Goal: Information Seeking & Learning: Find specific page/section

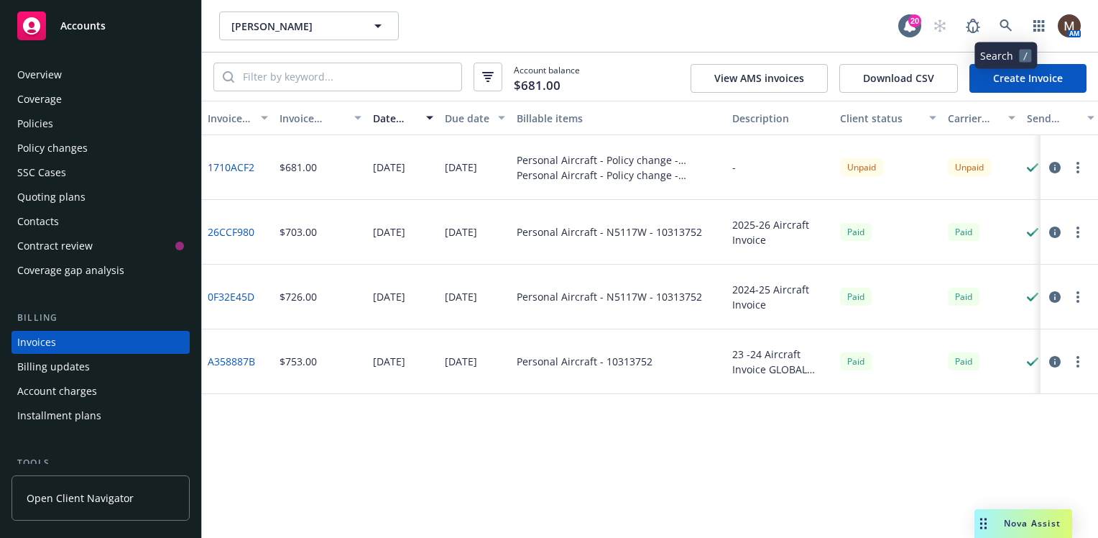
scroll to position [122, 0]
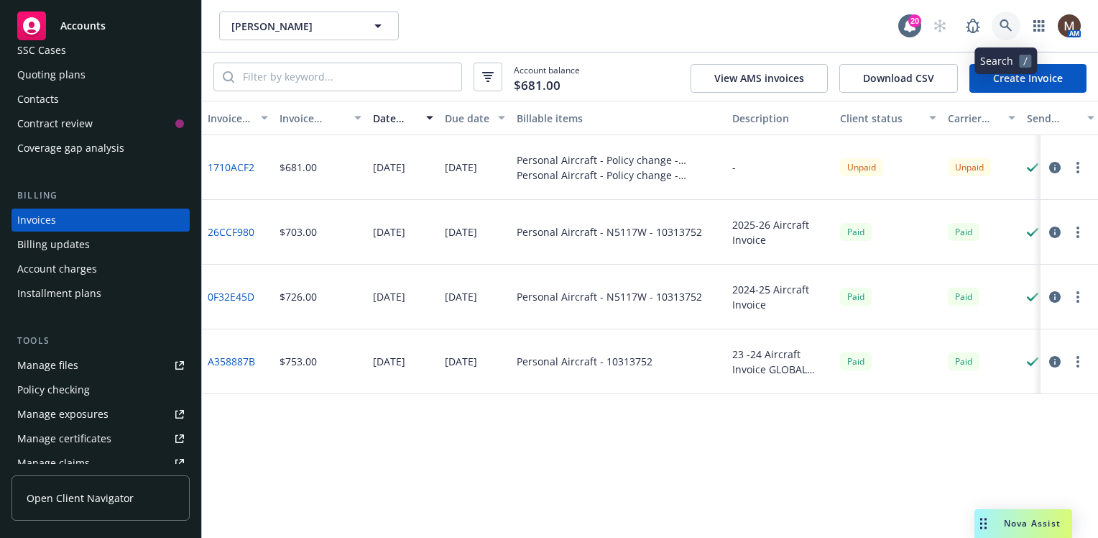
click at [1003, 22] on icon at bounding box center [1006, 25] width 13 height 13
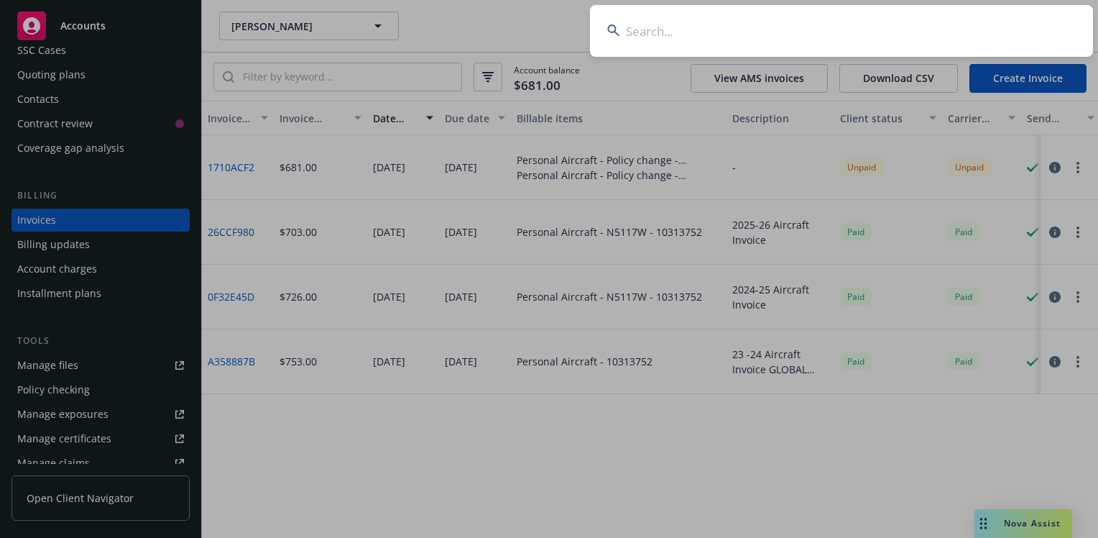
click at [633, 26] on input at bounding box center [841, 31] width 503 height 52
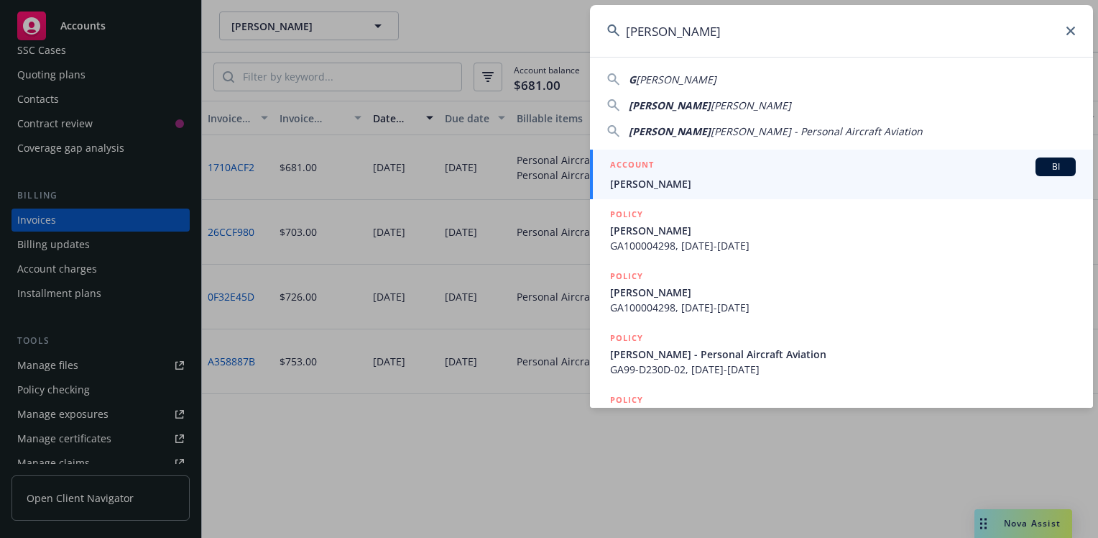
type input "Gregory merrill"
click at [642, 179] on span "[PERSON_NAME]" at bounding box center [843, 183] width 466 height 15
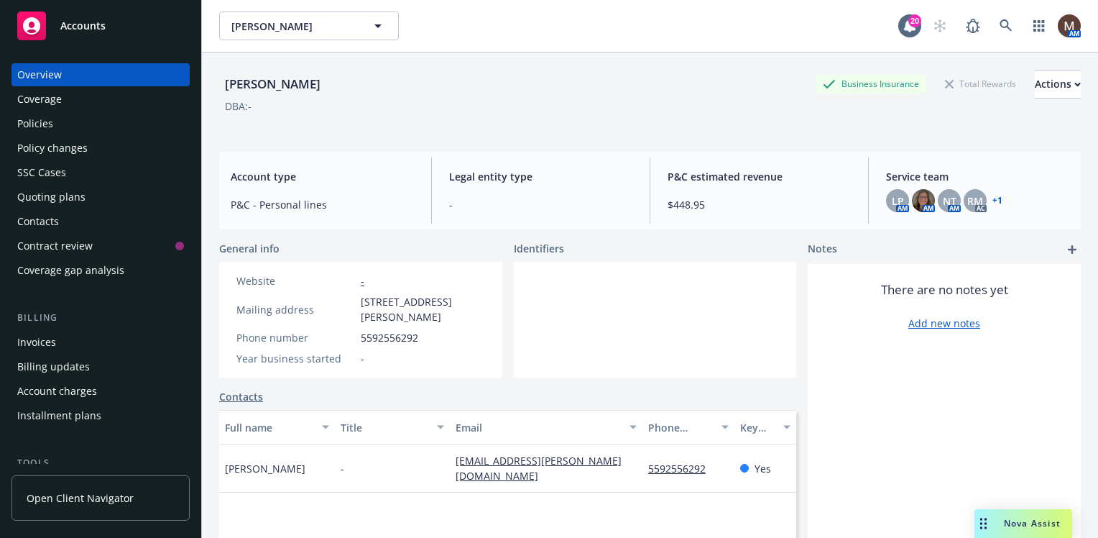
click at [53, 343] on div "Invoices" at bounding box center [36, 342] width 39 height 23
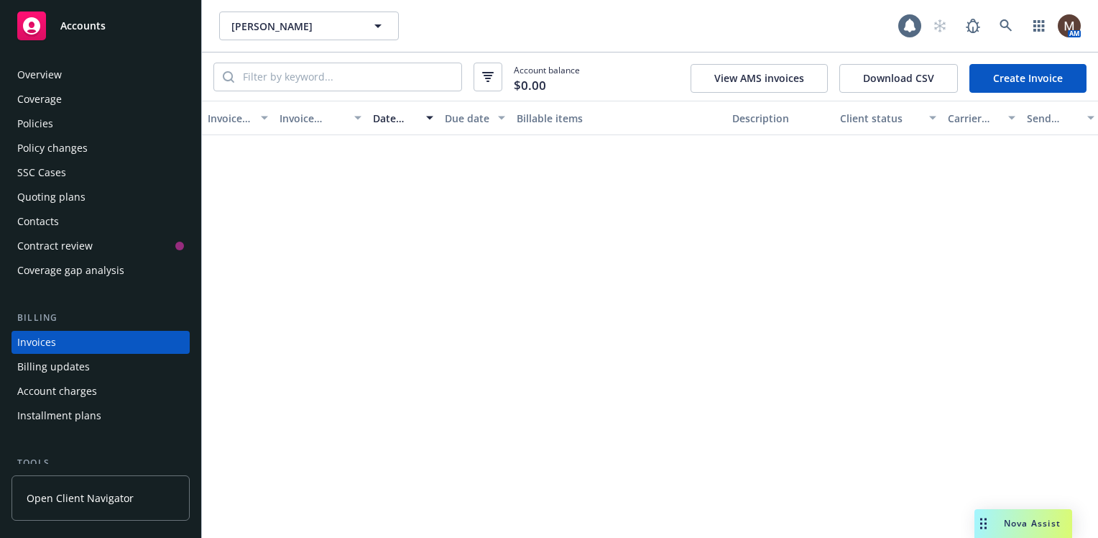
scroll to position [50, 0]
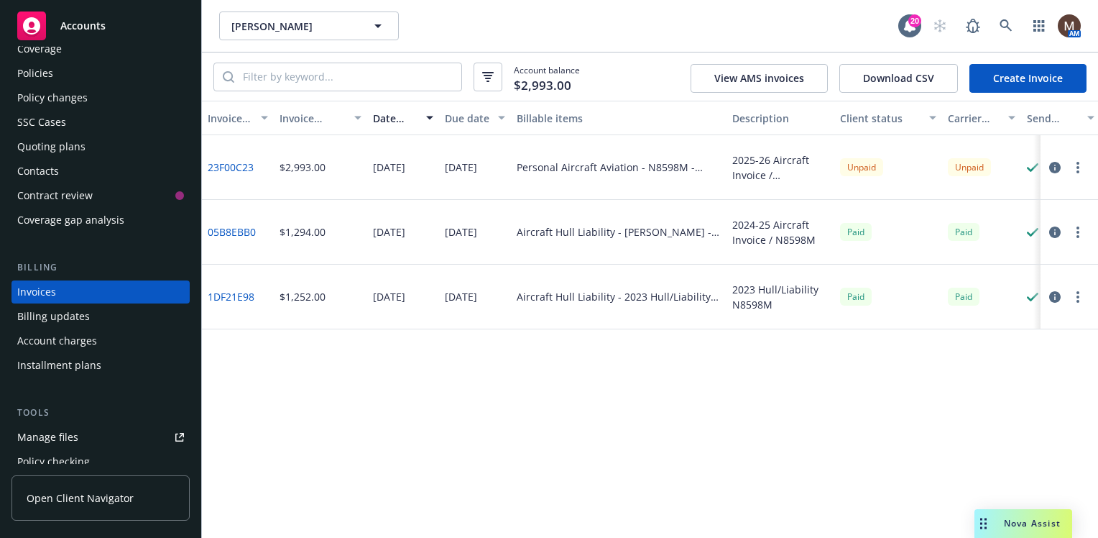
click at [40, 70] on div "Policies" at bounding box center [35, 73] width 36 height 23
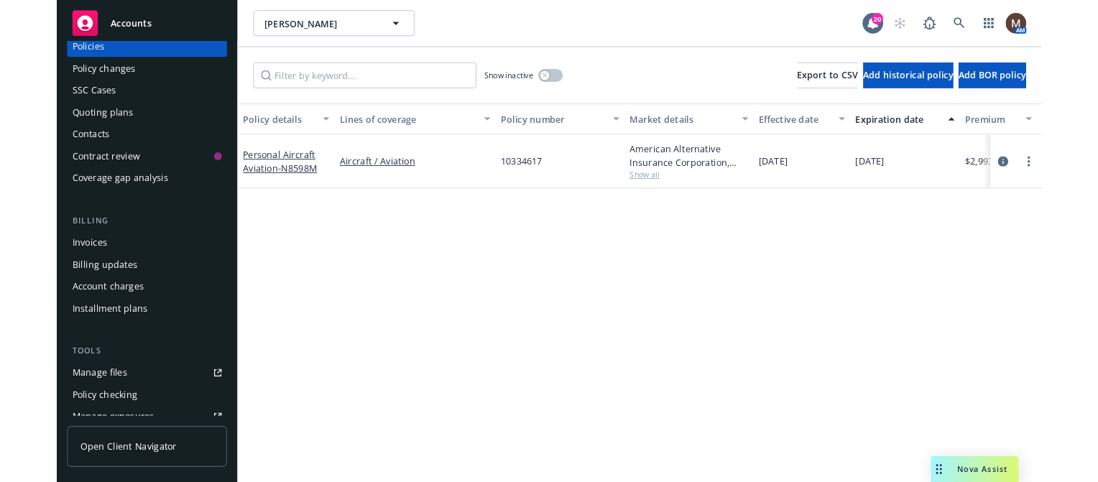
scroll to position [144, 0]
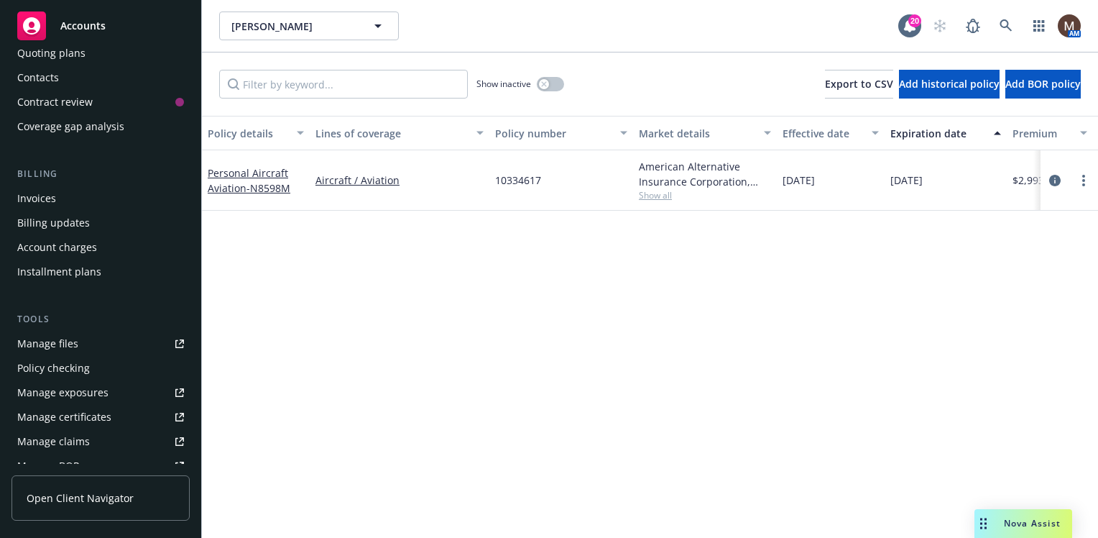
click at [66, 341] on div "Manage files" at bounding box center [47, 343] width 61 height 23
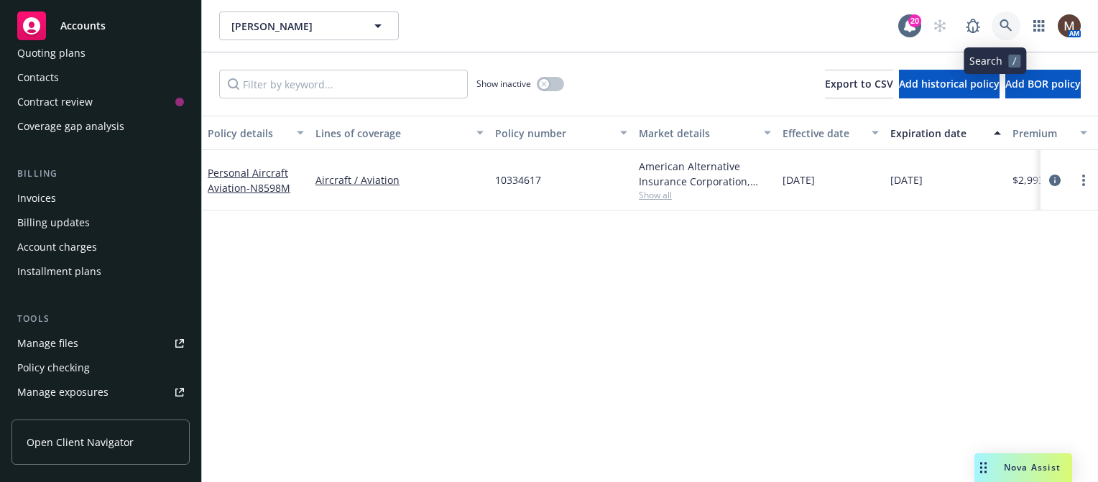
click at [1000, 21] on icon at bounding box center [1006, 25] width 12 height 12
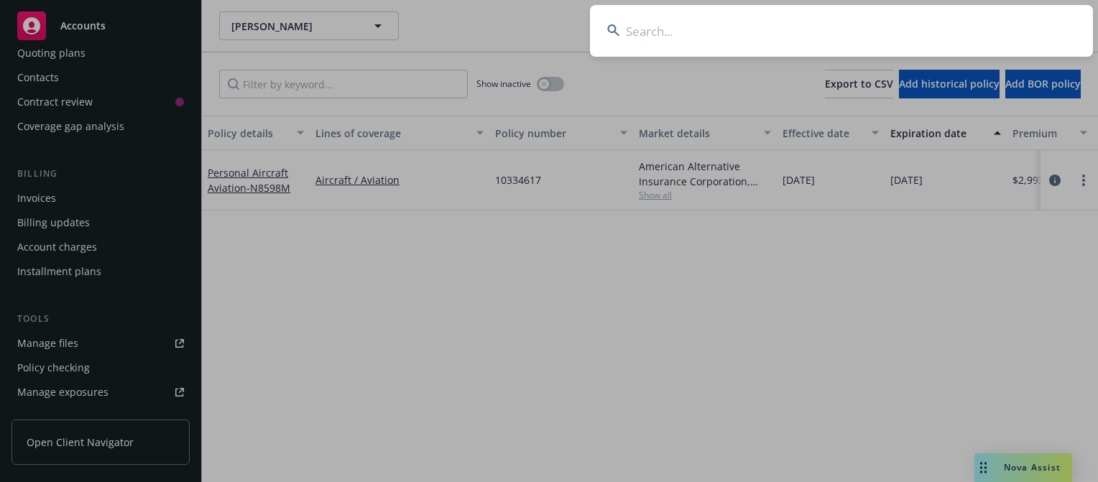
click at [629, 26] on input at bounding box center [841, 31] width 503 height 52
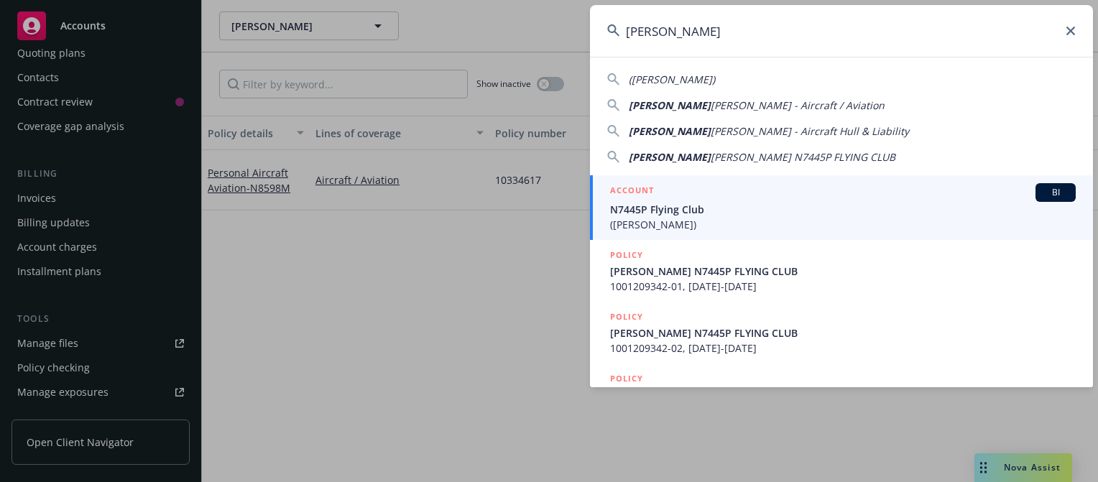
type input "Lawrence irby"
click at [638, 205] on span "N7445P Flying Club" at bounding box center [843, 209] width 466 height 15
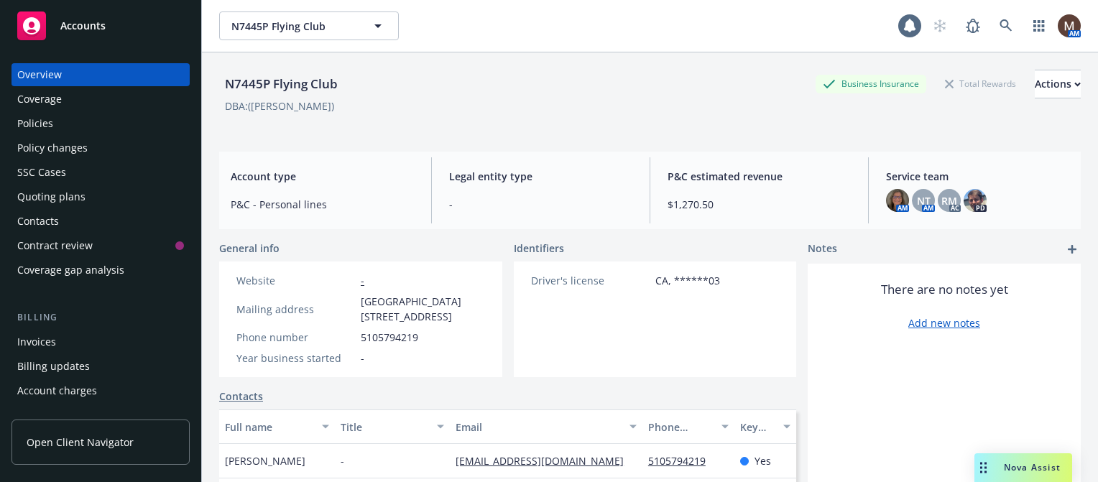
click at [42, 341] on div "Invoices" at bounding box center [36, 342] width 39 height 23
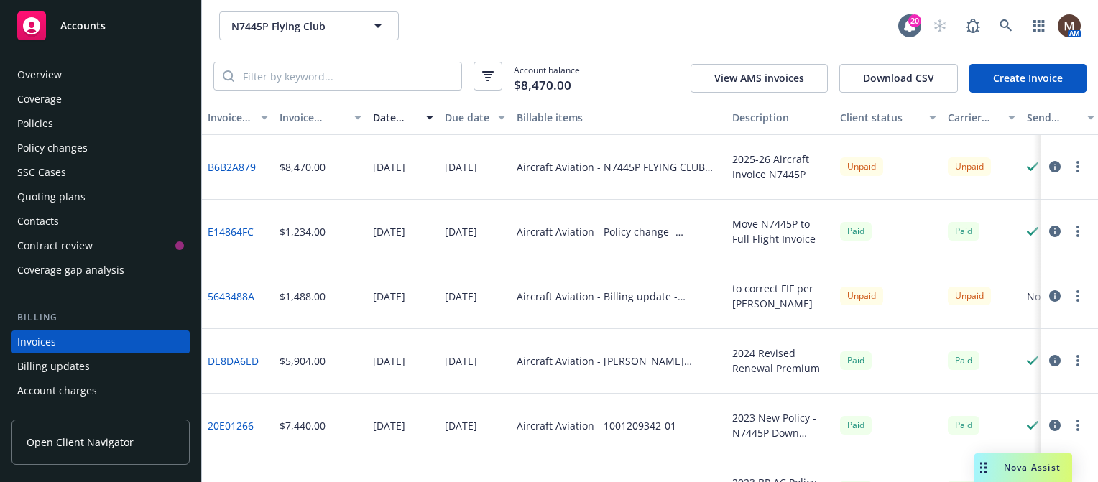
click at [46, 119] on div "Policies" at bounding box center [35, 123] width 36 height 23
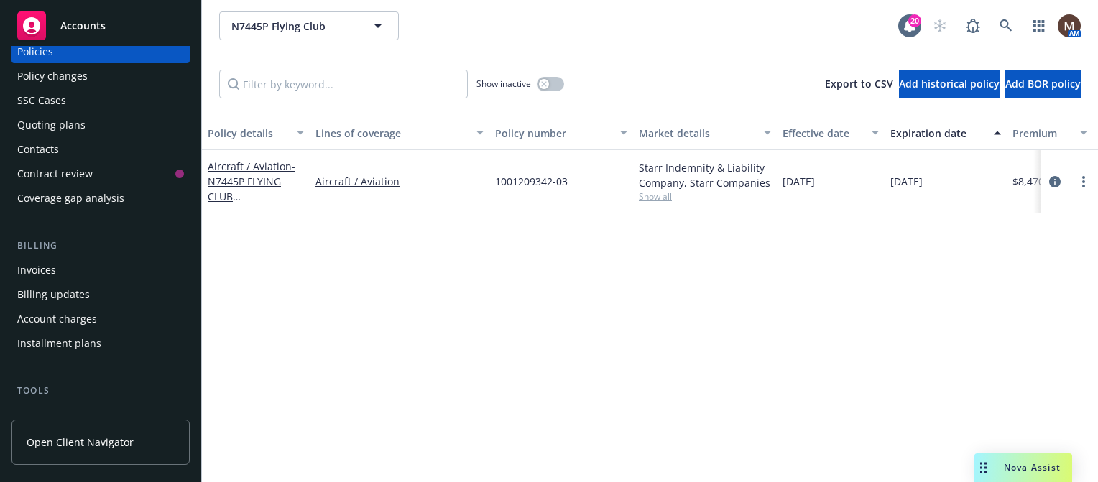
scroll to position [144, 0]
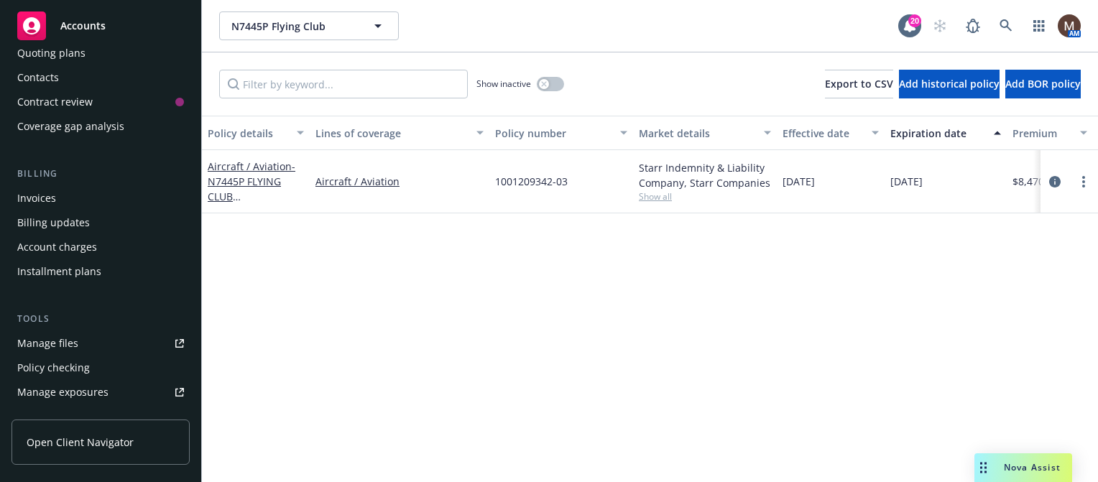
click at [65, 340] on div "Manage files" at bounding box center [47, 343] width 61 height 23
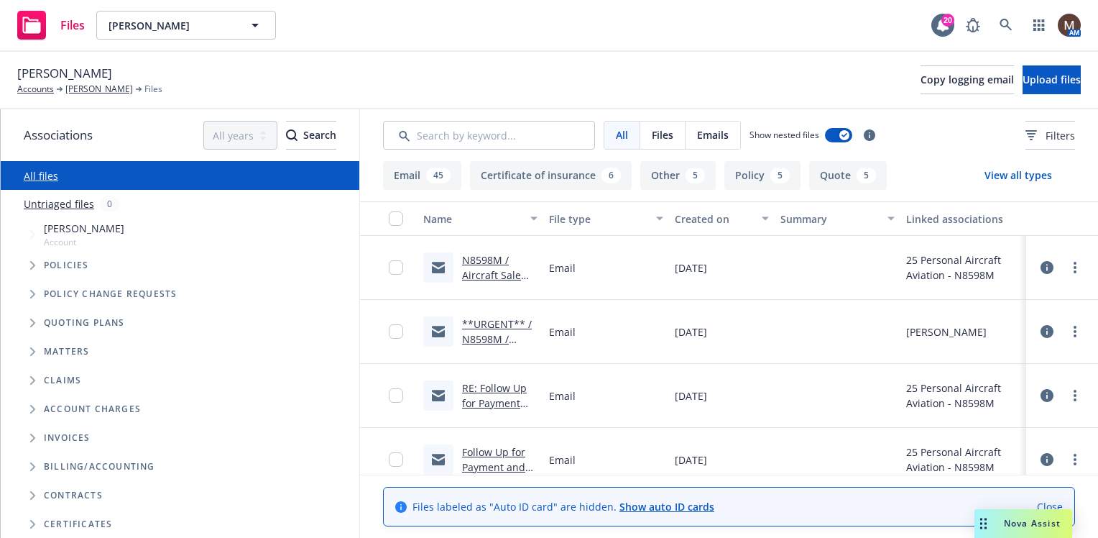
click at [484, 274] on link "N8598M / Aircraft Sale Information / [PERSON_NAME]" at bounding box center [497, 290] width 71 height 74
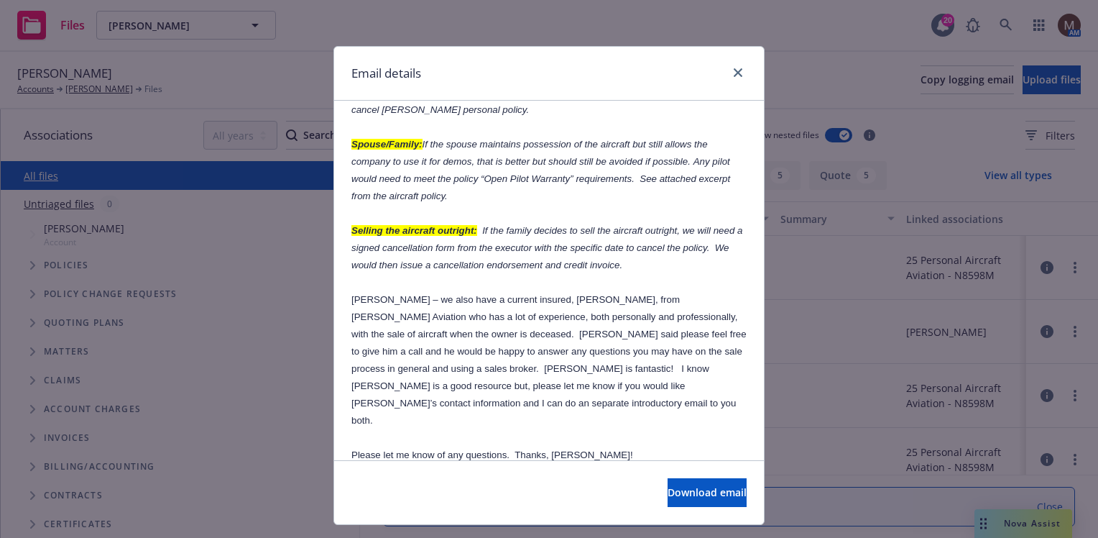
scroll to position [719, 0]
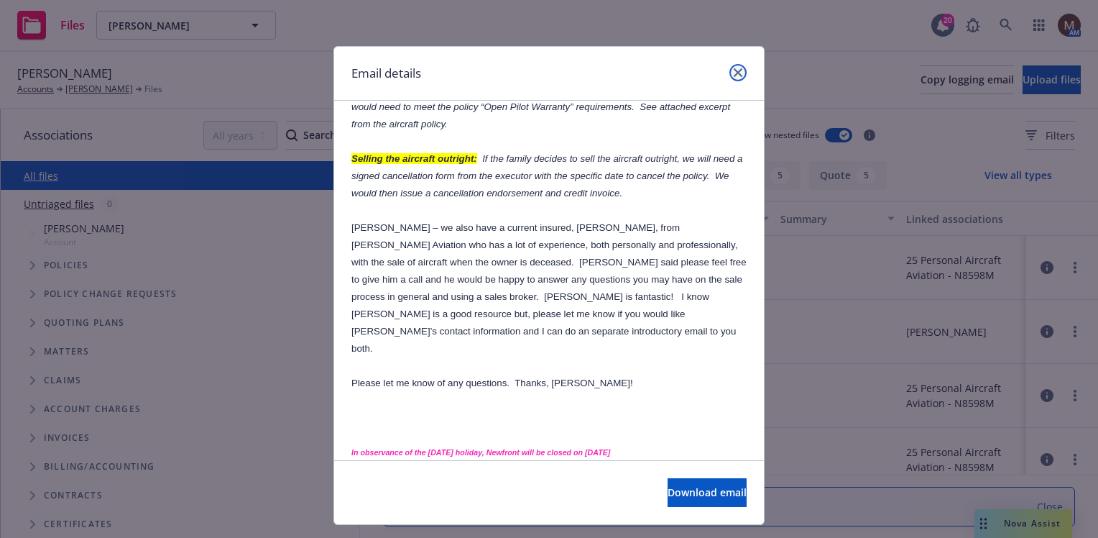
click at [734, 70] on icon "close" at bounding box center [738, 72] width 9 height 9
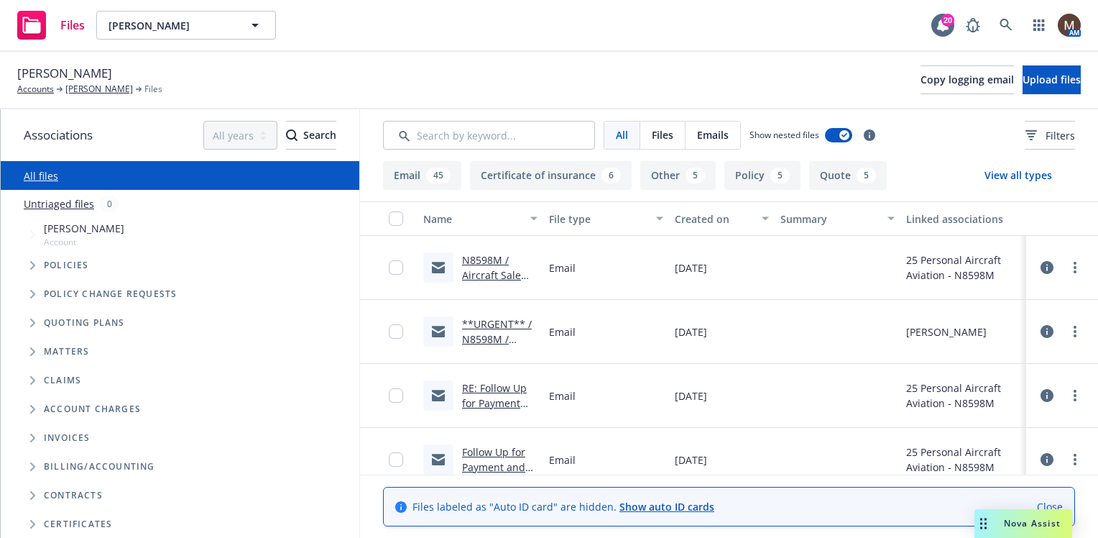
click at [492, 335] on link "**URGENT** / N8598M / Notification of Death of Owner / [PERSON_NAME]" at bounding box center [497, 369] width 71 height 104
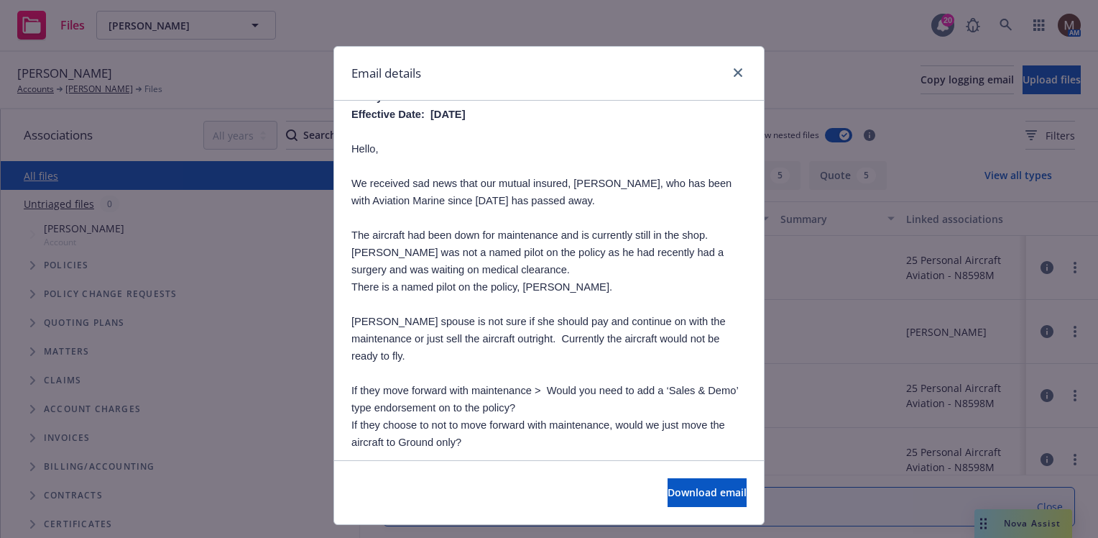
scroll to position [216, 0]
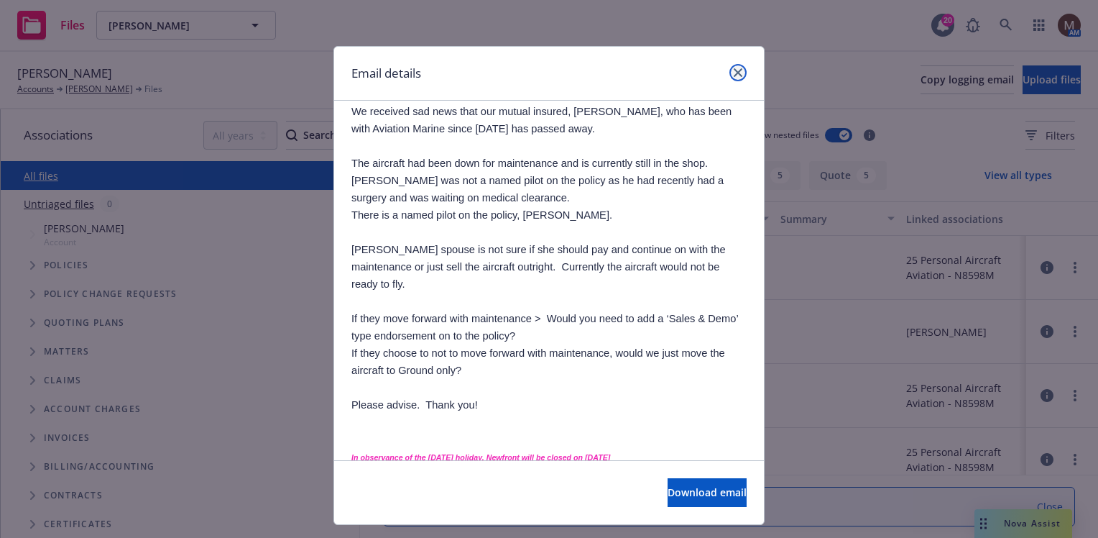
click at [734, 72] on icon "close" at bounding box center [738, 72] width 9 height 9
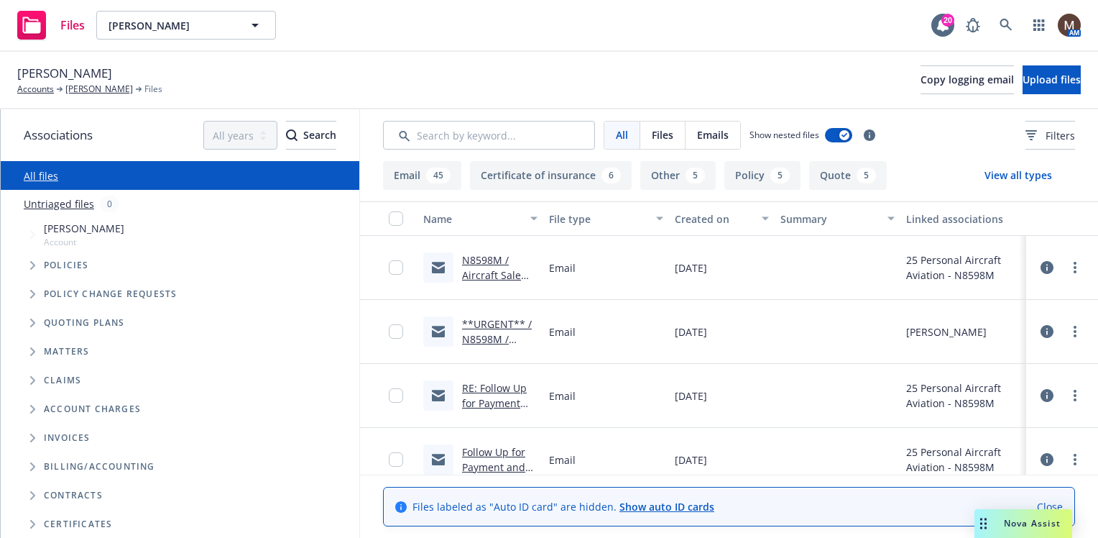
click at [490, 272] on link "N8598M / Aircraft Sale Information / [PERSON_NAME]" at bounding box center [497, 290] width 71 height 74
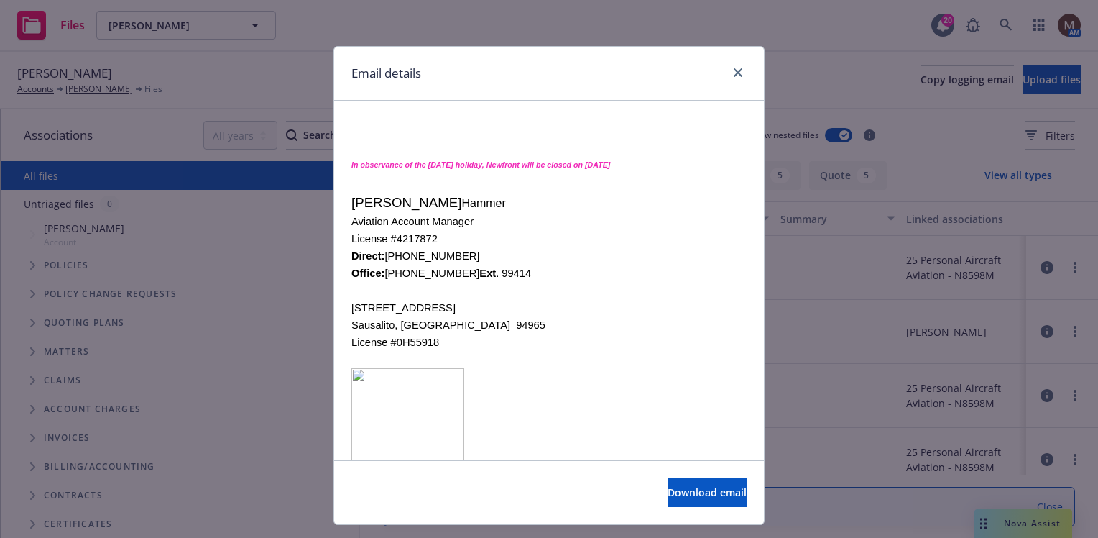
scroll to position [1067, 0]
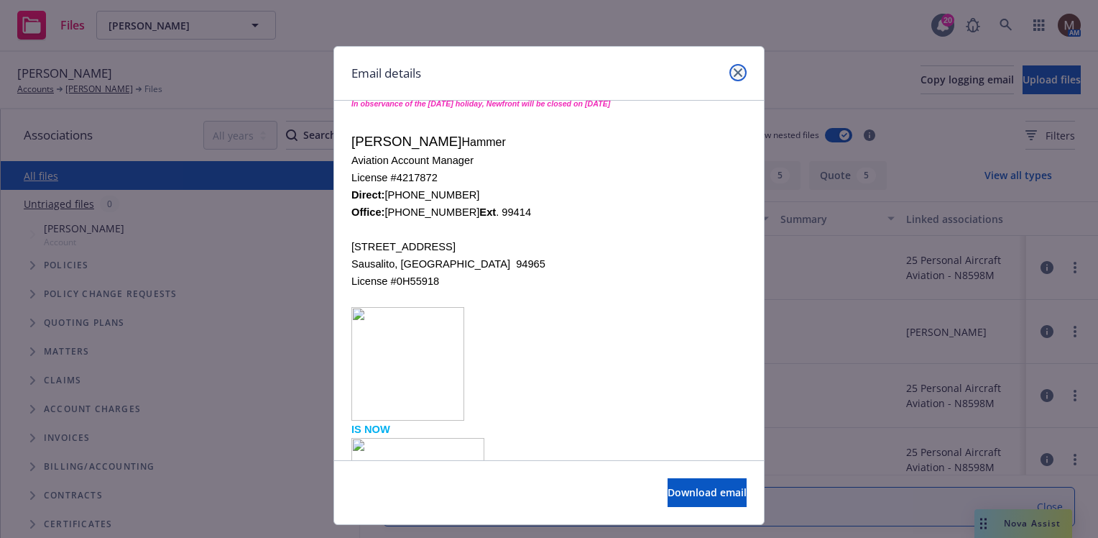
click at [734, 71] on icon "close" at bounding box center [738, 72] width 9 height 9
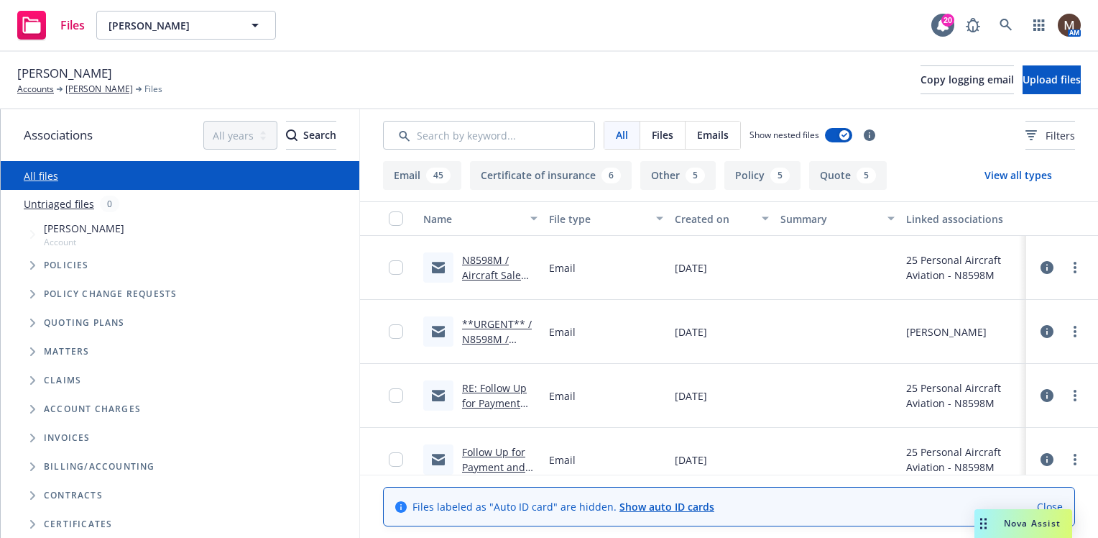
scroll to position [72, 0]
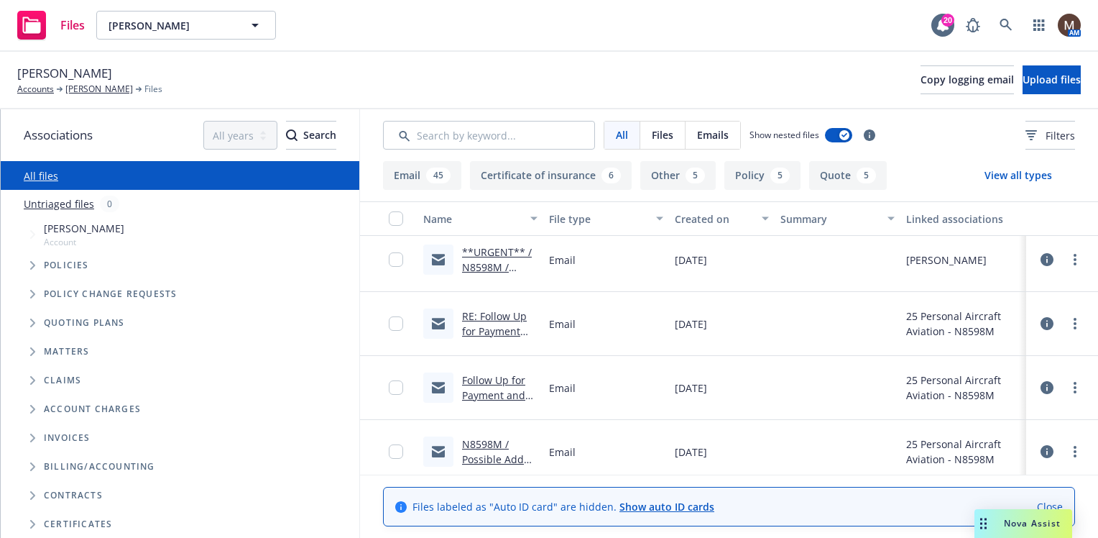
click at [497, 329] on link "RE: Follow Up for Payment and Signed Application for Your 2025 Aircraft Busines…" at bounding box center [498, 368] width 72 height 119
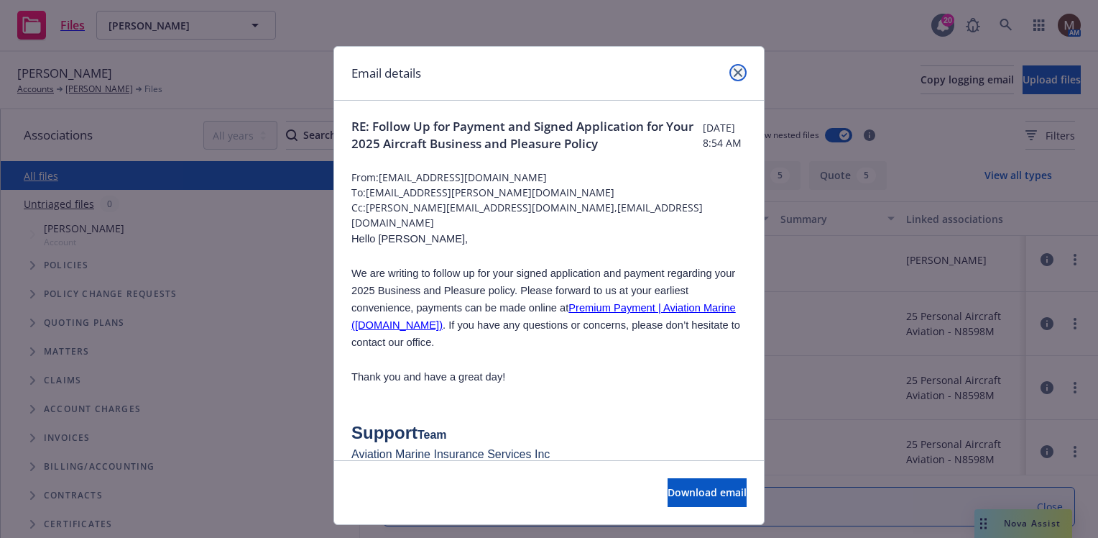
click at [734, 74] on icon "close" at bounding box center [738, 72] width 9 height 9
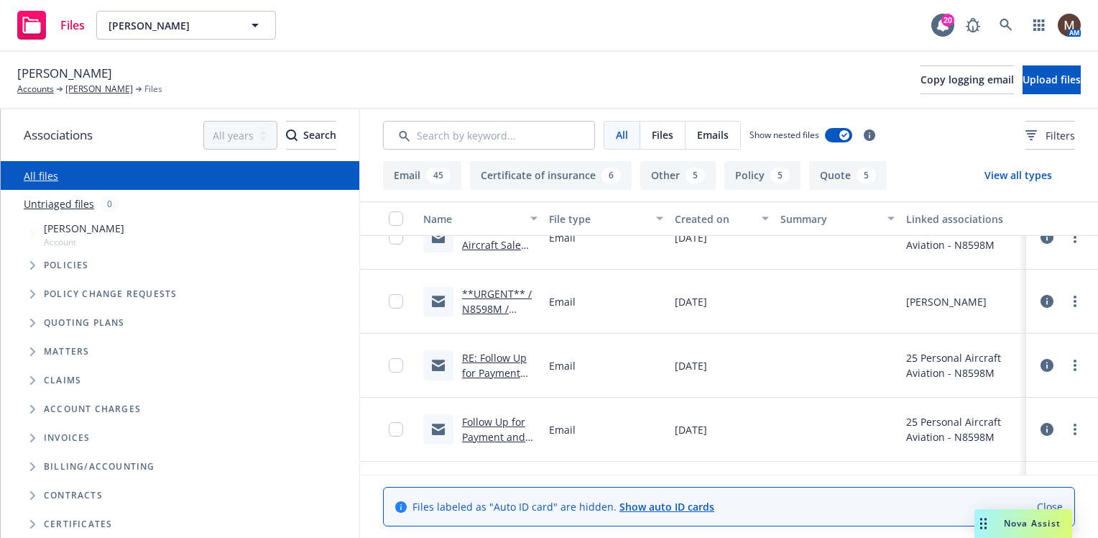
scroll to position [0, 0]
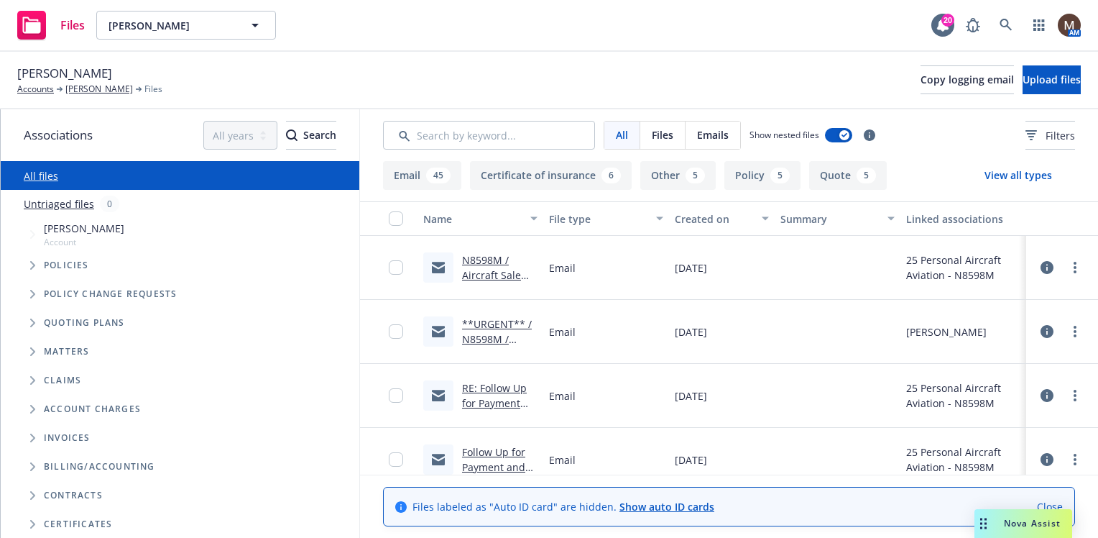
click at [478, 339] on link "**URGENT** / N8598M / Notification of Death of Owner / Gregory Merrill" at bounding box center [497, 369] width 71 height 104
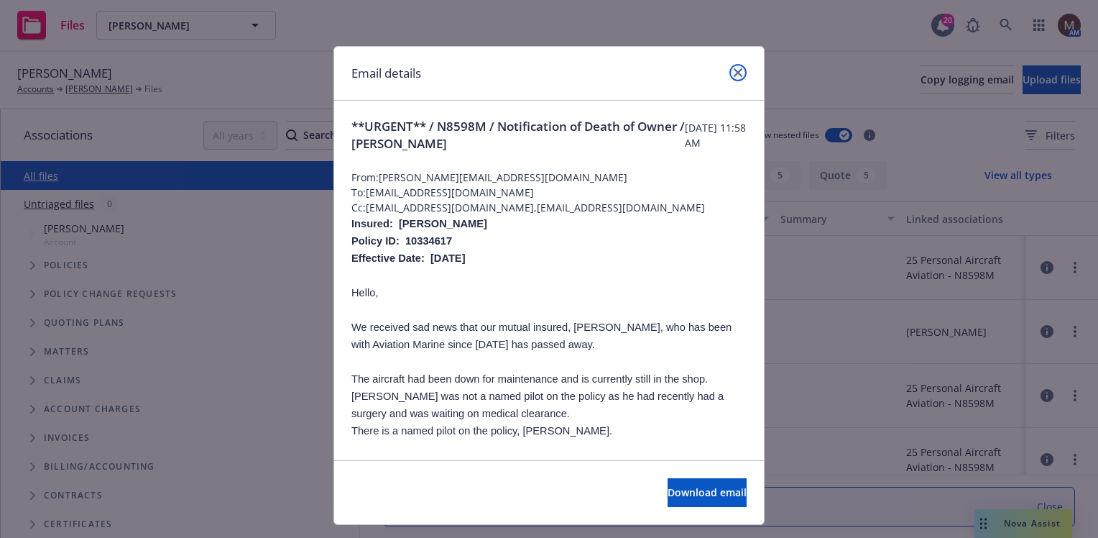
click at [735, 72] on icon "close" at bounding box center [738, 72] width 9 height 9
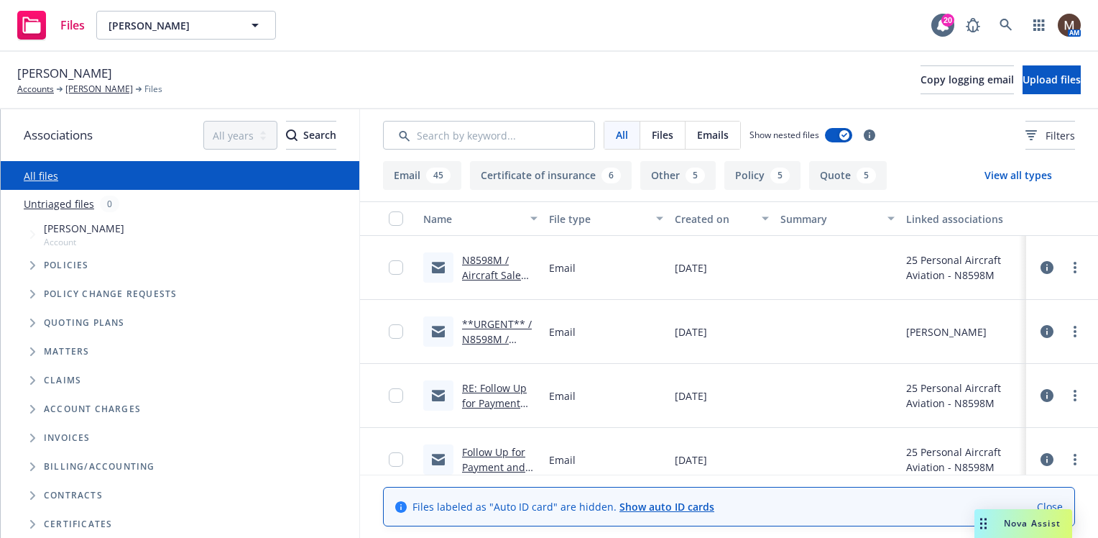
click at [479, 270] on link "N8598M / Aircraft Sale Information / Gregory Merrill" at bounding box center [497, 290] width 71 height 74
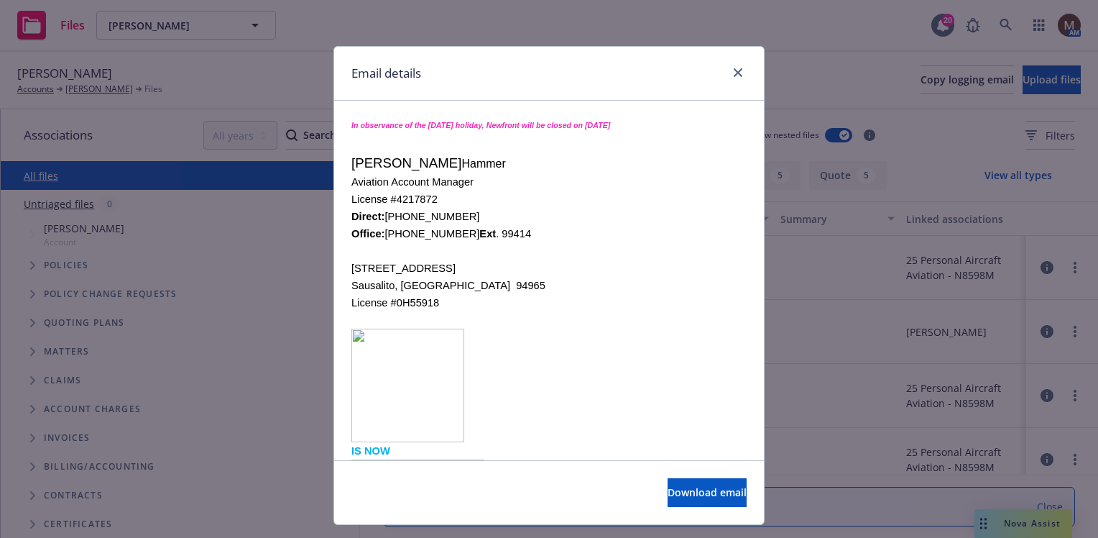
scroll to position [1067, 0]
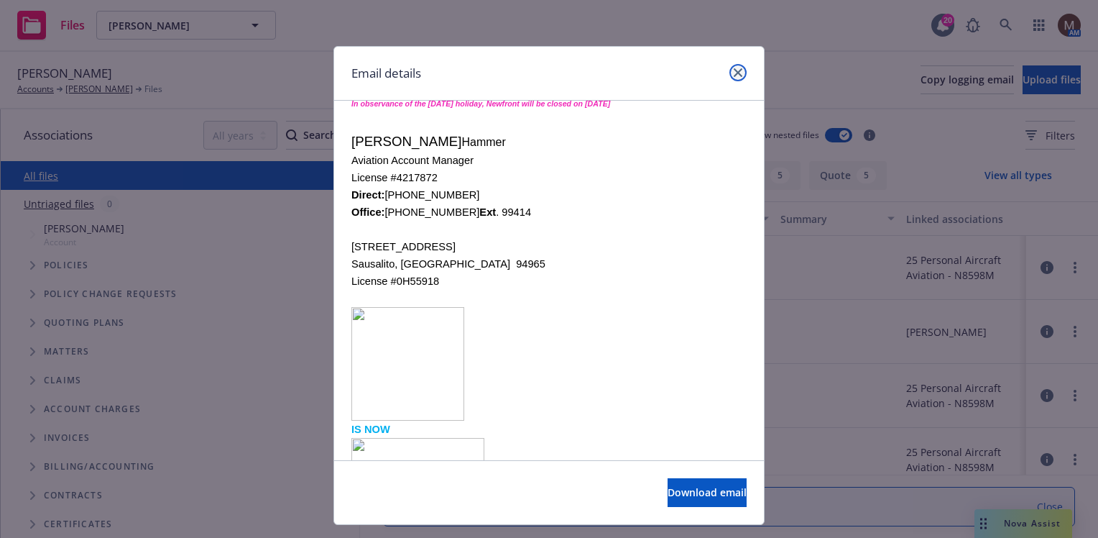
click at [734, 68] on link "close" at bounding box center [738, 72] width 17 height 17
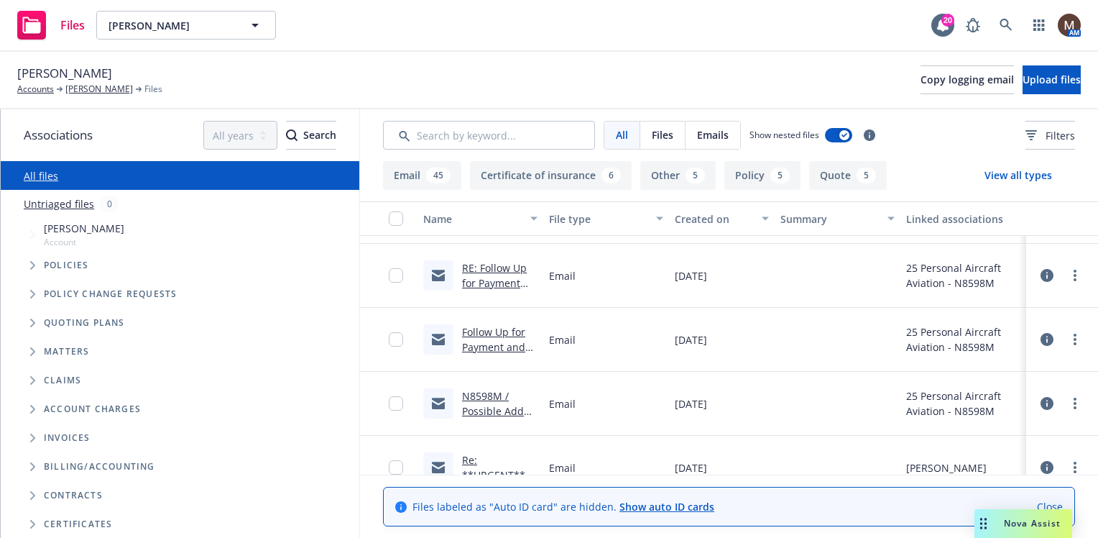
scroll to position [144, 0]
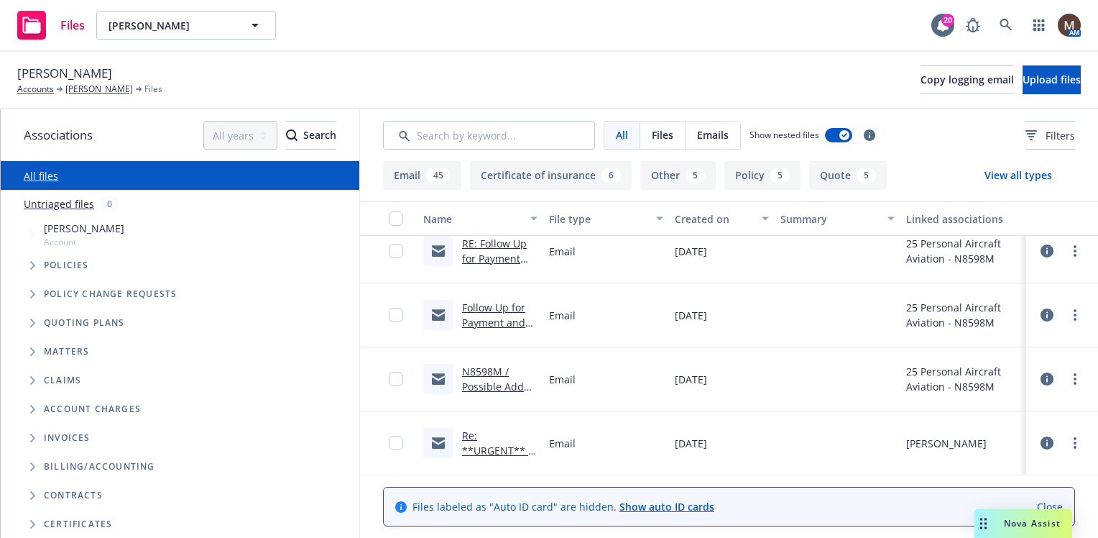
click at [483, 447] on link "Re: **URGENT** / N8598M / Global Aero Pilot Requirements / Gregory Merrill" at bounding box center [499, 487] width 75 height 119
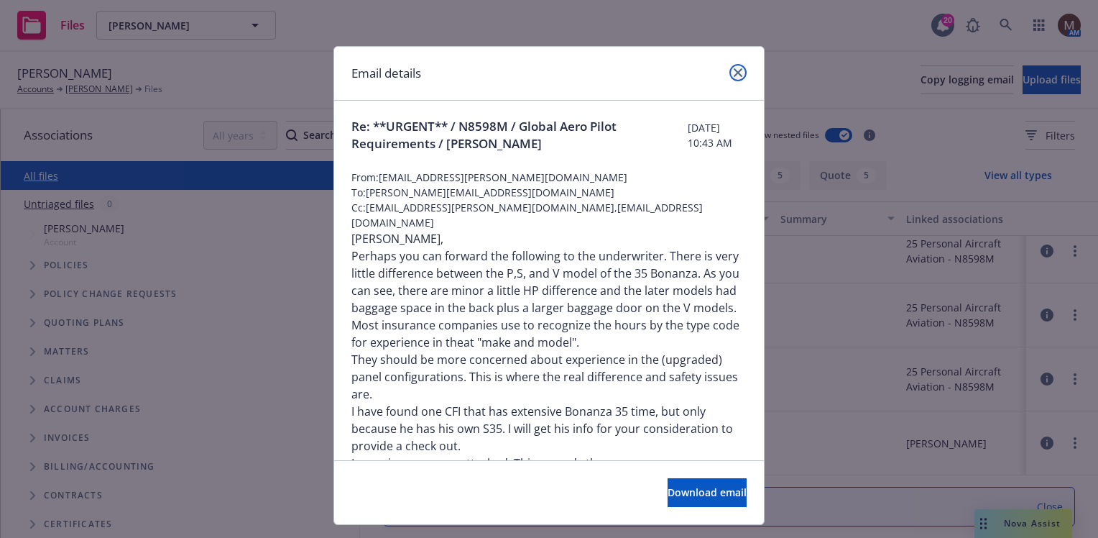
click at [732, 65] on link "close" at bounding box center [738, 72] width 17 height 17
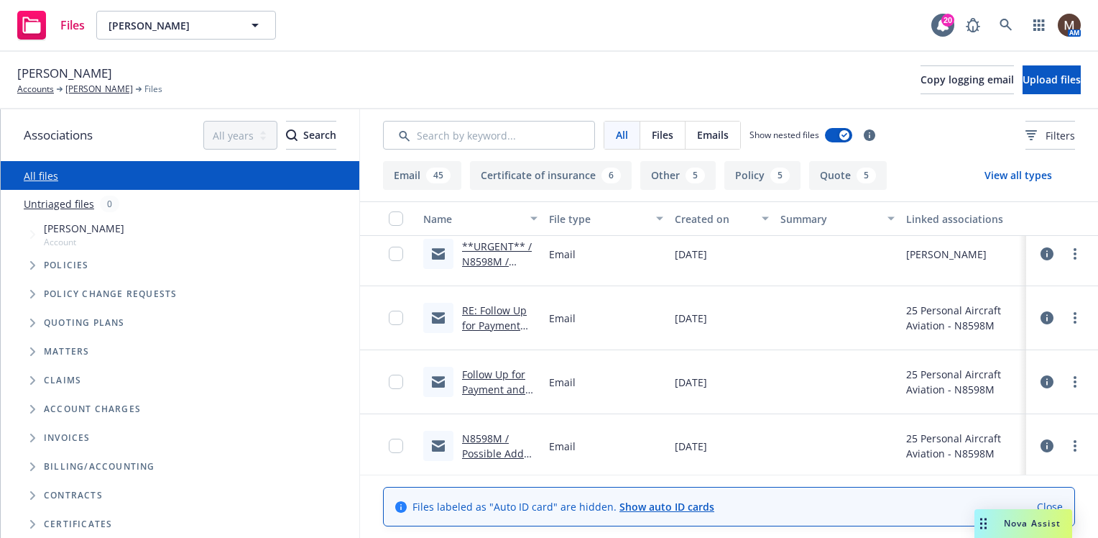
scroll to position [0, 0]
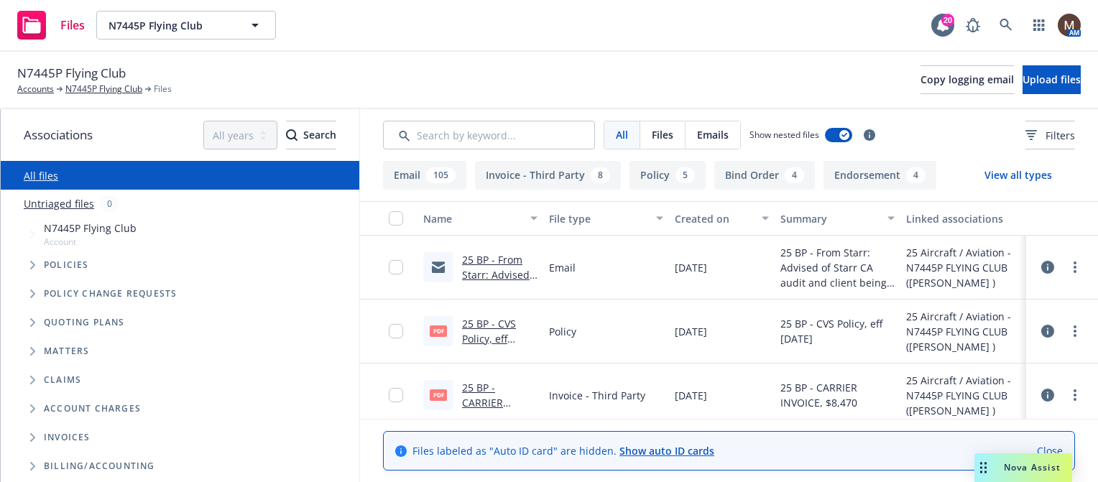
click at [508, 257] on link "25 BP - From Starr: Advised of Starr CA audit and client being issued a refund …" at bounding box center [496, 312] width 68 height 119
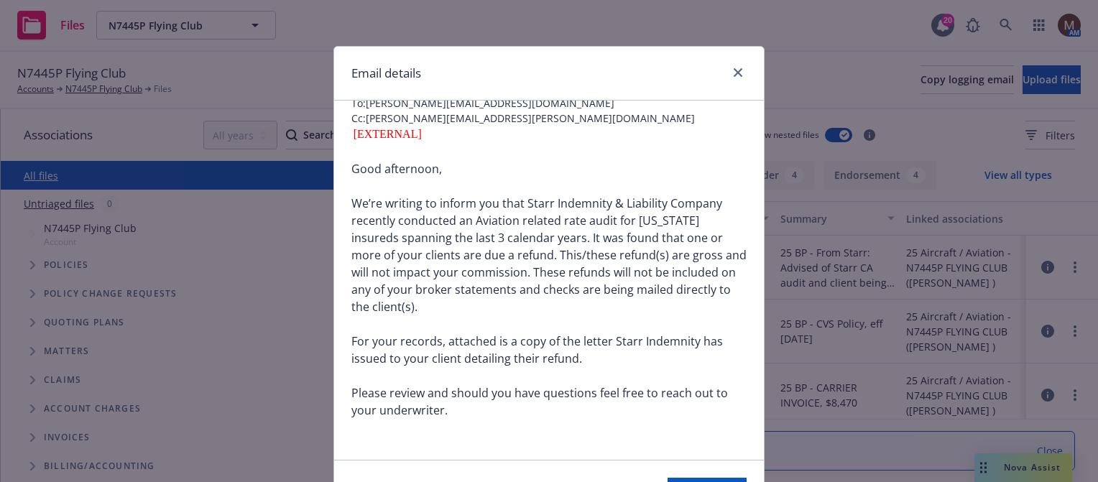
scroll to position [144, 0]
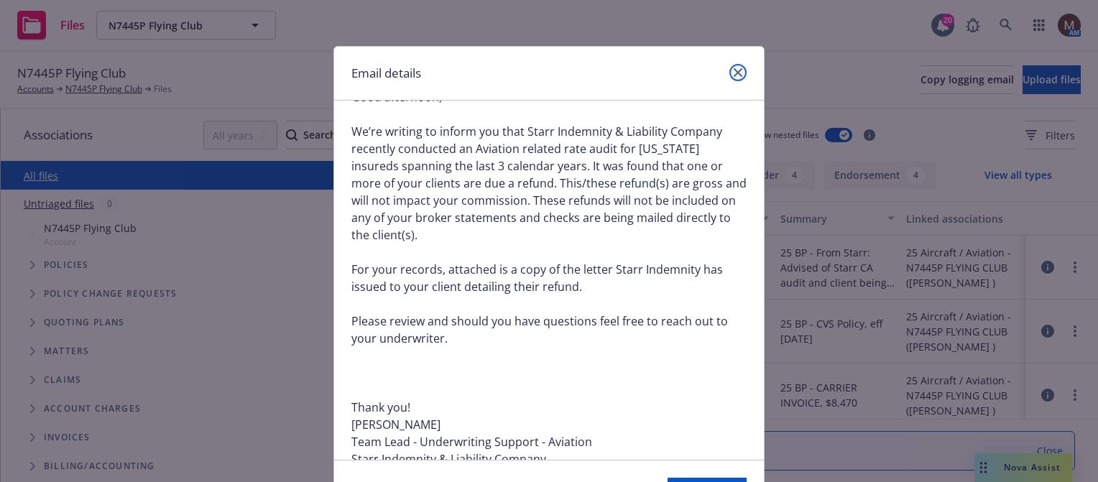
click at [734, 72] on icon "close" at bounding box center [738, 72] width 9 height 9
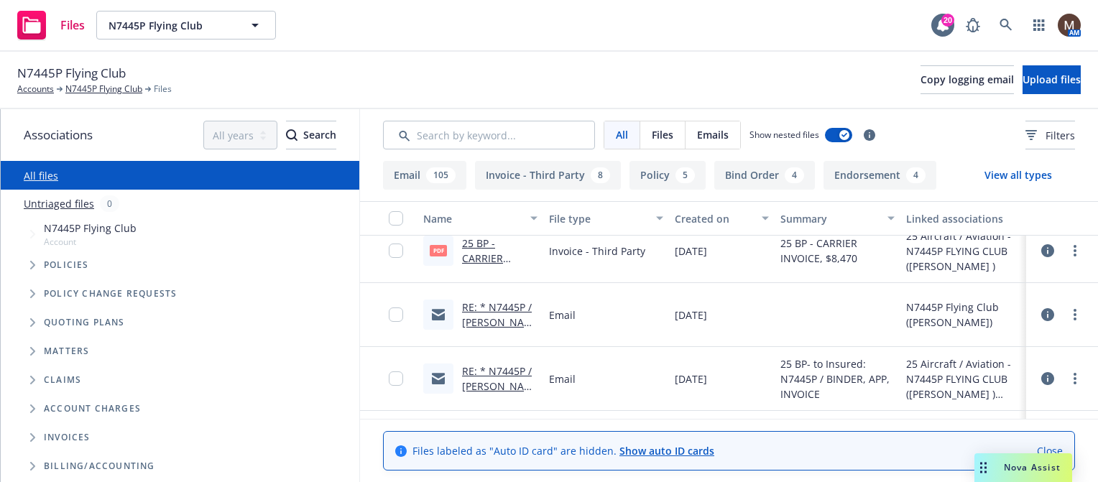
click at [479, 318] on link "RE: * N7445P / BINDER, APP, INVOICE / Lawrence Irby / 06.09.2025" at bounding box center [497, 344] width 71 height 89
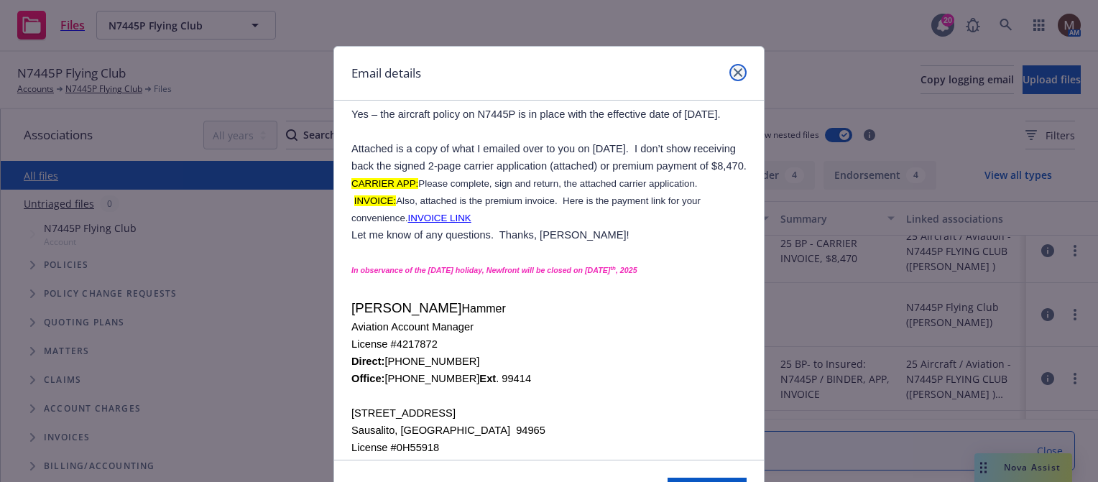
click at [734, 73] on icon "close" at bounding box center [738, 72] width 9 height 9
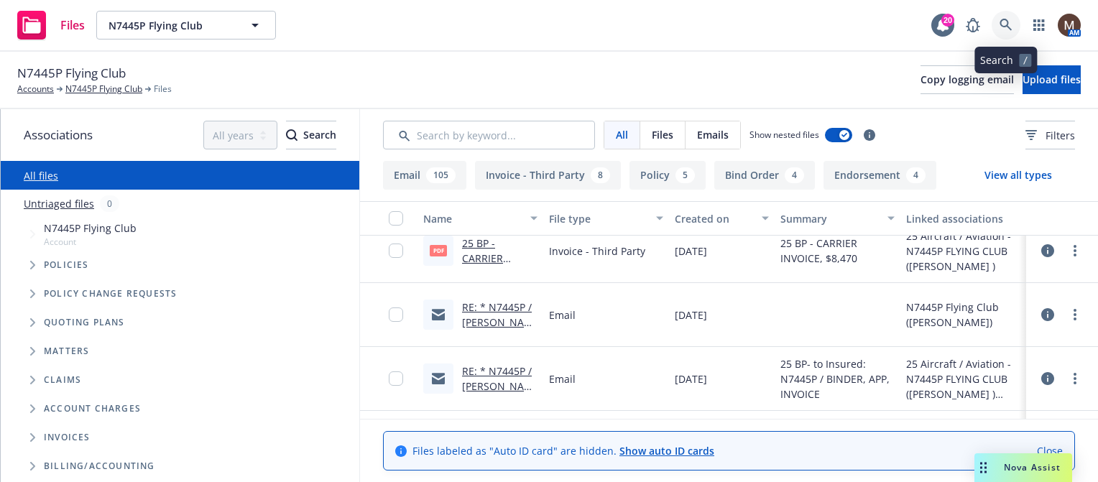
click at [1001, 22] on icon at bounding box center [1006, 25] width 13 height 13
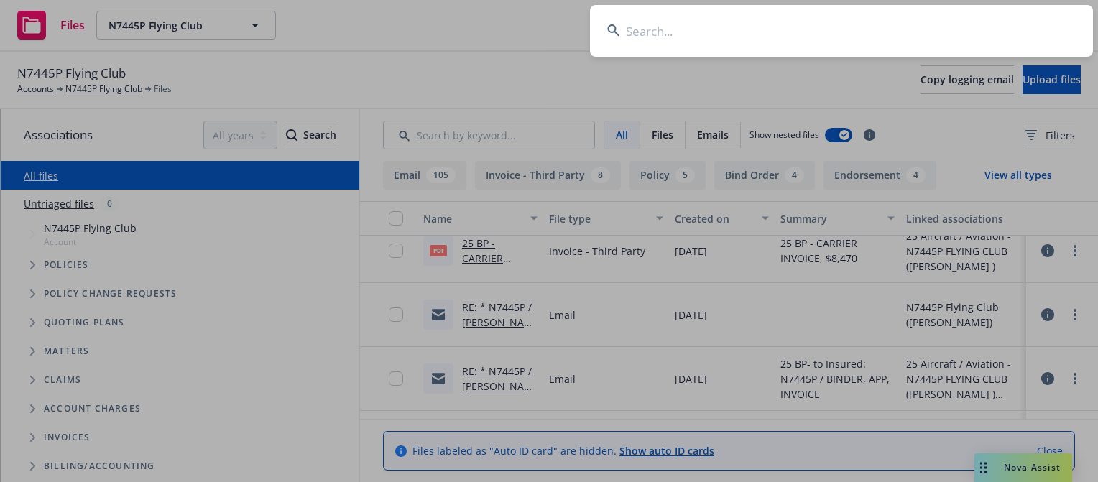
click at [635, 32] on input at bounding box center [841, 31] width 503 height 52
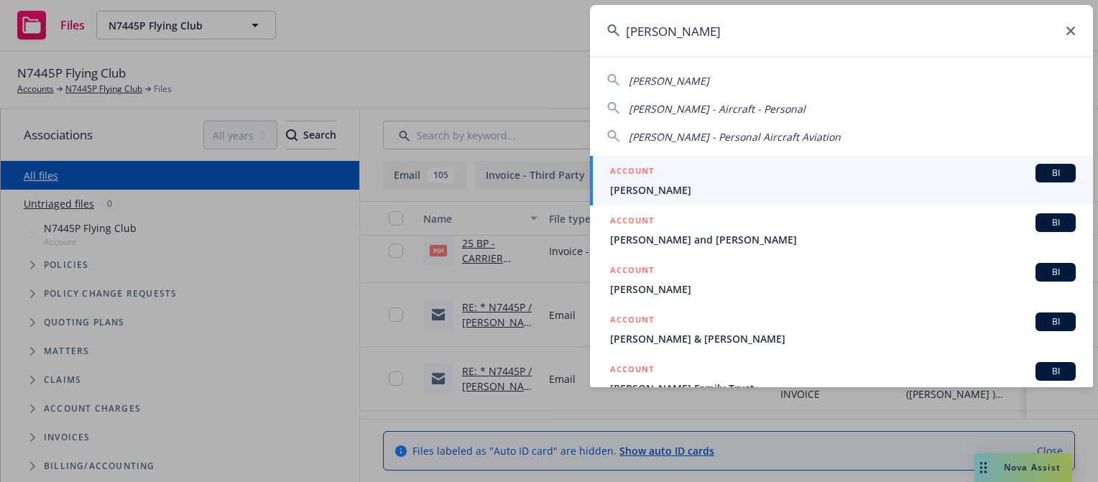
type input "ken wayne"
click at [637, 185] on span "Ken Wayne" at bounding box center [843, 190] width 466 height 15
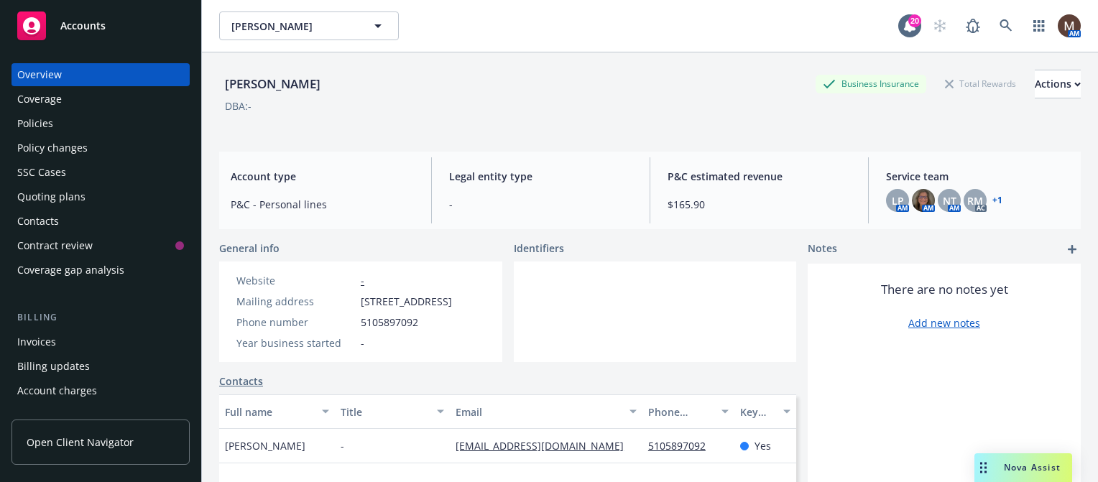
click at [45, 120] on div "Policies" at bounding box center [35, 123] width 36 height 23
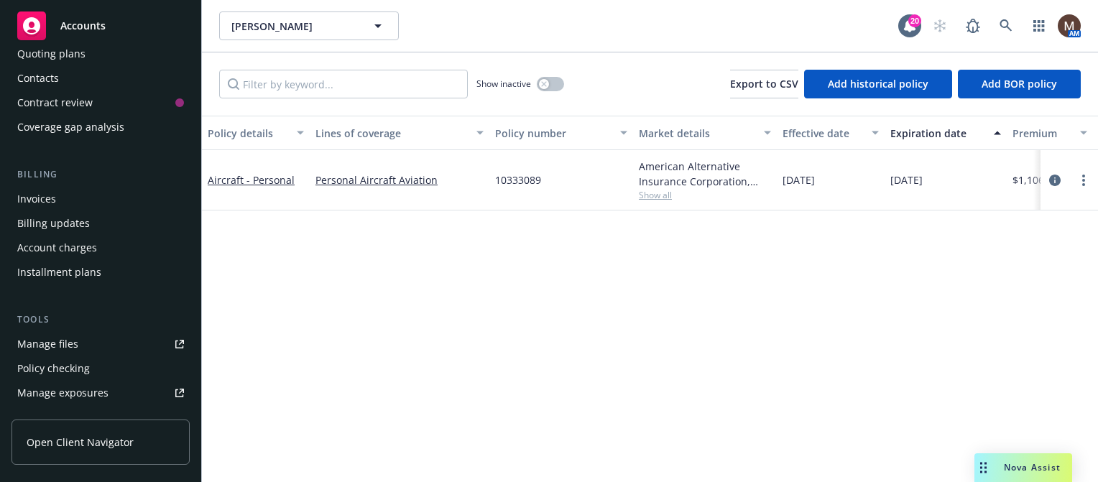
scroll to position [144, 0]
click at [82, 342] on link "Manage files" at bounding box center [101, 343] width 178 height 23
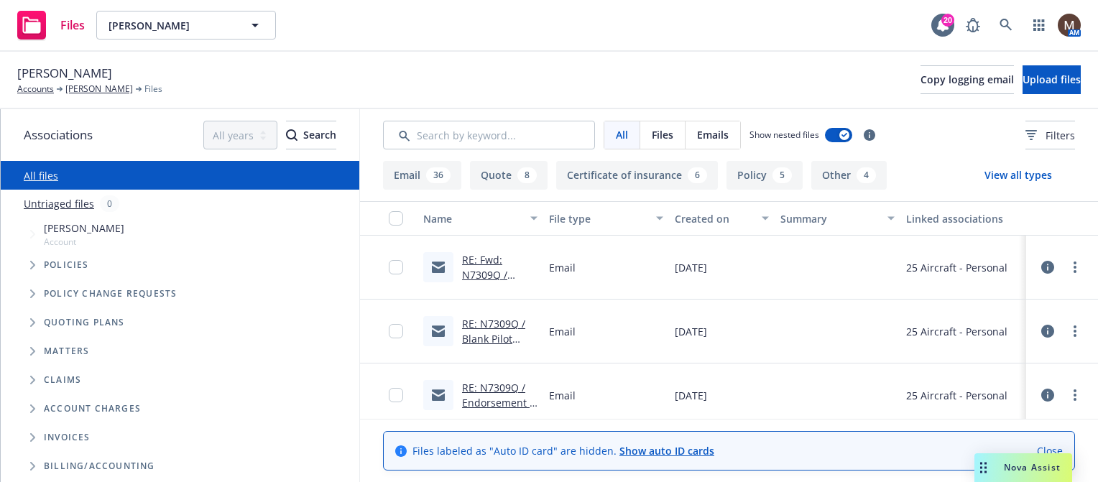
click at [478, 274] on link "RE: Fwd: N7309Q / Signed Pilot History Form - STEVEN BEANE / Kenneth Wayne" at bounding box center [497, 312] width 71 height 119
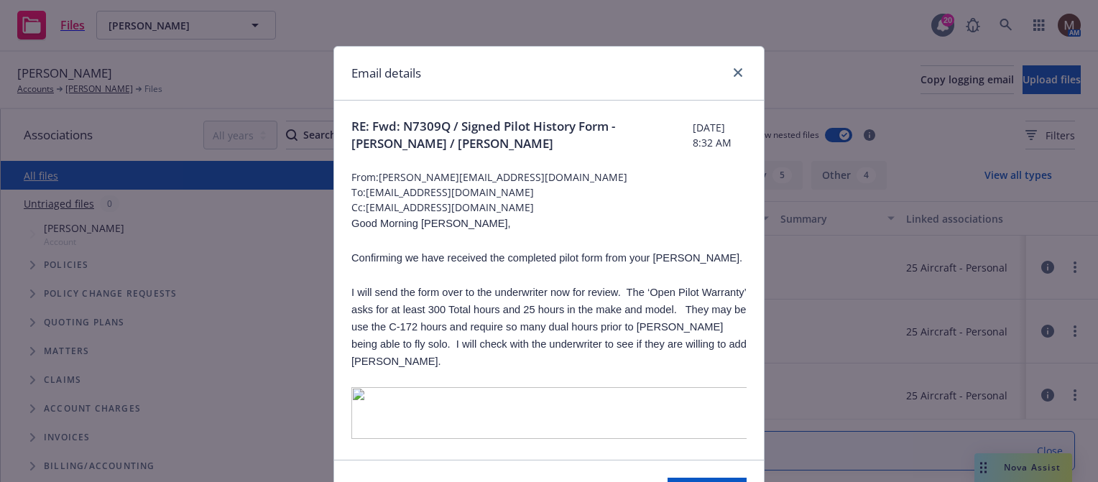
scroll to position [72, 0]
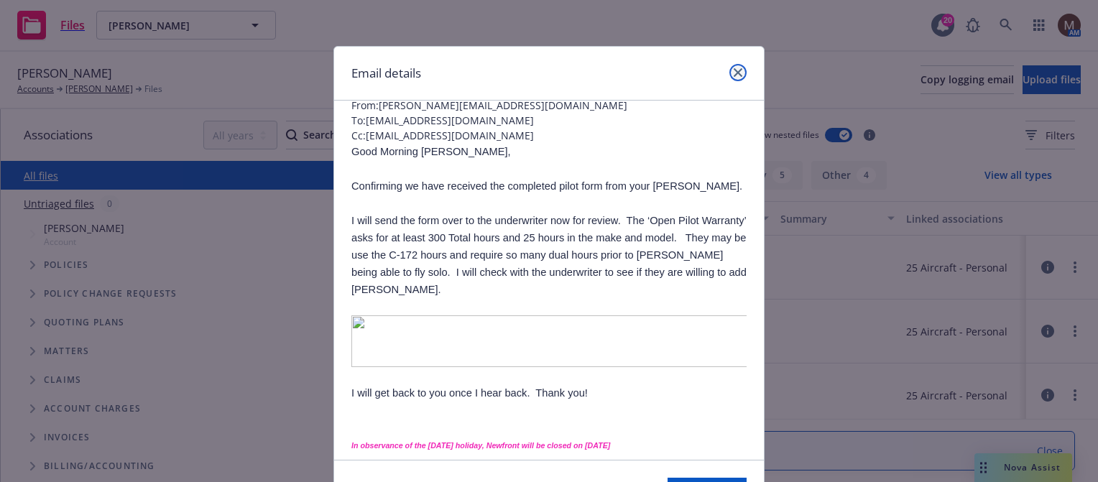
click at [734, 70] on icon "close" at bounding box center [738, 72] width 9 height 9
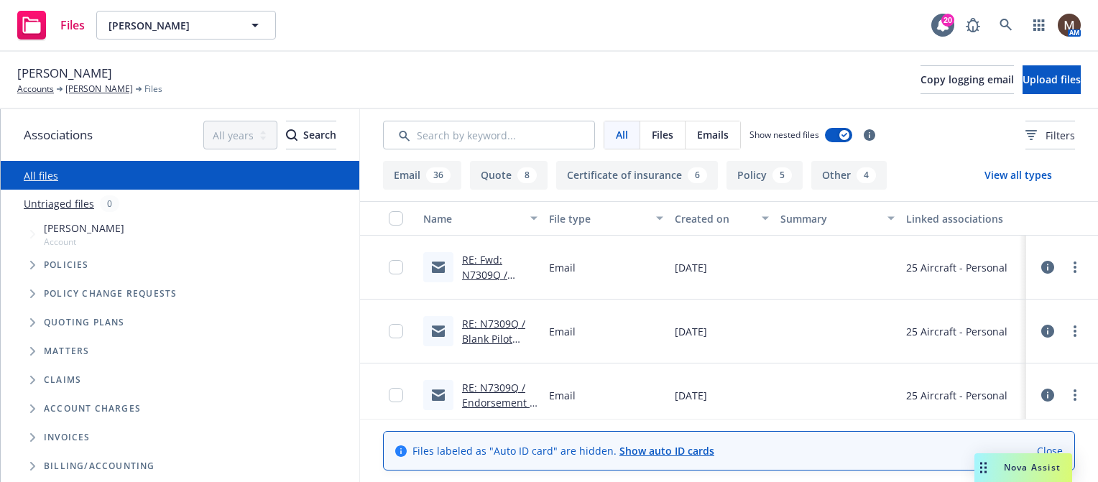
click at [495, 323] on link "RE: N7309Q / Blank Pilot History Form / Kenneth Wayne" at bounding box center [497, 354] width 71 height 74
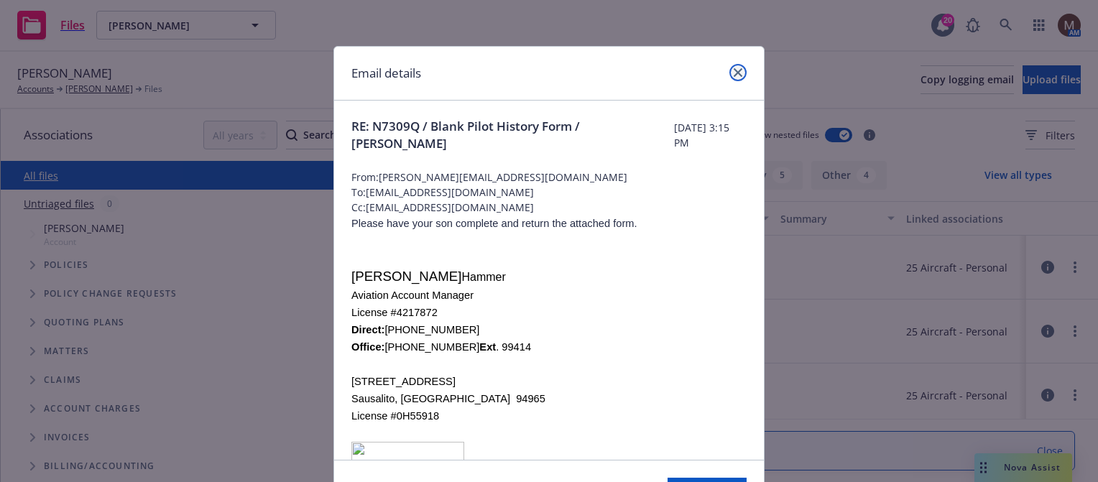
click at [734, 70] on icon "close" at bounding box center [738, 72] width 9 height 9
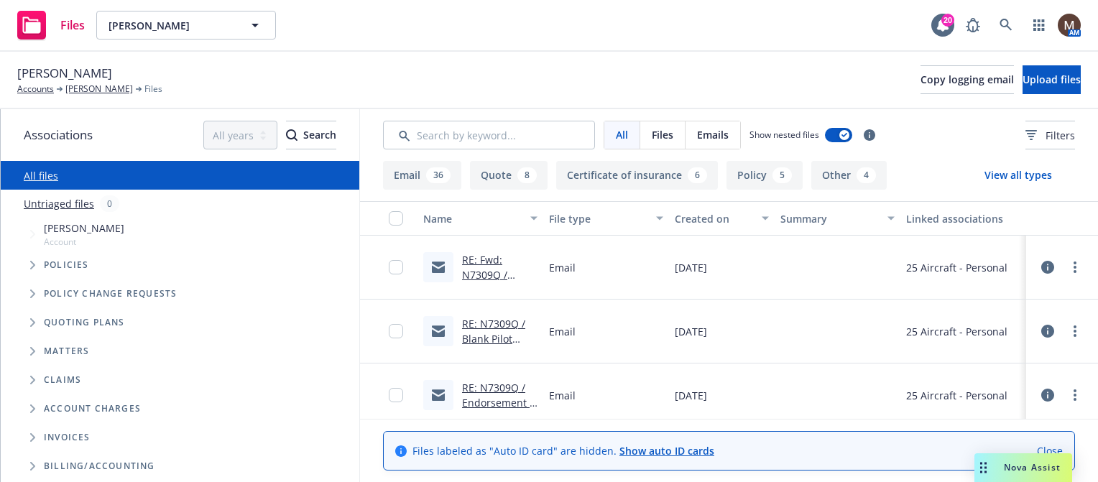
click at [497, 400] on link "RE: N7309Q / Endorsement & Invoice - Add Luis Rivas / Kenneth Wayne" at bounding box center [499, 433] width 75 height 104
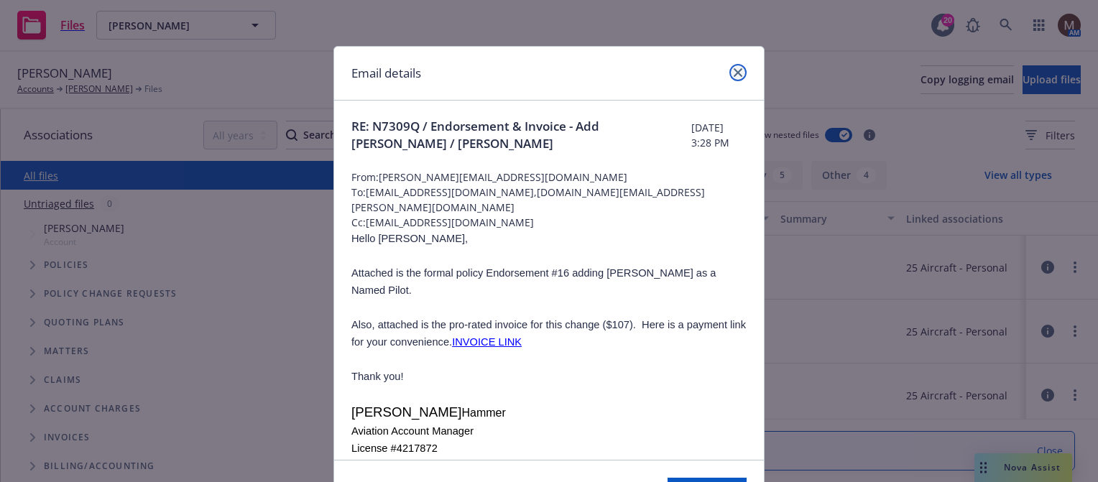
click at [734, 70] on icon "close" at bounding box center [738, 72] width 9 height 9
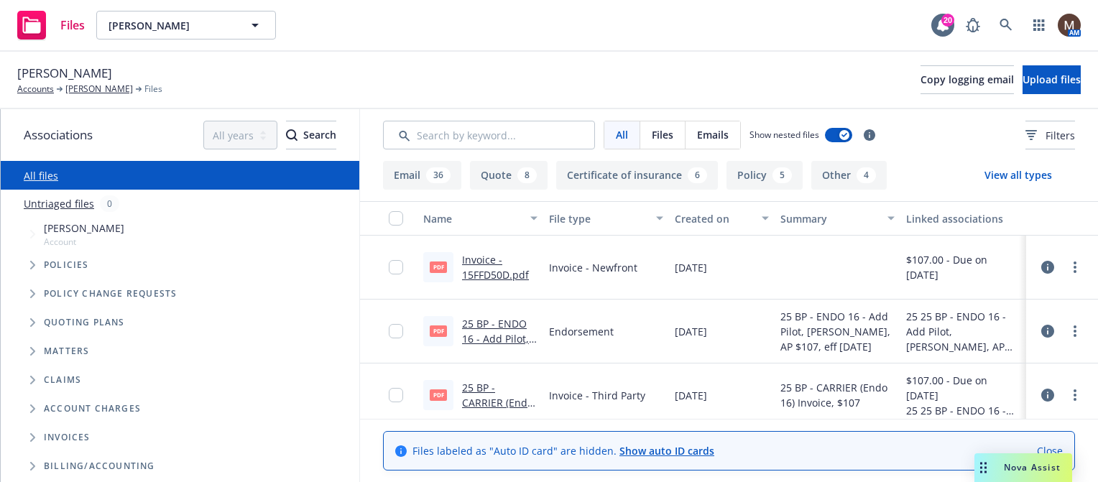
scroll to position [216, 0]
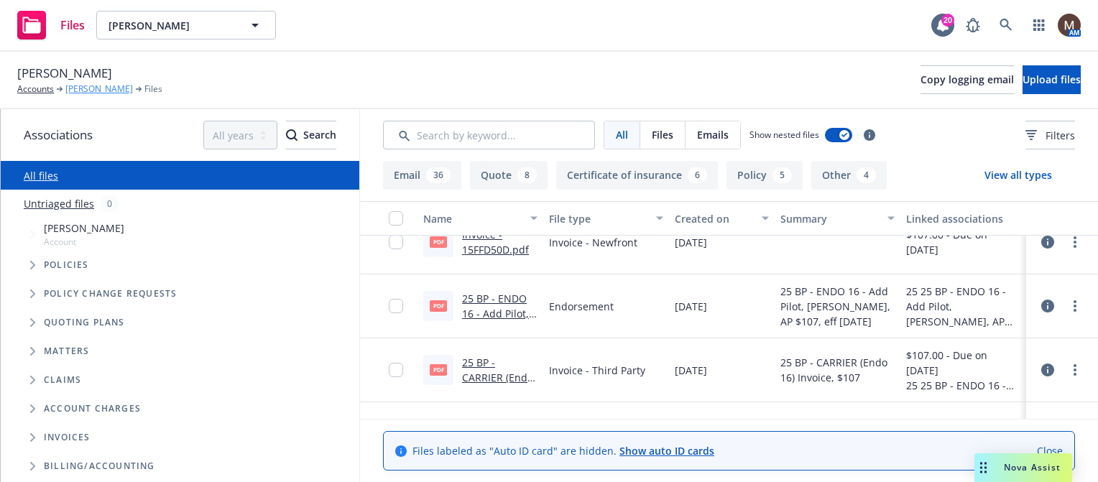
click at [92, 89] on link "[PERSON_NAME]" at bounding box center [99, 89] width 68 height 13
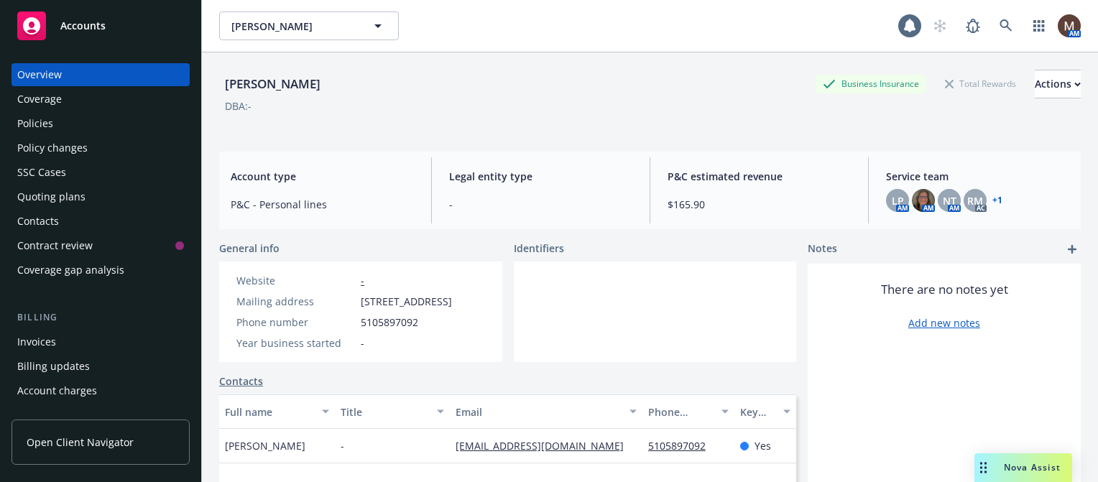
click at [51, 341] on div "Invoices" at bounding box center [36, 342] width 39 height 23
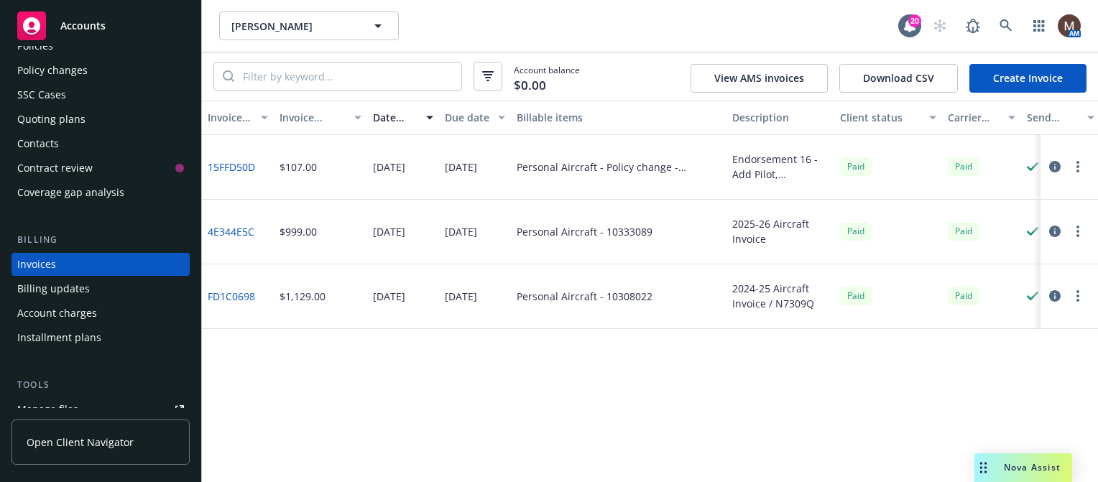
scroll to position [150, 0]
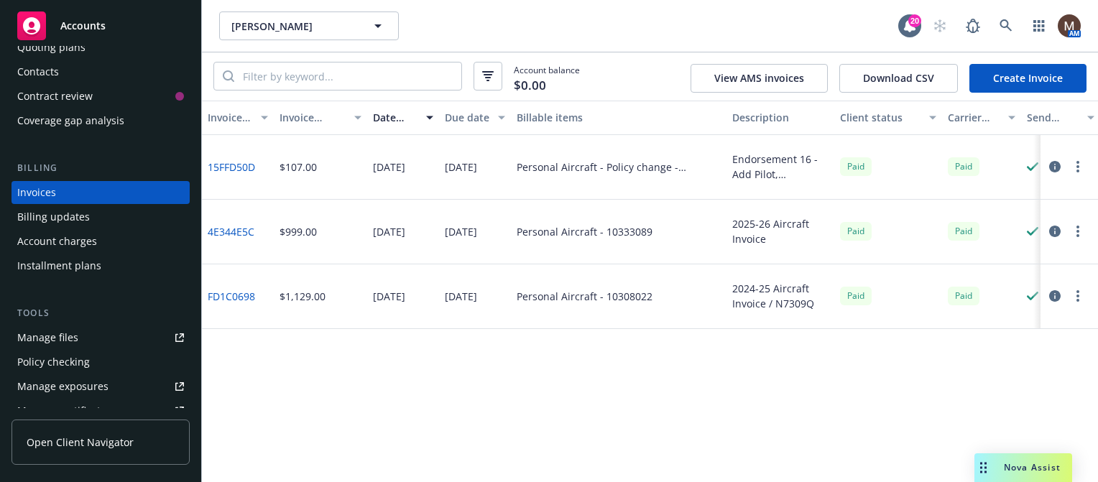
click at [66, 334] on div "Manage files" at bounding box center [47, 337] width 61 height 23
click at [1007, 19] on icon at bounding box center [1006, 25] width 13 height 13
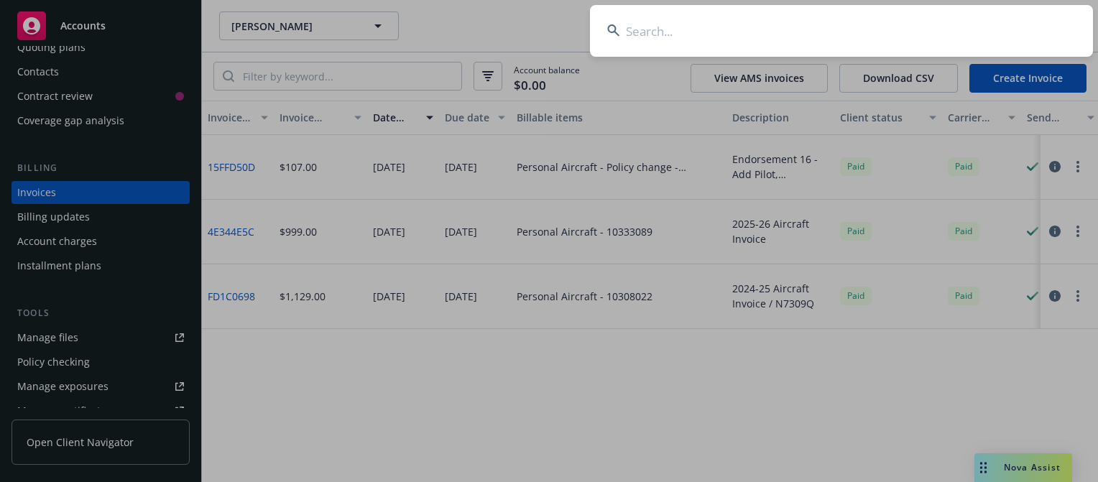
click at [633, 27] on input at bounding box center [841, 31] width 503 height 52
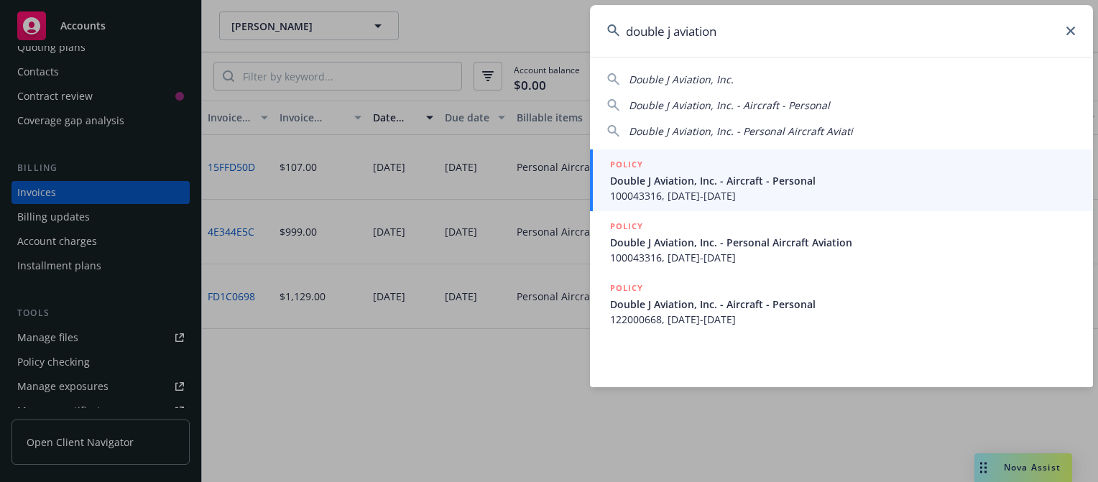
type input "double j aviation"
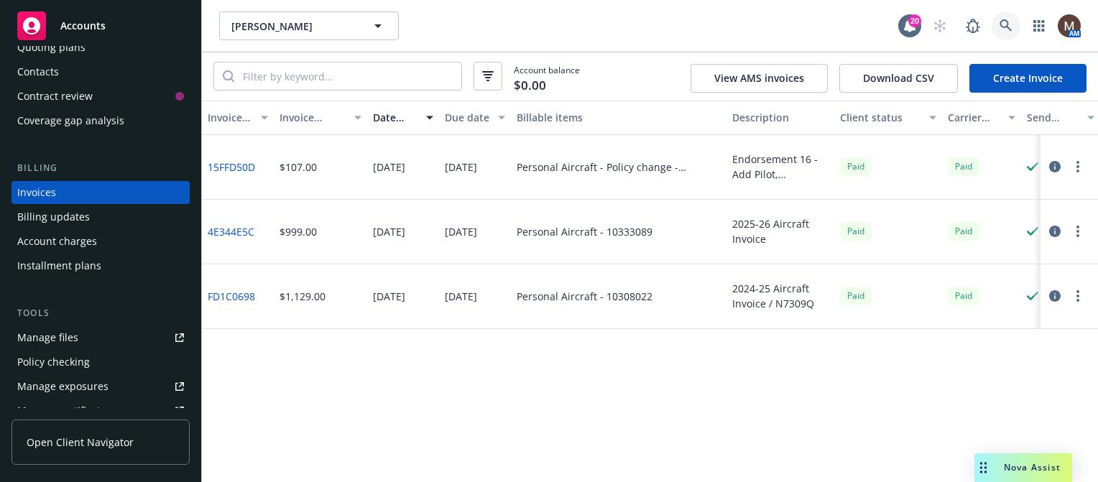
click at [1005, 19] on icon at bounding box center [1006, 25] width 12 height 12
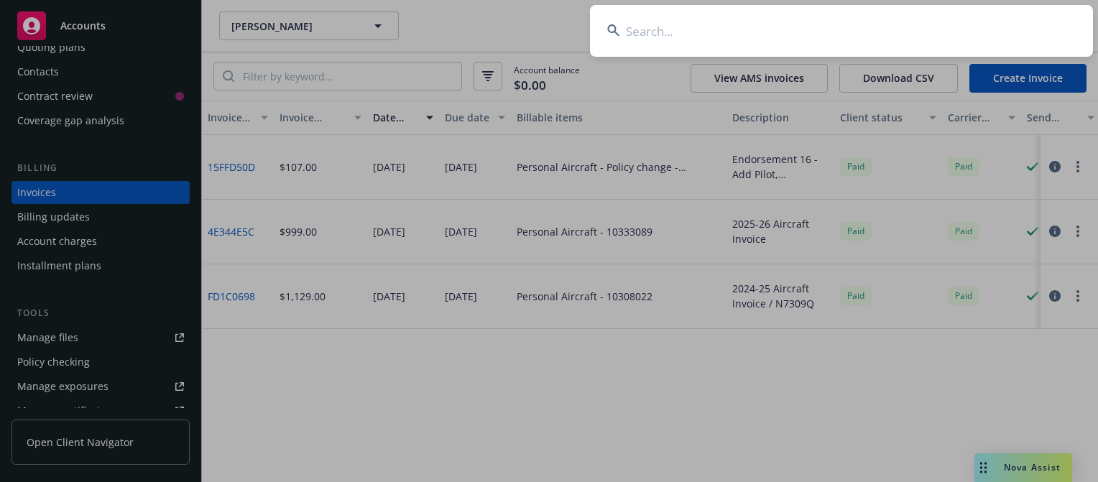
click at [637, 28] on input at bounding box center [841, 31] width 503 height 52
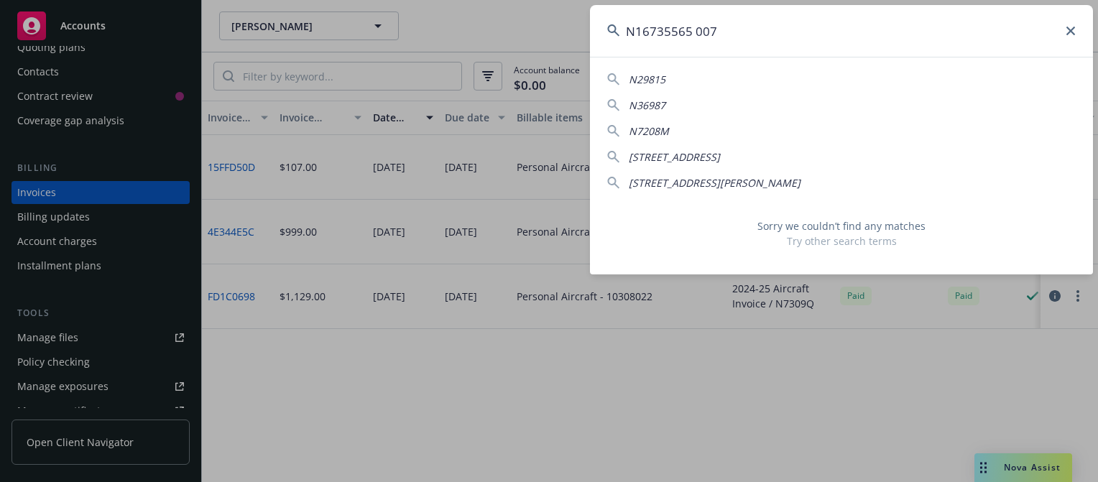
drag, startPoint x: 720, startPoint y: 37, endPoint x: 624, endPoint y: 35, distance: 96.3
click at [624, 35] on input "N16735565 007" at bounding box center [841, 31] width 503 height 52
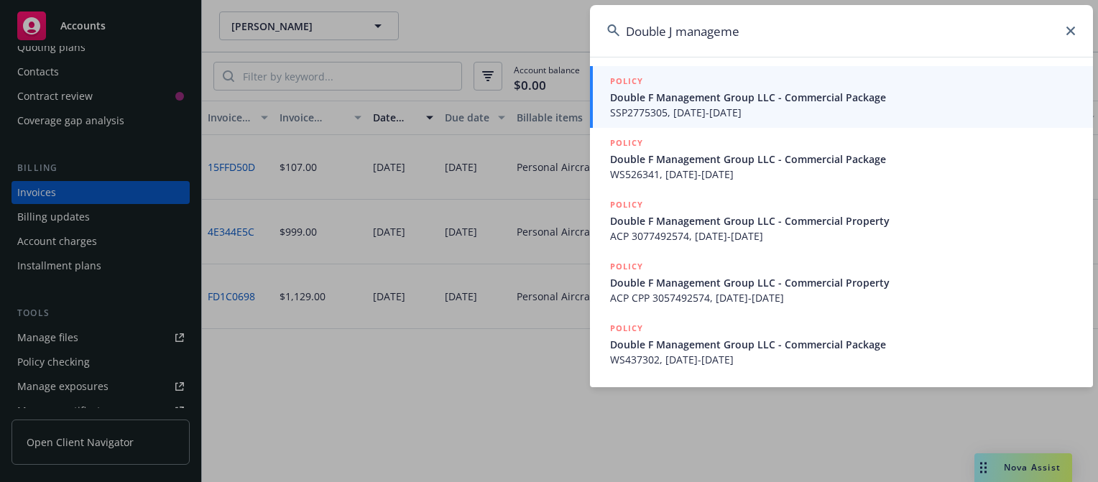
drag, startPoint x: 757, startPoint y: 35, endPoint x: 678, endPoint y: 39, distance: 79.2
click at [678, 39] on input "Double J manageme" at bounding box center [841, 31] width 503 height 52
drag, startPoint x: 778, startPoint y: 42, endPoint x: 679, endPoint y: 37, distance: 100.0
click at [679, 37] on input "Double J Management" at bounding box center [841, 31] width 503 height 52
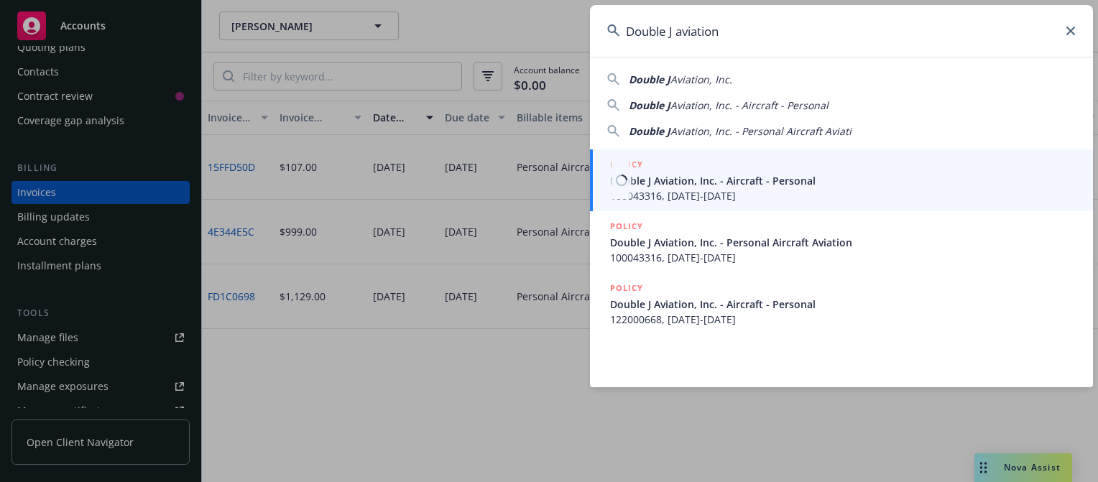
type input "Double J aviation"
click at [661, 181] on span "Double J Aviation, Inc. - Aircraft - Personal" at bounding box center [843, 180] width 466 height 15
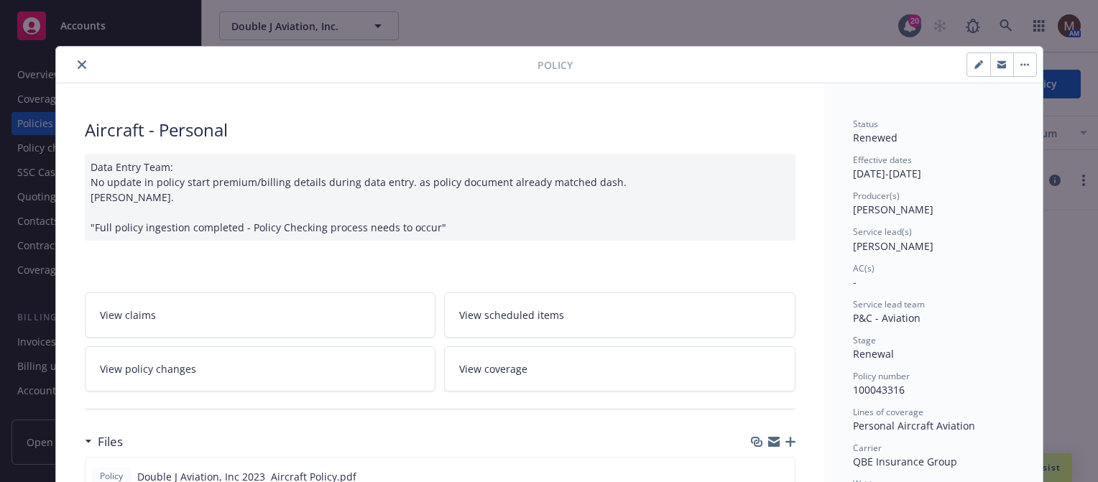
click at [78, 63] on icon "close" at bounding box center [82, 64] width 9 height 9
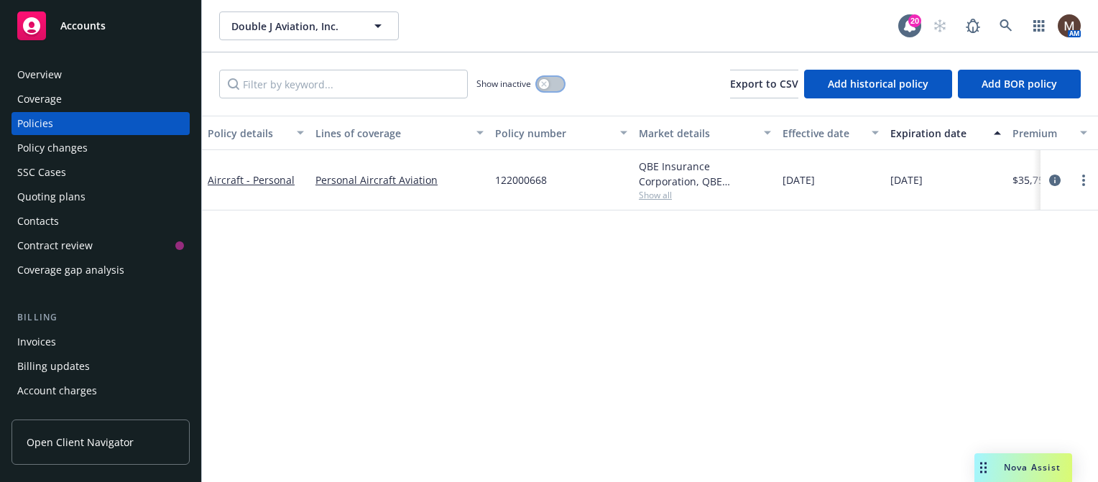
drag, startPoint x: 548, startPoint y: 80, endPoint x: 536, endPoint y: 109, distance: 31.9
click at [548, 80] on button "button" at bounding box center [550, 84] width 27 height 14
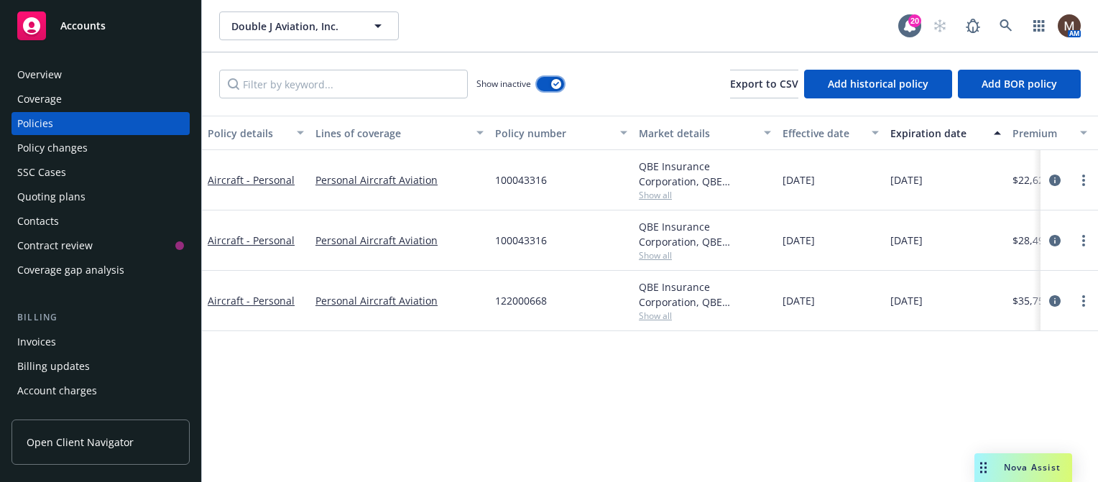
click at [555, 82] on icon "button" at bounding box center [556, 84] width 6 height 4
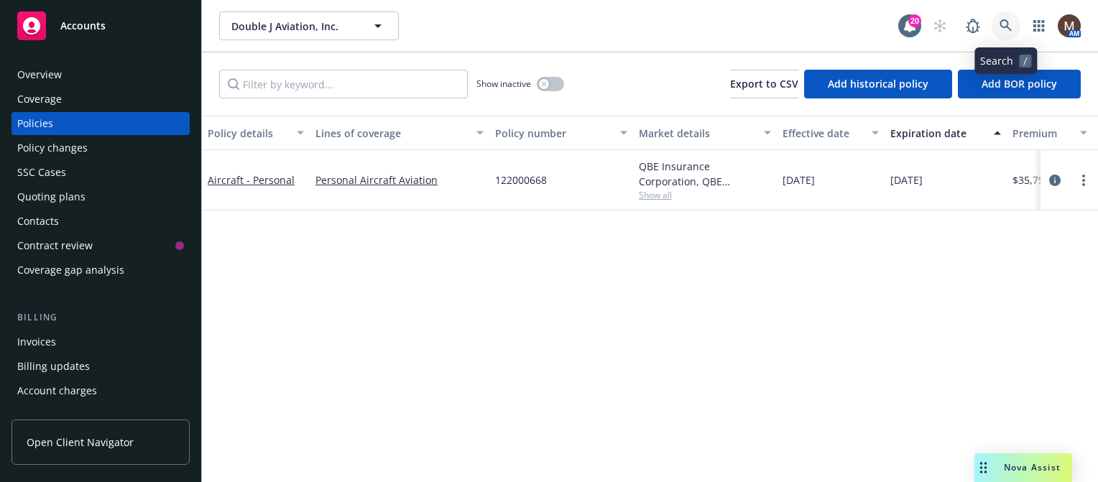
click at [1003, 24] on icon at bounding box center [1006, 25] width 13 height 13
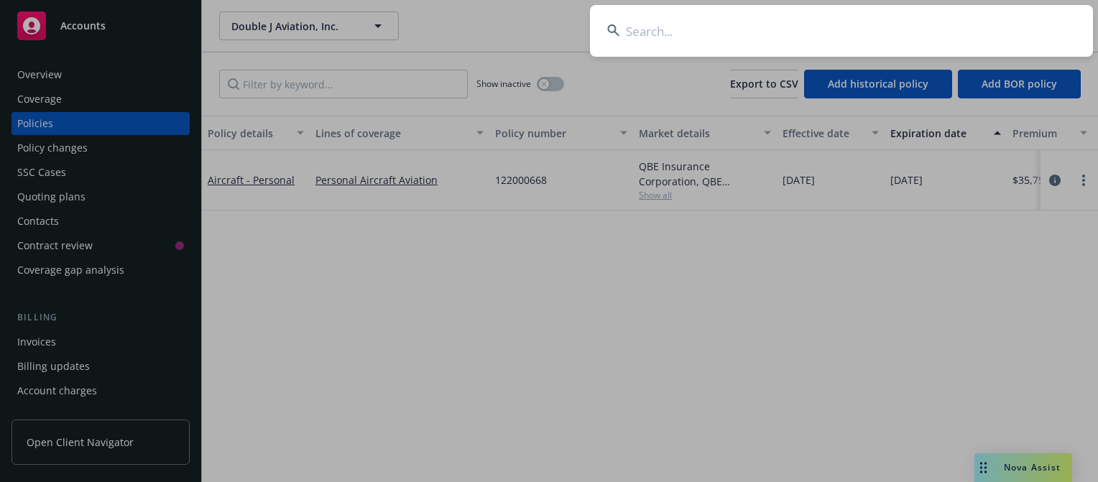
click at [636, 27] on input at bounding box center [841, 31] width 503 height 52
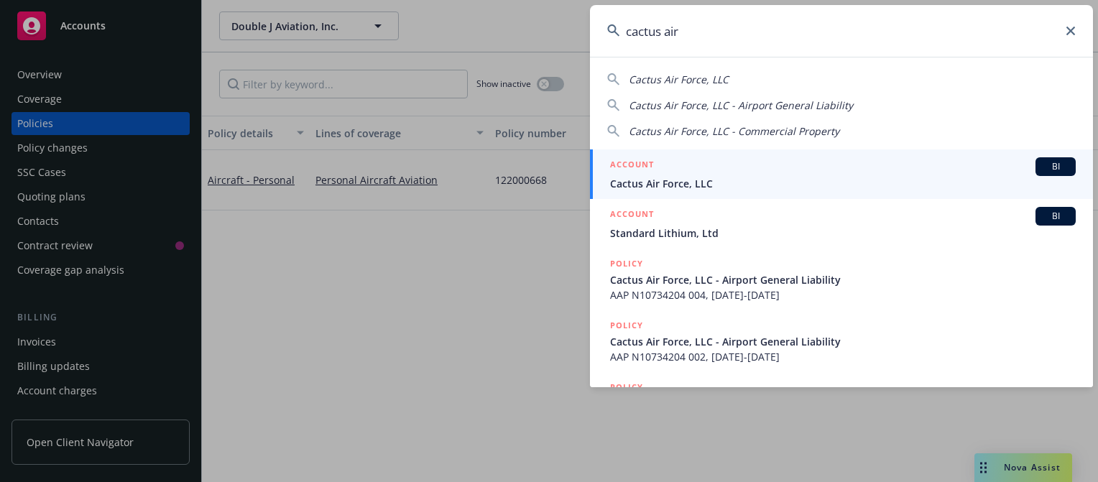
type input "cactus air"
click at [633, 183] on span "Cactus Air Force, LLC" at bounding box center [843, 183] width 466 height 15
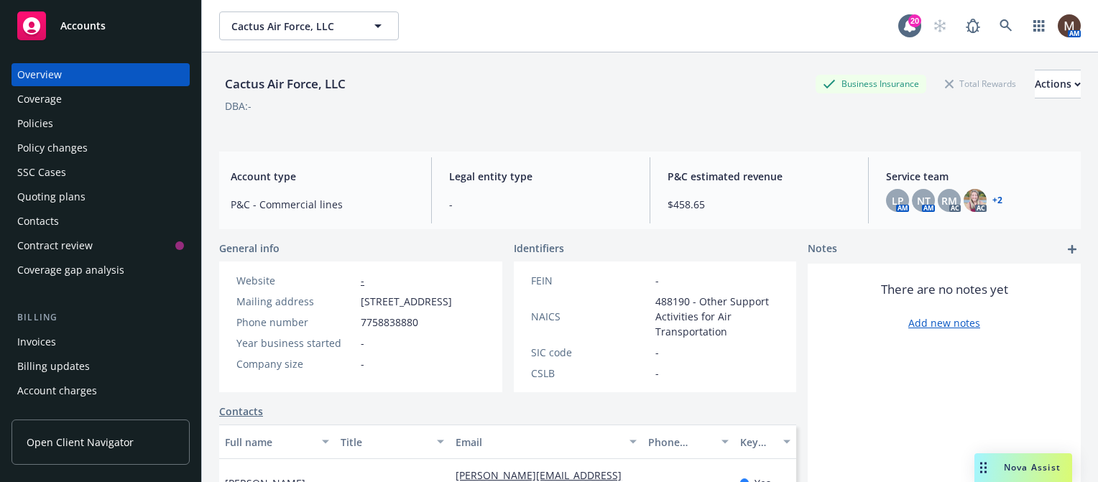
click at [49, 120] on div "Policies" at bounding box center [35, 123] width 36 height 23
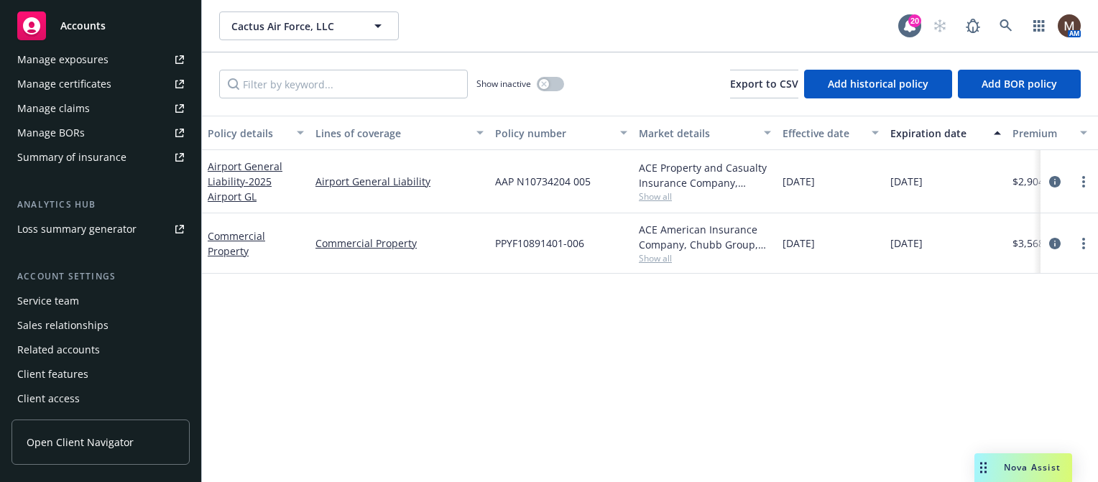
scroll to position [478, 0]
click at [69, 294] on div "Service team" at bounding box center [48, 299] width 62 height 23
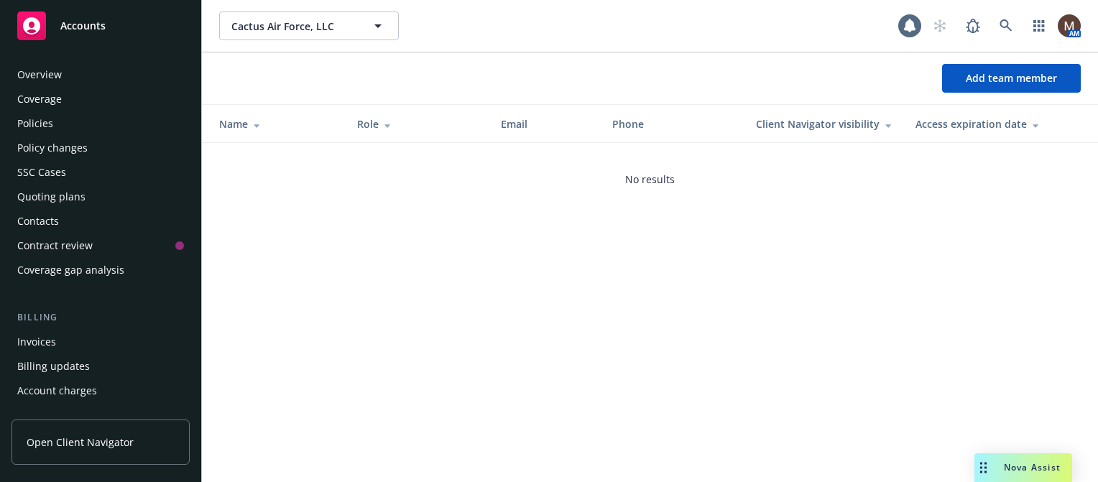
scroll to position [478, 0]
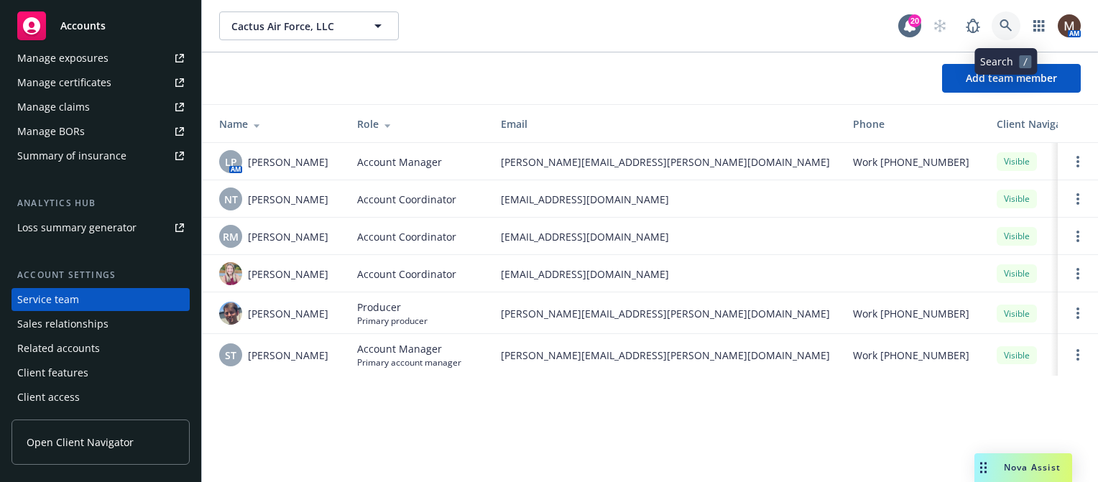
click at [1006, 25] on icon at bounding box center [1006, 25] width 13 height 13
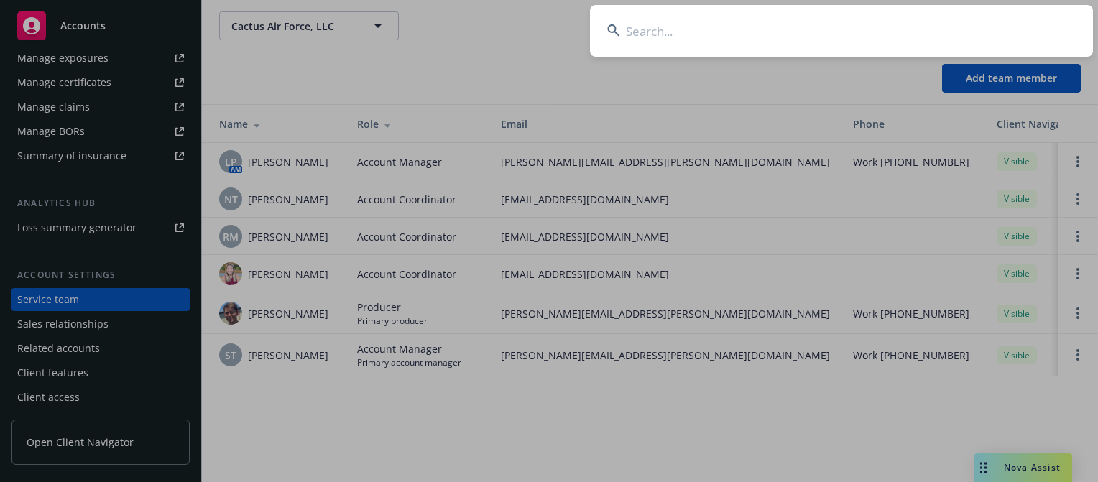
click at [640, 27] on input at bounding box center [841, 31] width 503 height 52
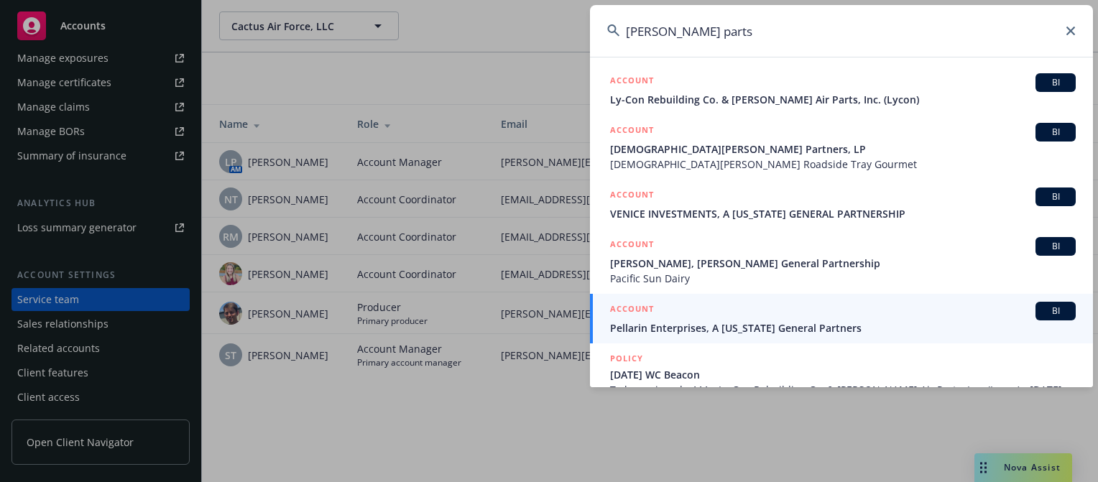
scroll to position [0, 0]
drag, startPoint x: 706, startPoint y: 29, endPoint x: 673, endPoint y: 31, distance: 33.1
click at [673, 31] on input "Kendra parts" at bounding box center [841, 31] width 503 height 52
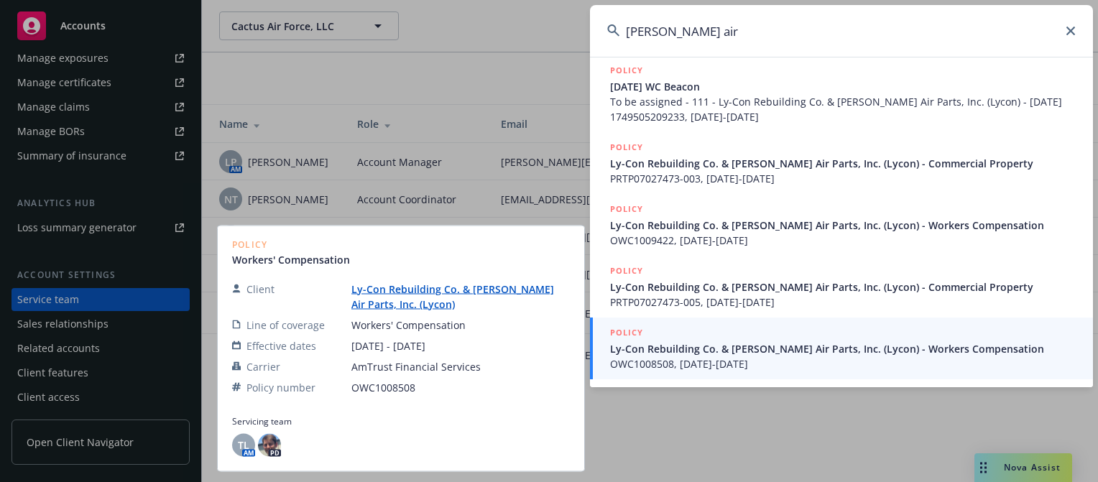
scroll to position [259, 0]
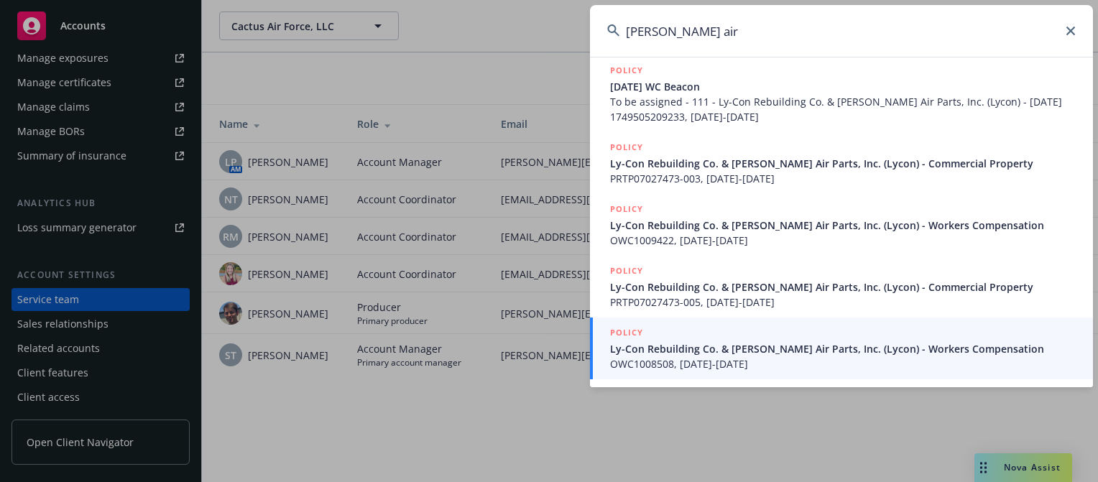
type input "Kendra air"
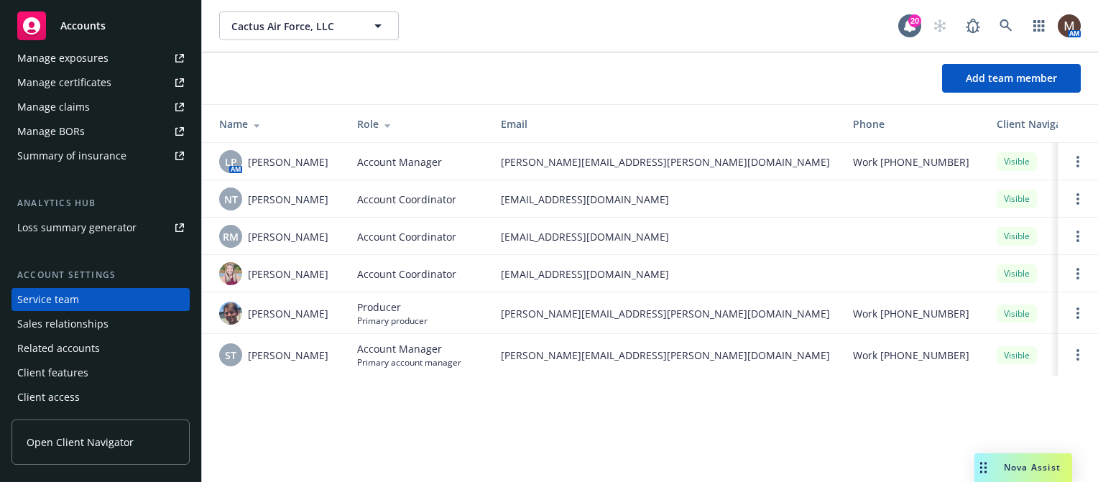
drag, startPoint x: 498, startPoint y: 27, endPoint x: 579, endPoint y: 22, distance: 80.6
click at [1007, 19] on icon at bounding box center [1006, 25] width 13 height 13
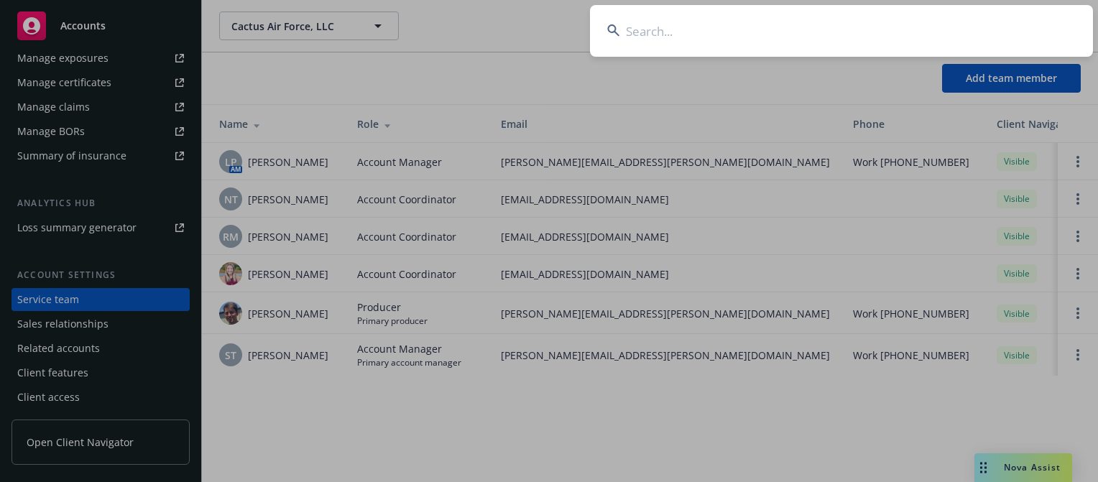
click at [642, 26] on input at bounding box center [841, 31] width 503 height 52
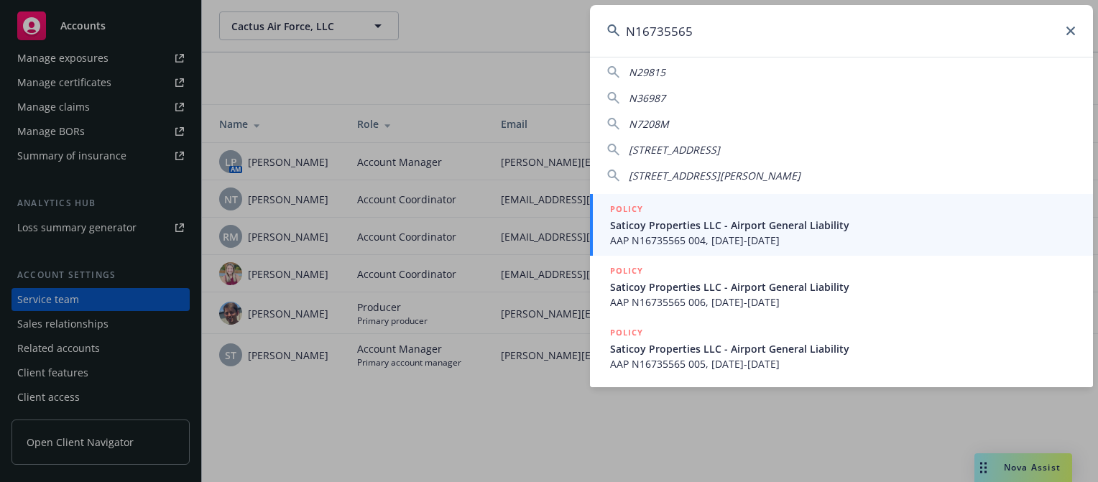
scroll to position [0, 0]
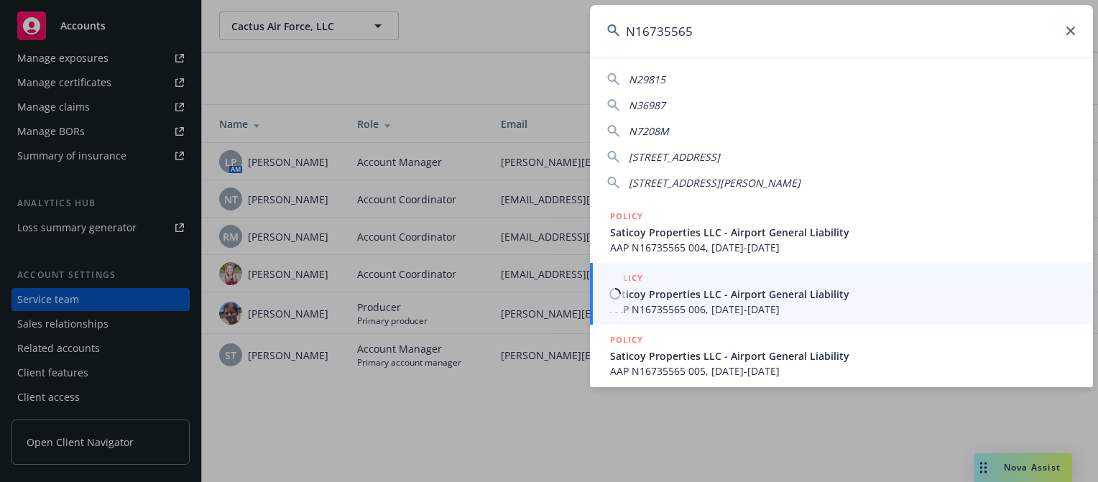
type input "N16735565"
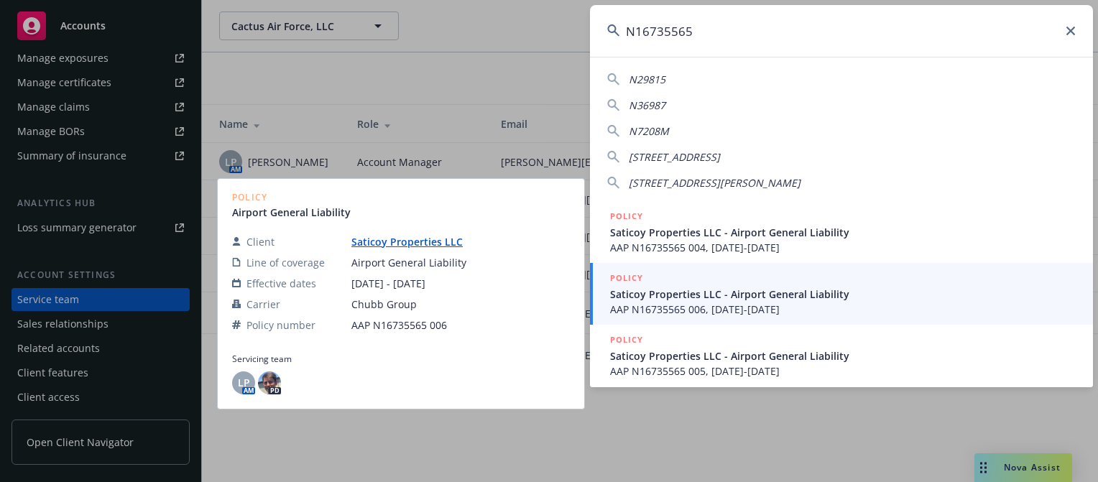
click at [689, 290] on span "Saticoy Properties LLC - Airport General Liability" at bounding box center [843, 294] width 466 height 15
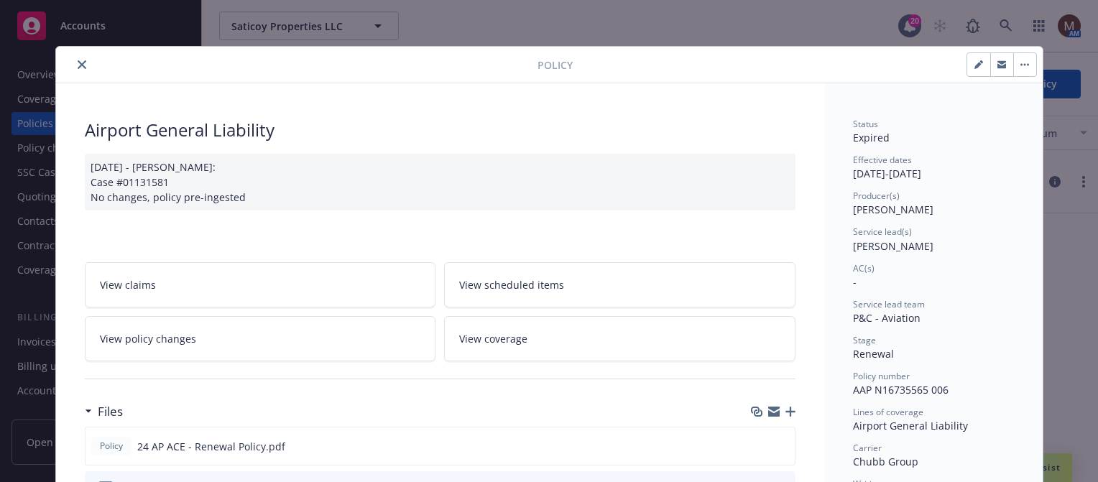
click at [78, 61] on icon "close" at bounding box center [82, 64] width 9 height 9
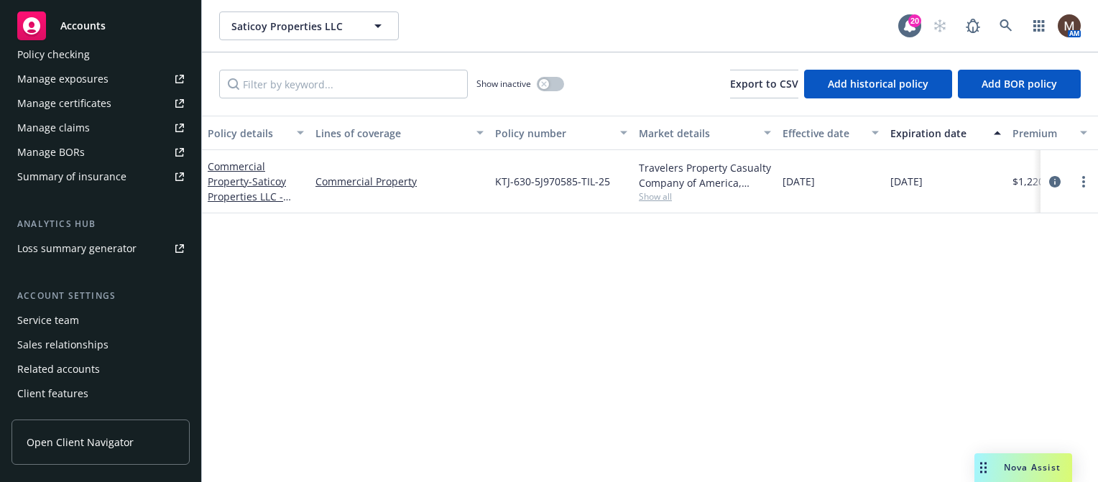
scroll to position [478, 0]
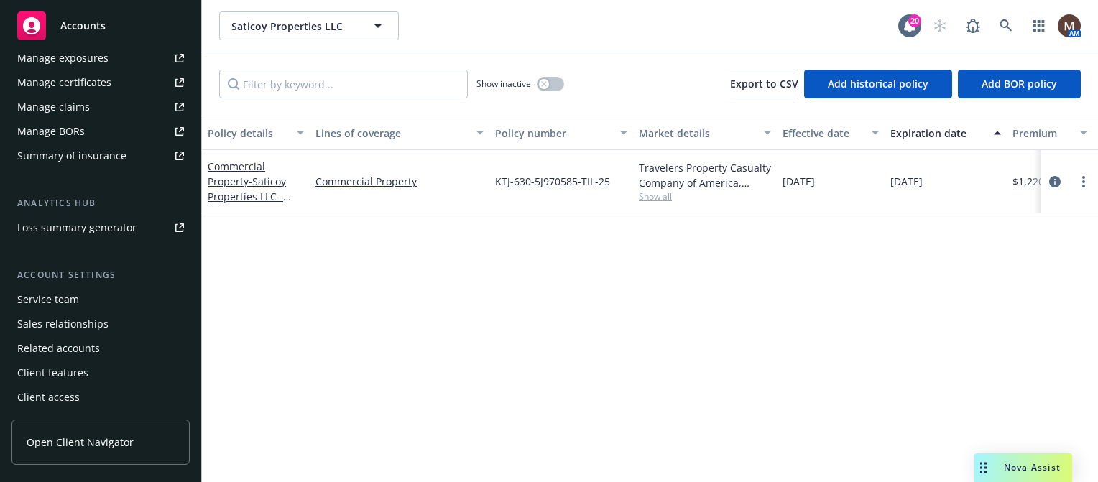
click at [83, 298] on div "Service team" at bounding box center [100, 299] width 167 height 23
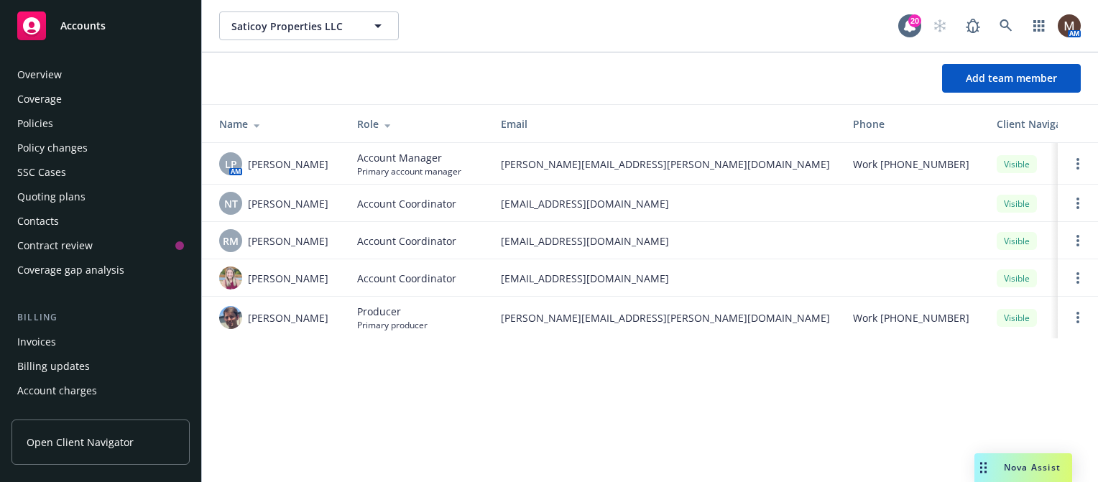
click at [46, 116] on div "Policies" at bounding box center [35, 123] width 36 height 23
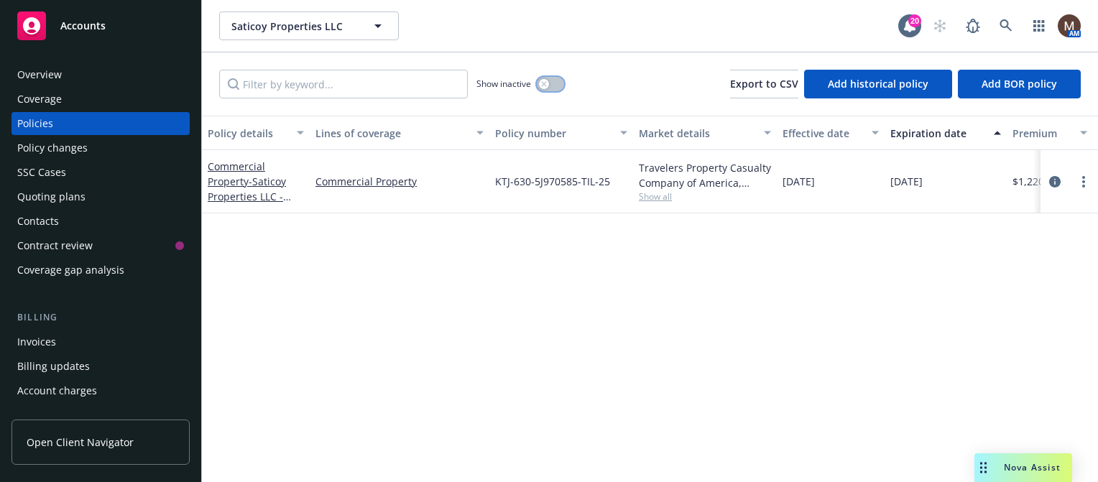
click at [552, 82] on button "button" at bounding box center [550, 84] width 27 height 14
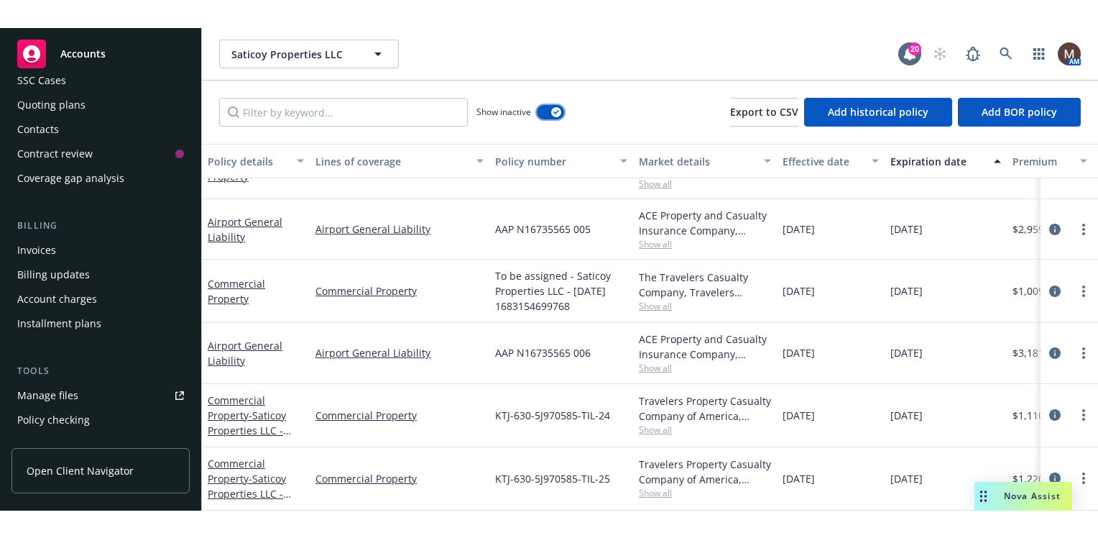
scroll to position [144, 0]
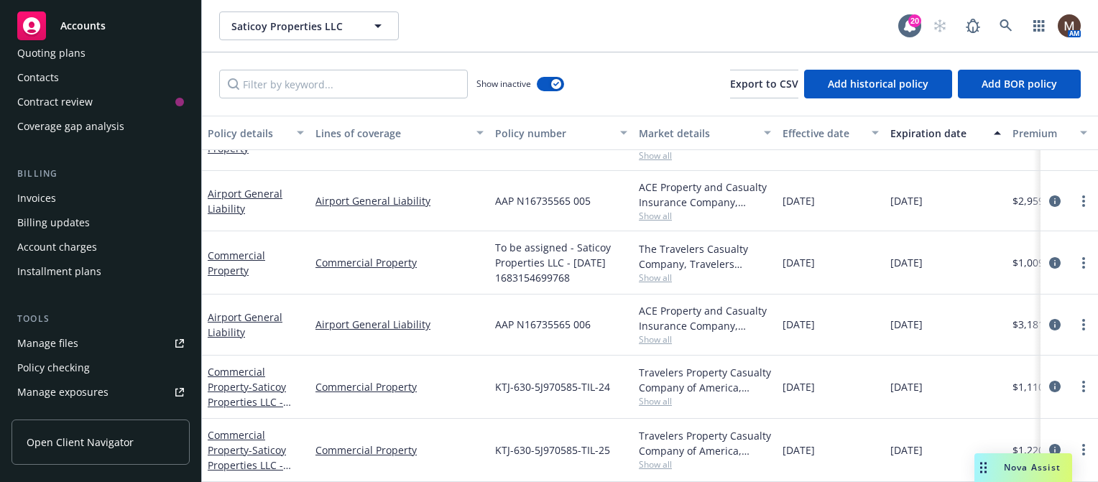
click at [57, 344] on div "Manage files" at bounding box center [47, 343] width 61 height 23
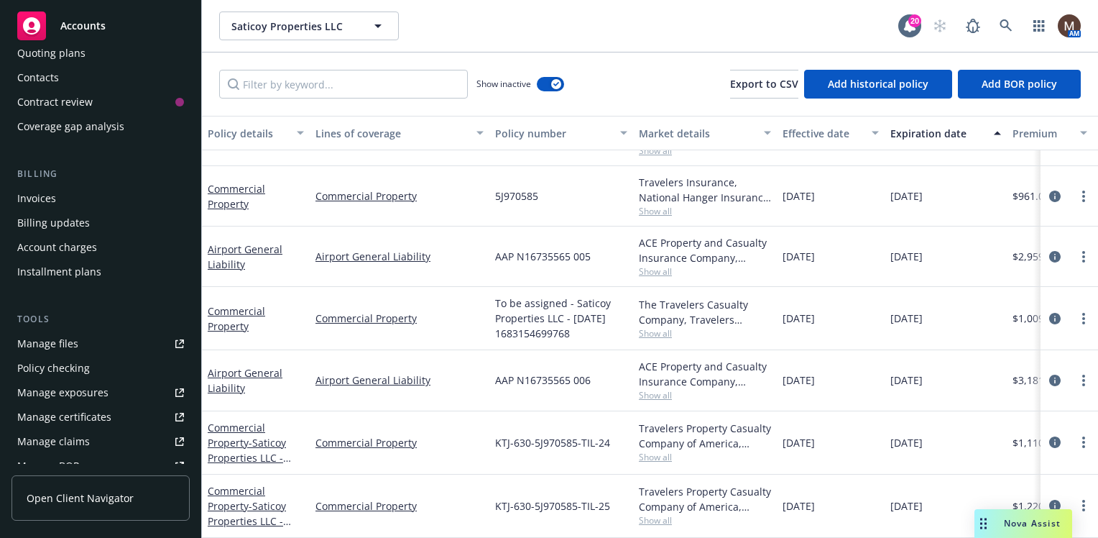
scroll to position [54, 0]
click at [1006, 23] on icon at bounding box center [1006, 25] width 13 height 13
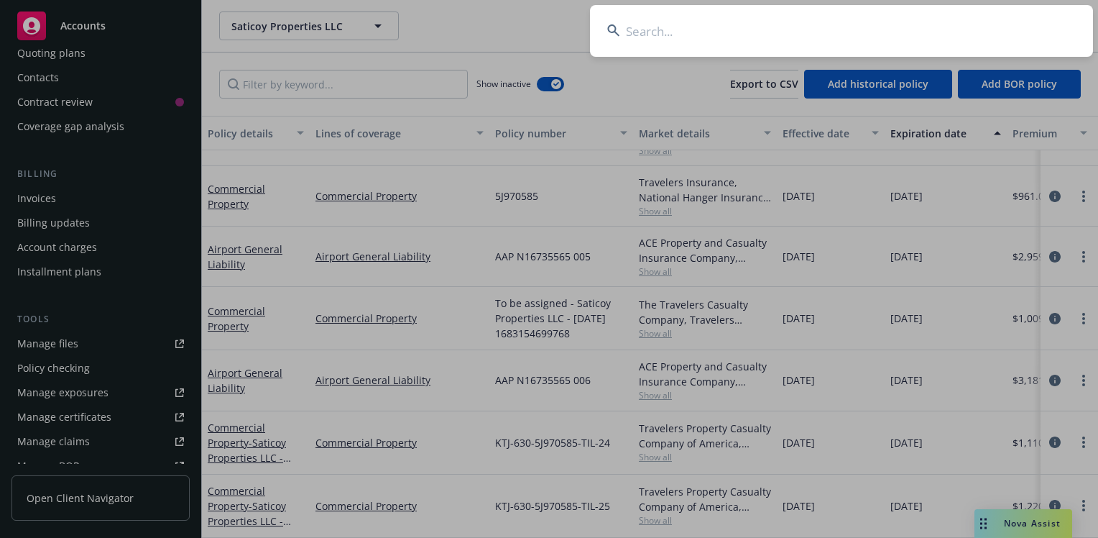
click at [658, 33] on input at bounding box center [841, 31] width 503 height 52
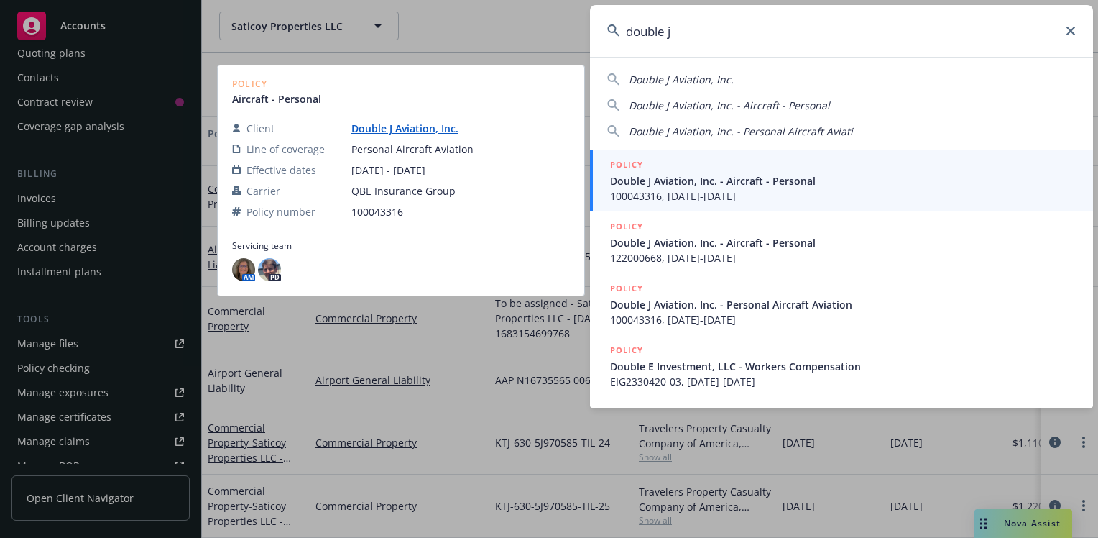
type input "double j"
click at [644, 180] on span "Double J Aviation, Inc. - Aircraft - Personal" at bounding box center [843, 180] width 466 height 15
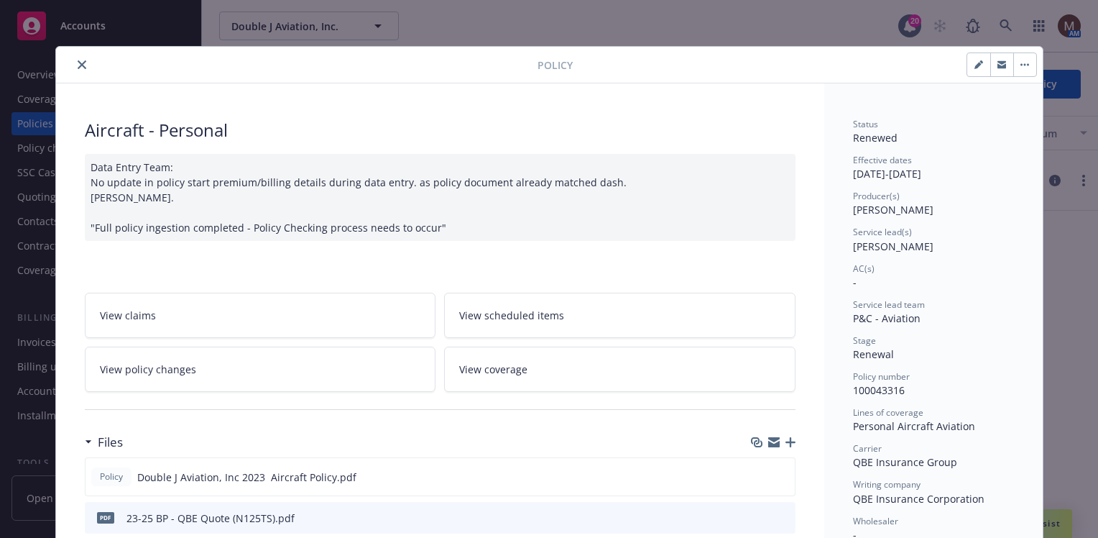
click at [78, 62] on icon "close" at bounding box center [82, 64] width 9 height 9
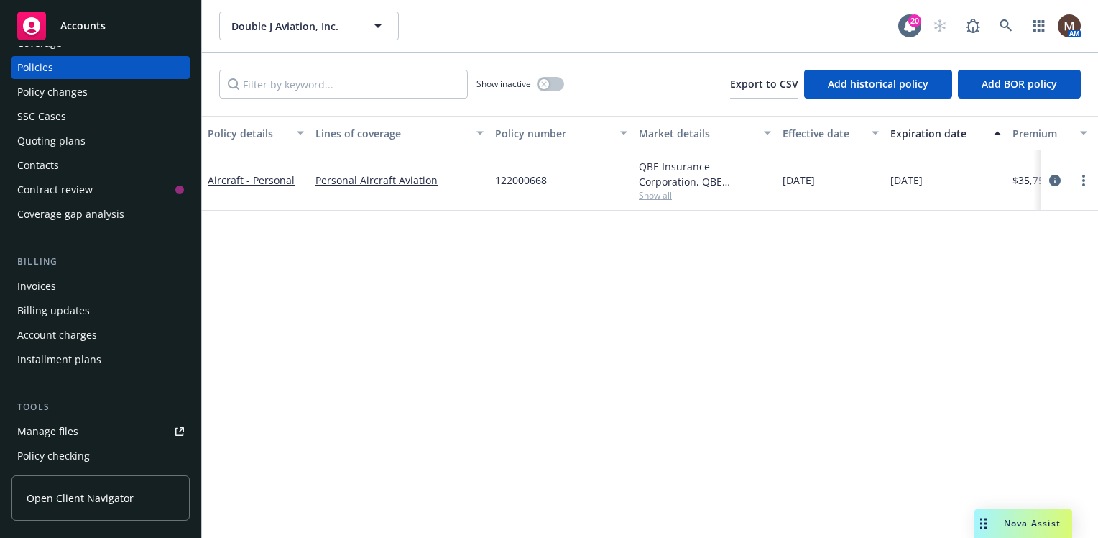
scroll to position [72, 0]
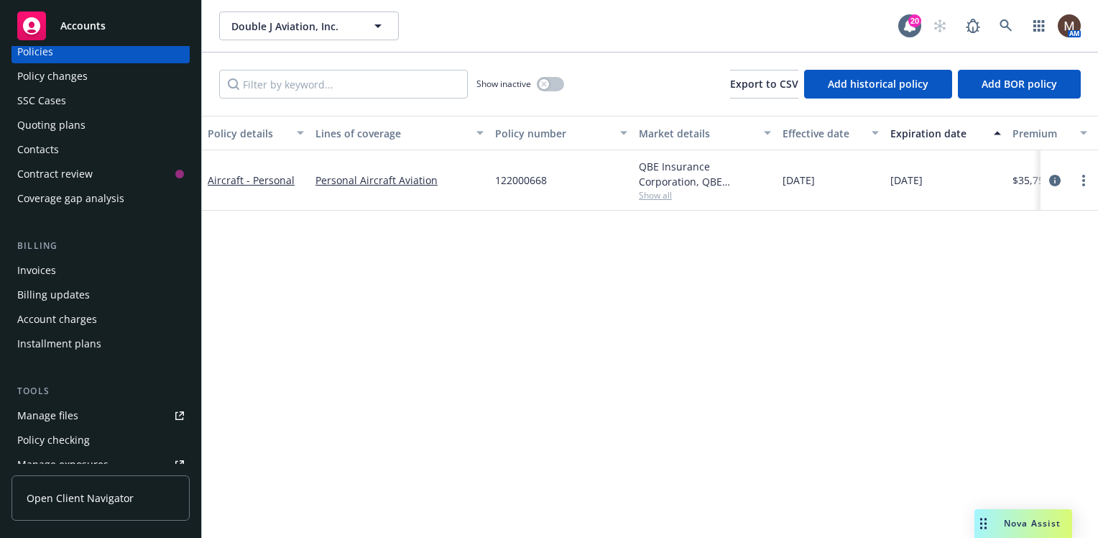
click at [45, 270] on div "Invoices" at bounding box center [36, 270] width 39 height 23
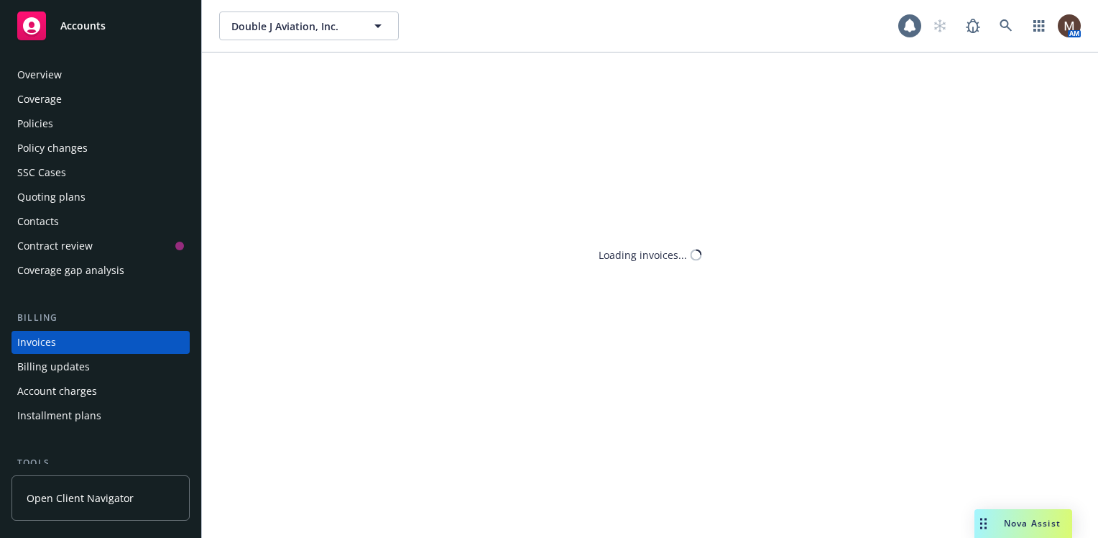
scroll to position [50, 0]
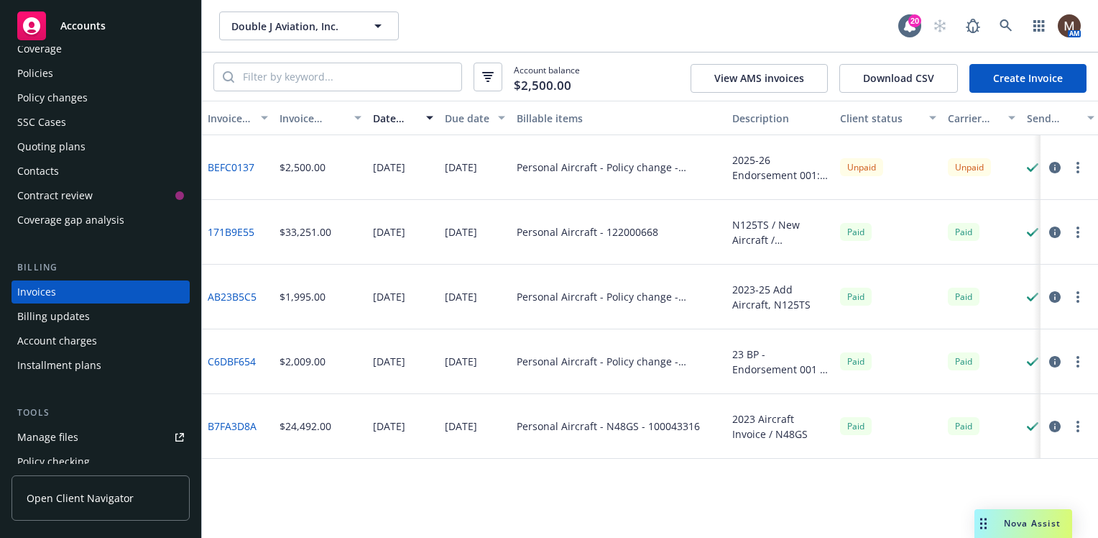
click at [52, 68] on div "Policies" at bounding box center [100, 73] width 167 height 23
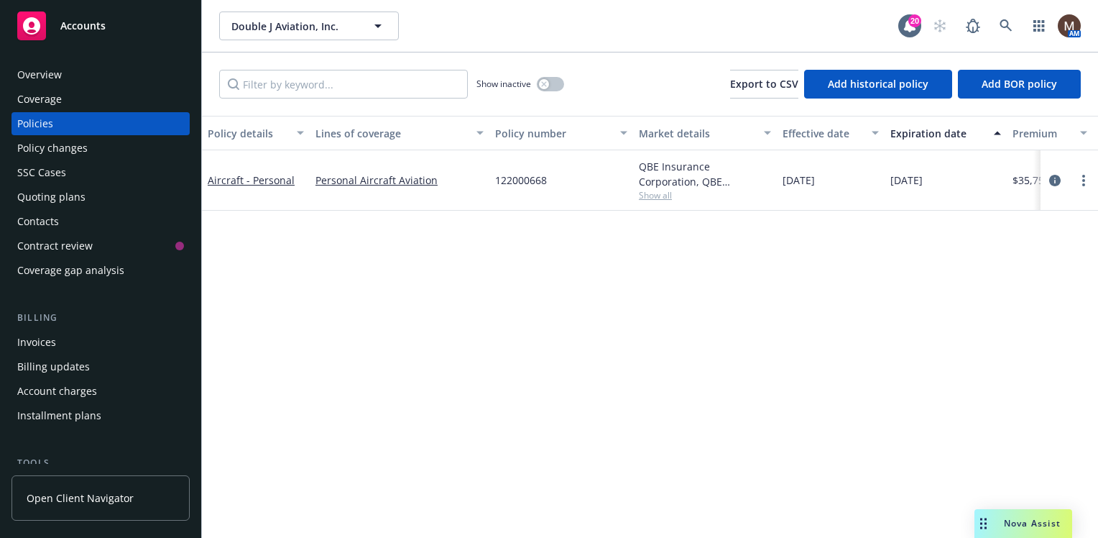
scroll to position [72, 0]
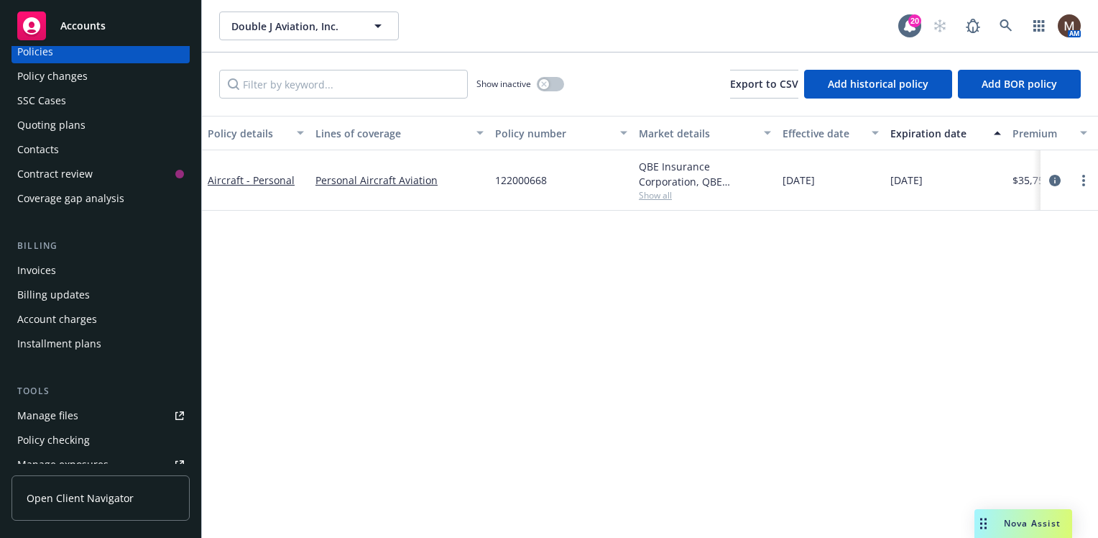
click at [69, 416] on div "Manage files" at bounding box center [47, 415] width 61 height 23
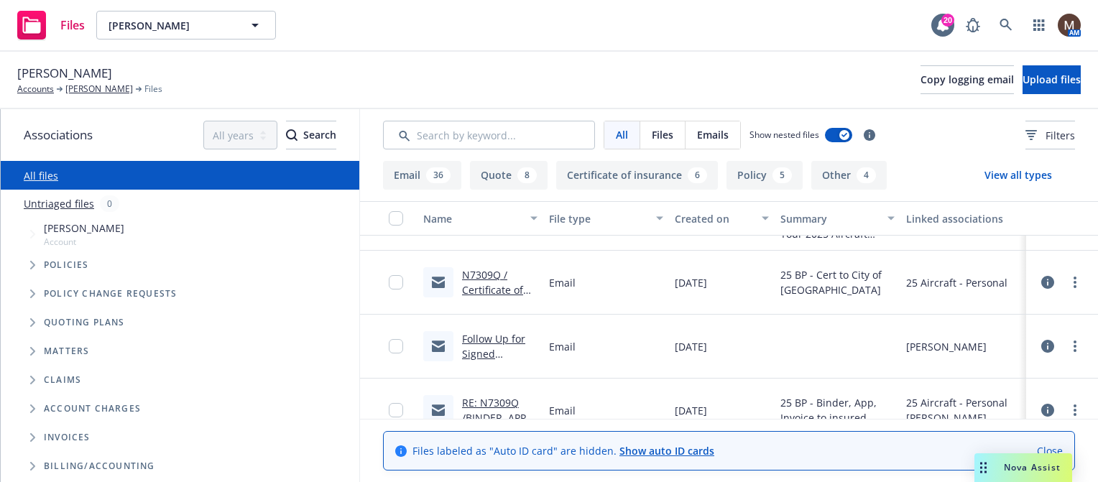
scroll to position [1006, 0]
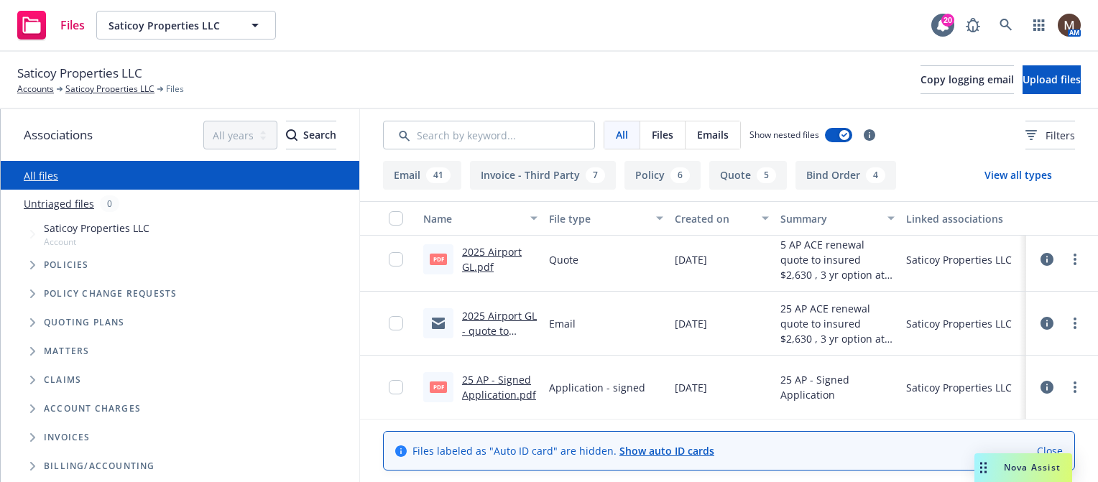
scroll to position [144, 0]
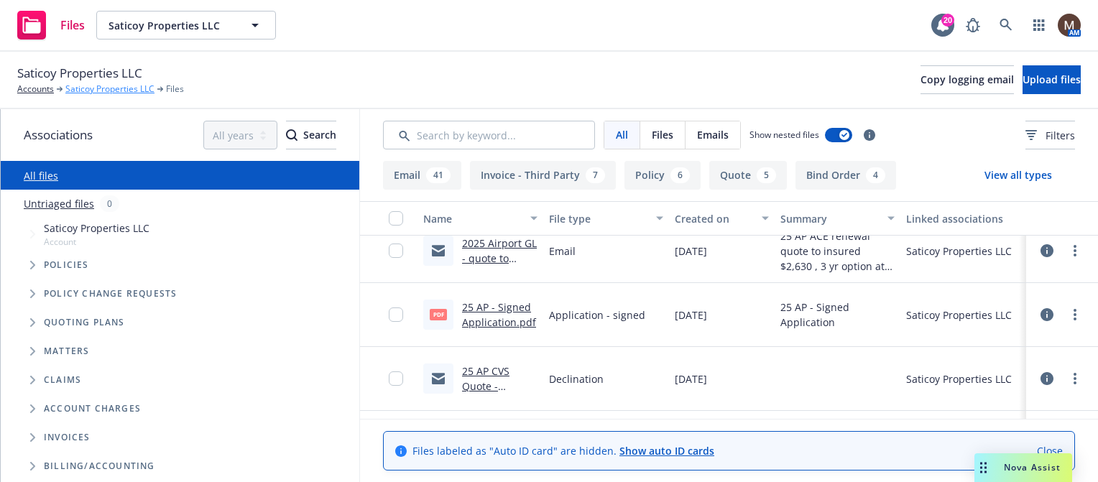
click at [109, 88] on link "Saticoy Properties LLC" at bounding box center [109, 89] width 89 height 13
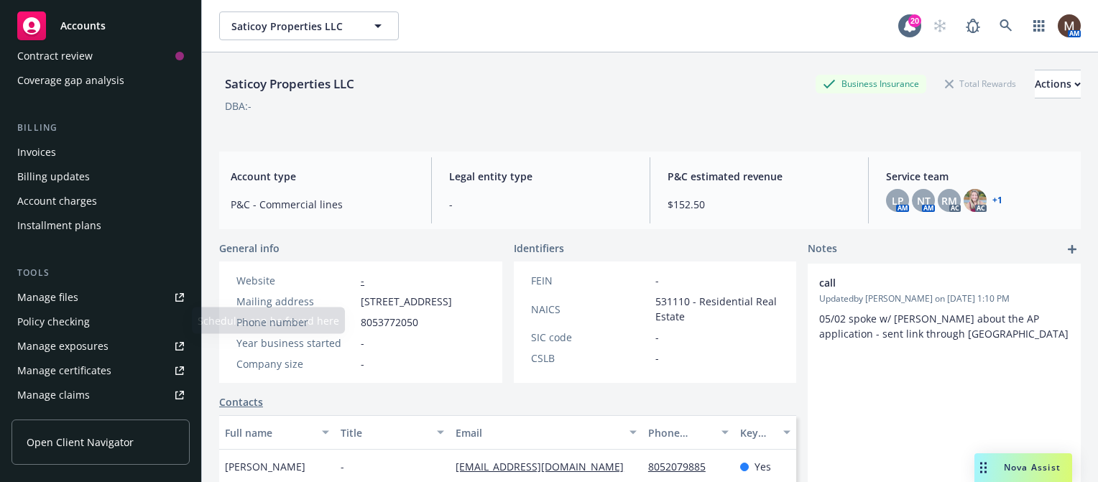
scroll to position [216, 0]
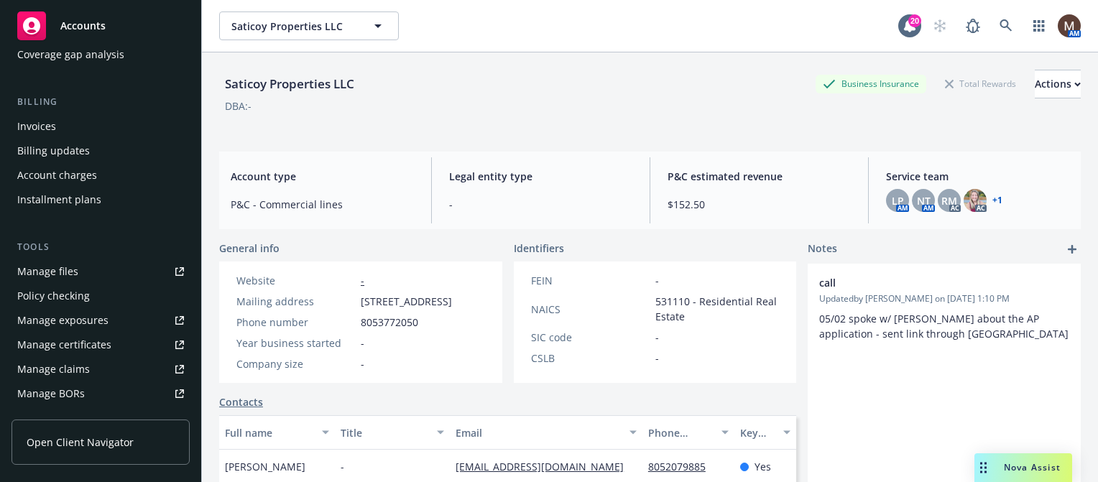
click at [64, 272] on div "Manage files" at bounding box center [47, 271] width 61 height 23
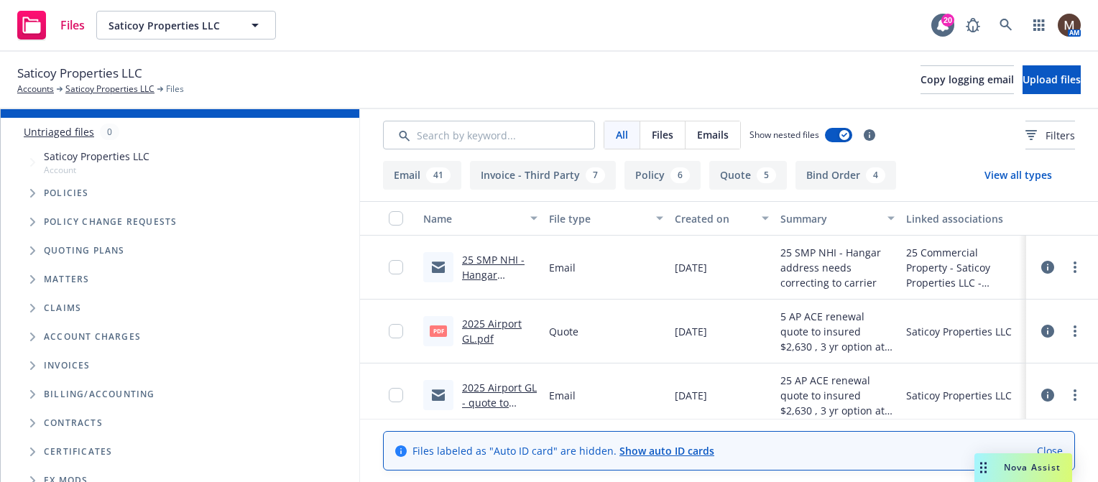
scroll to position [144, 0]
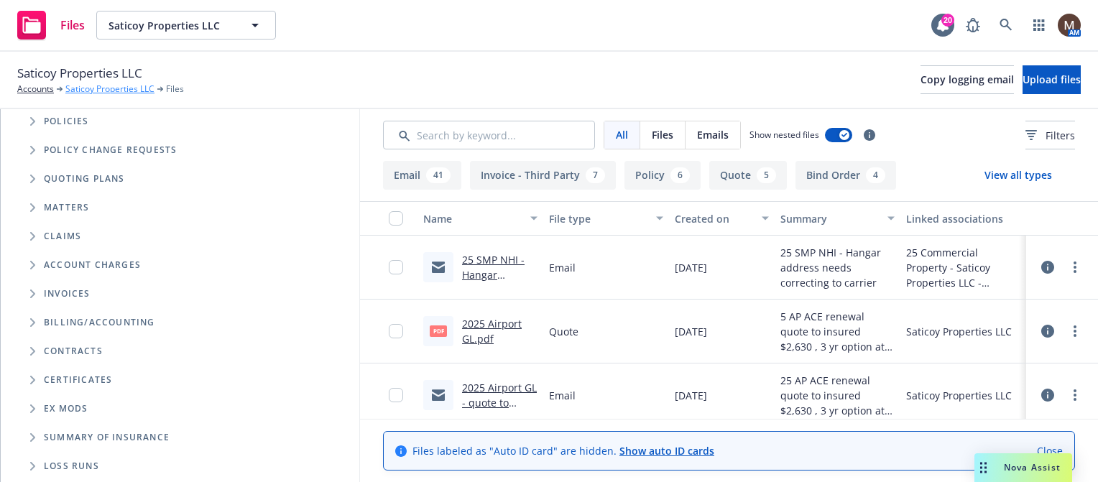
click at [109, 87] on link "Saticoy Properties LLC" at bounding box center [109, 89] width 89 height 13
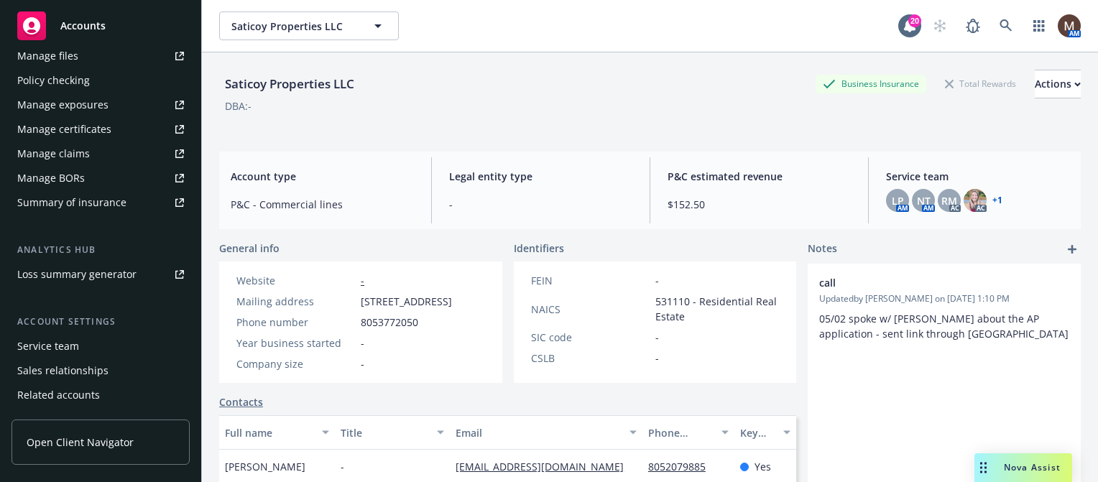
scroll to position [478, 0]
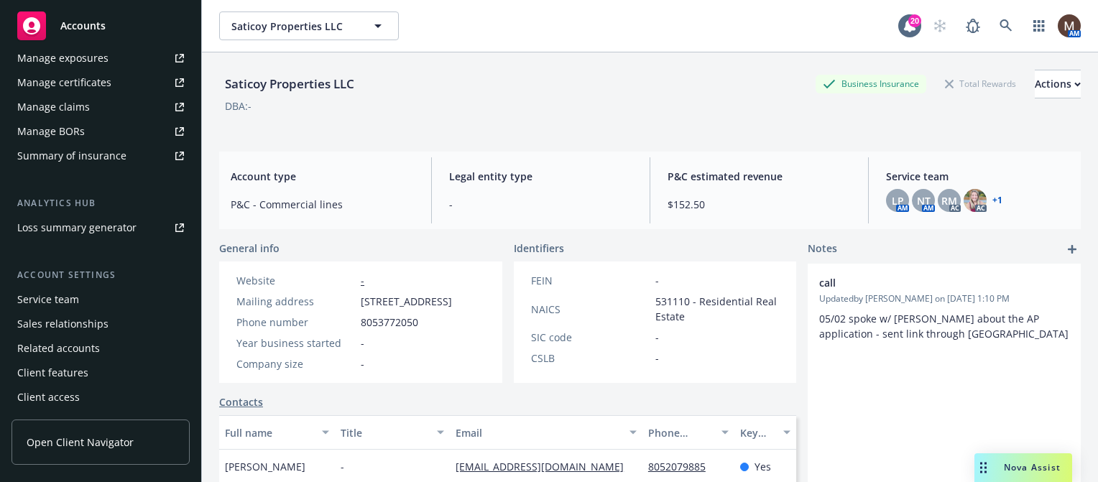
click at [65, 294] on div "Service team" at bounding box center [48, 299] width 62 height 23
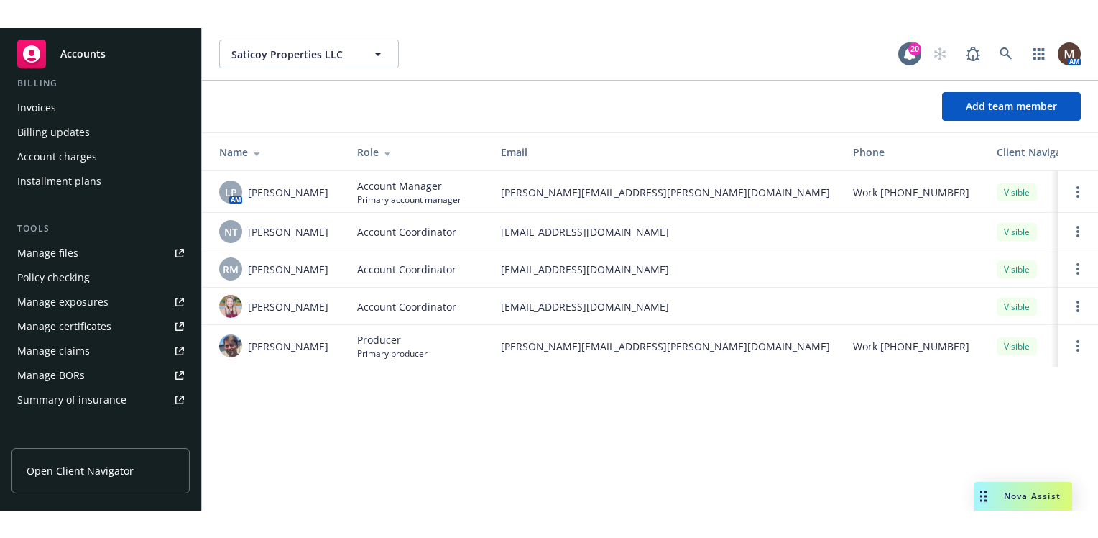
scroll to position [334, 0]
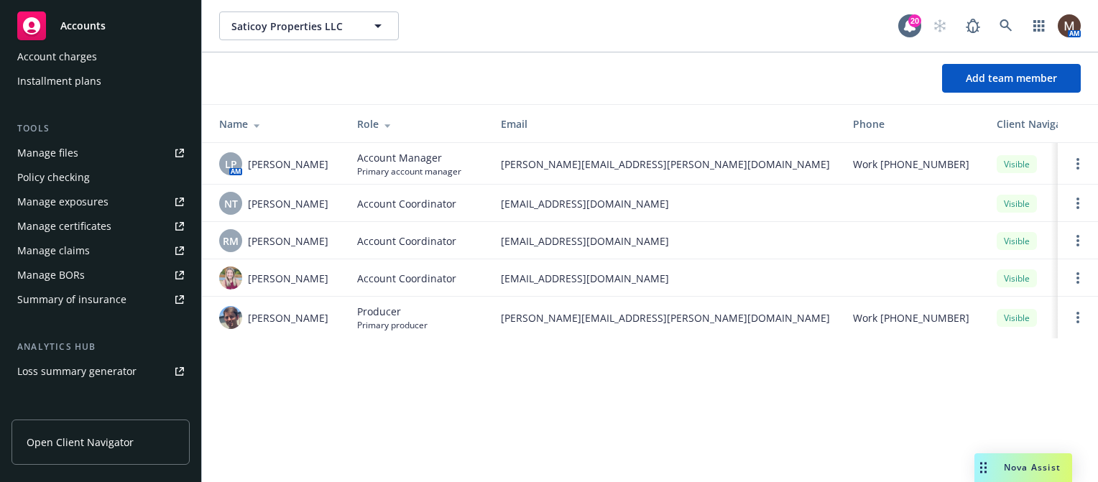
click at [64, 150] on div "Manage files" at bounding box center [47, 153] width 61 height 23
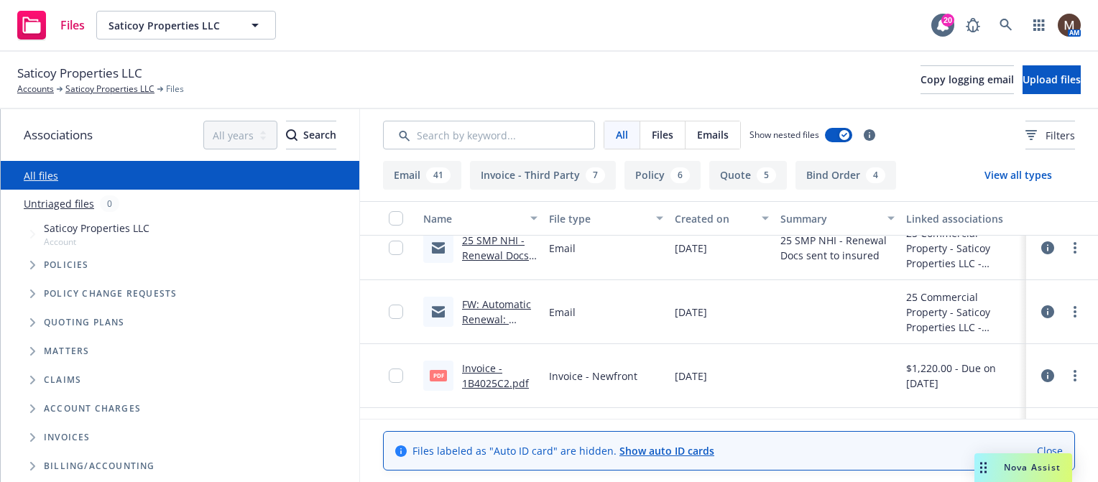
scroll to position [431, 0]
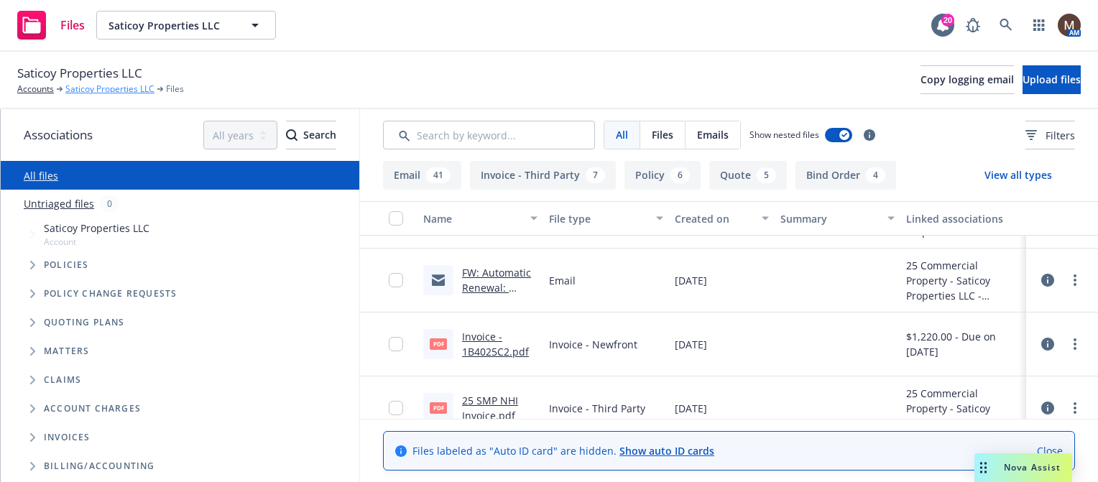
click at [118, 89] on link "Saticoy Properties LLC" at bounding box center [109, 89] width 89 height 13
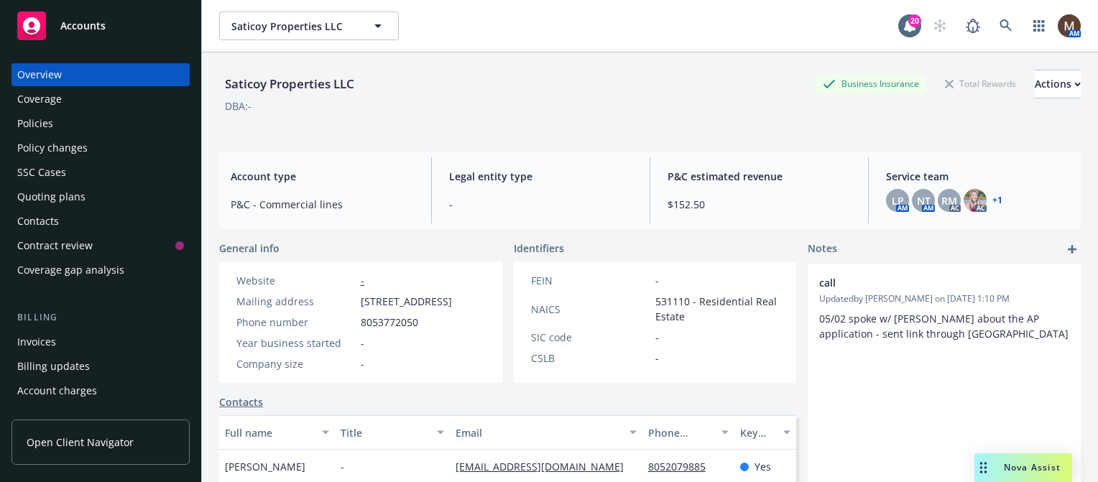
click at [47, 121] on div "Policies" at bounding box center [35, 123] width 36 height 23
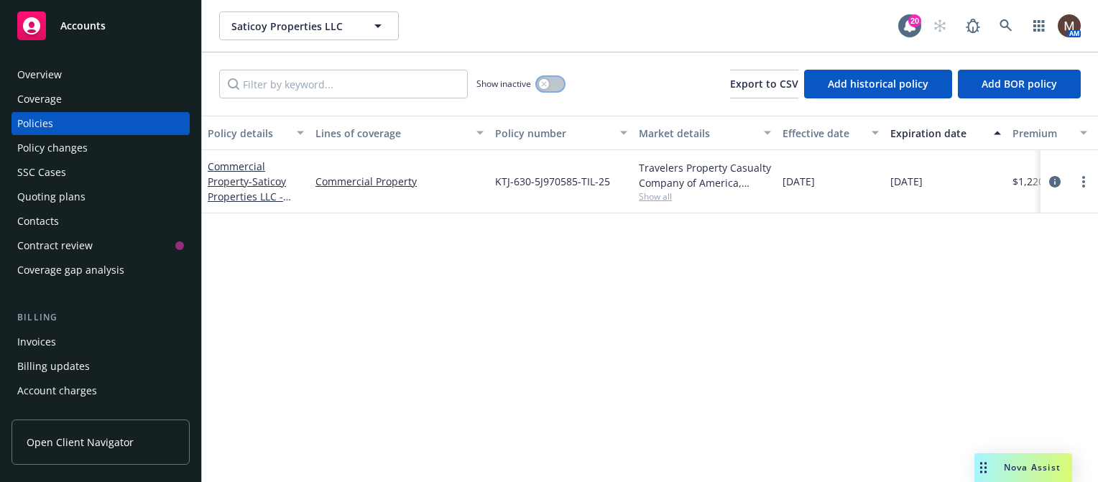
click at [549, 79] on button "button" at bounding box center [550, 84] width 27 height 14
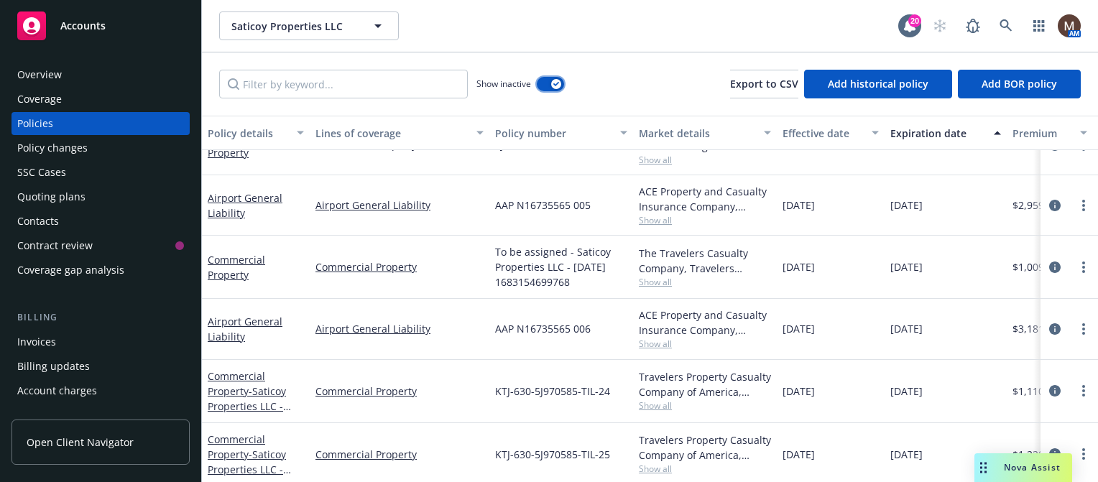
scroll to position [109, 0]
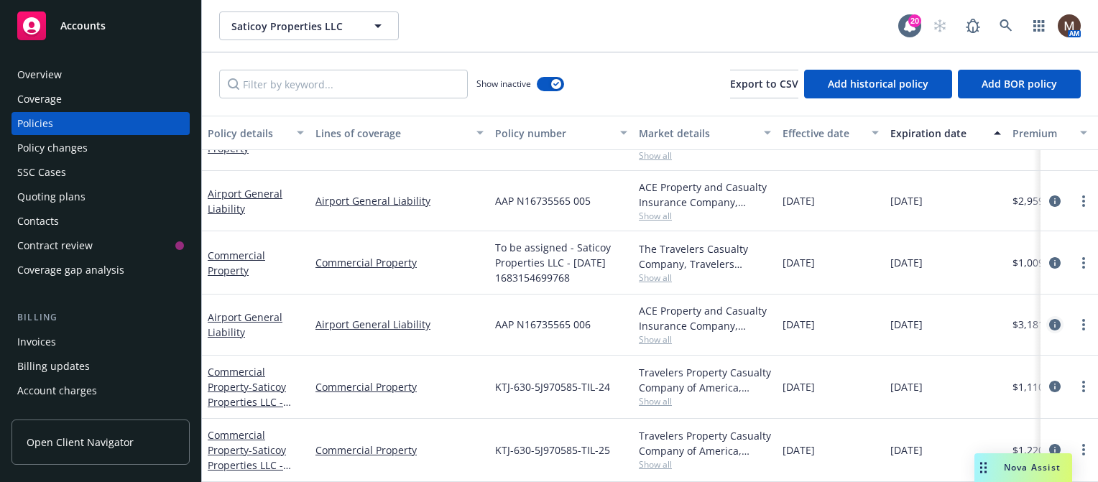
click at [1049, 319] on icon "circleInformation" at bounding box center [1055, 325] width 12 height 12
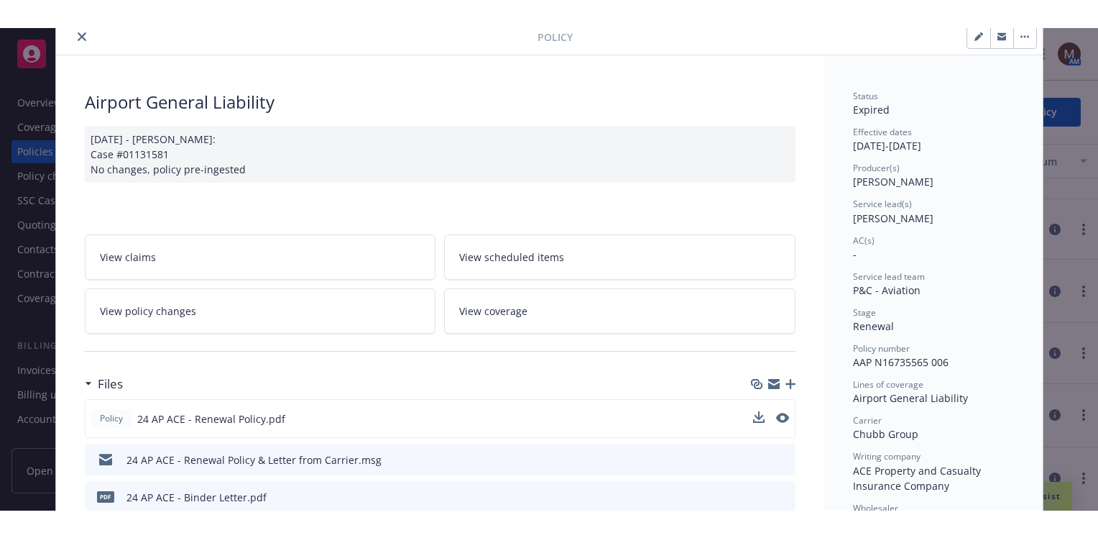
scroll to position [72, 0]
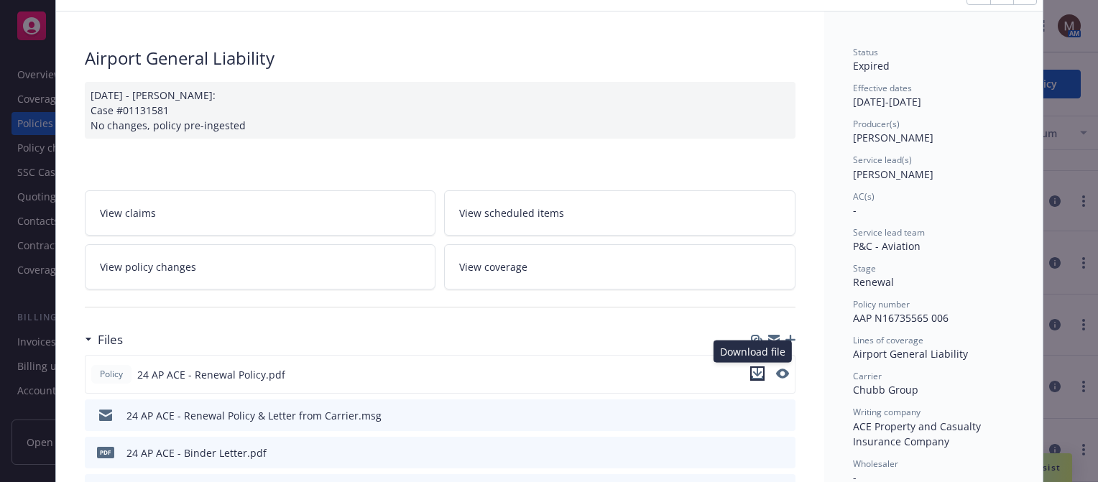
click at [752, 369] on icon "download file" at bounding box center [758, 374] width 12 height 12
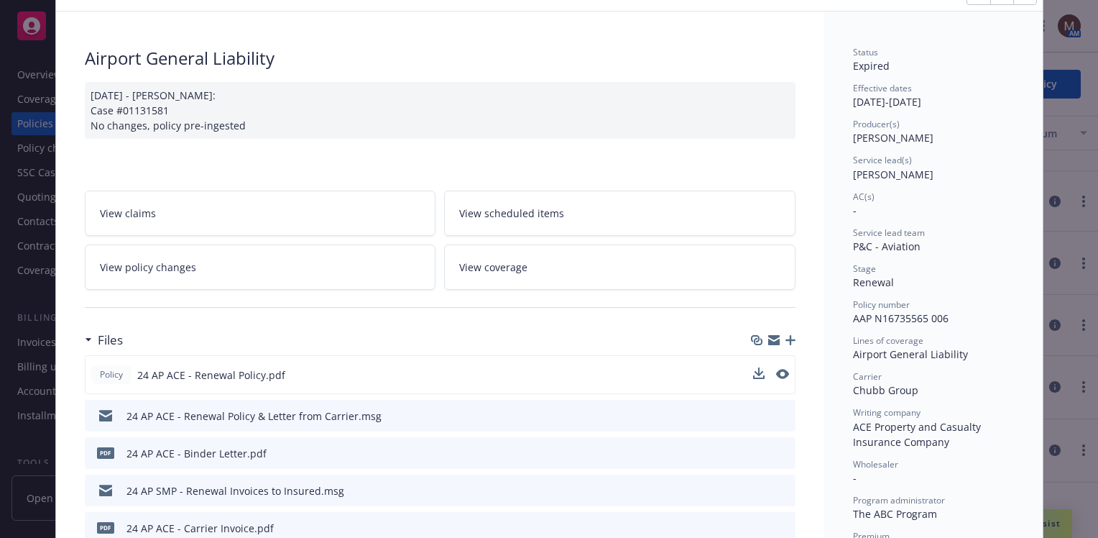
scroll to position [0, 0]
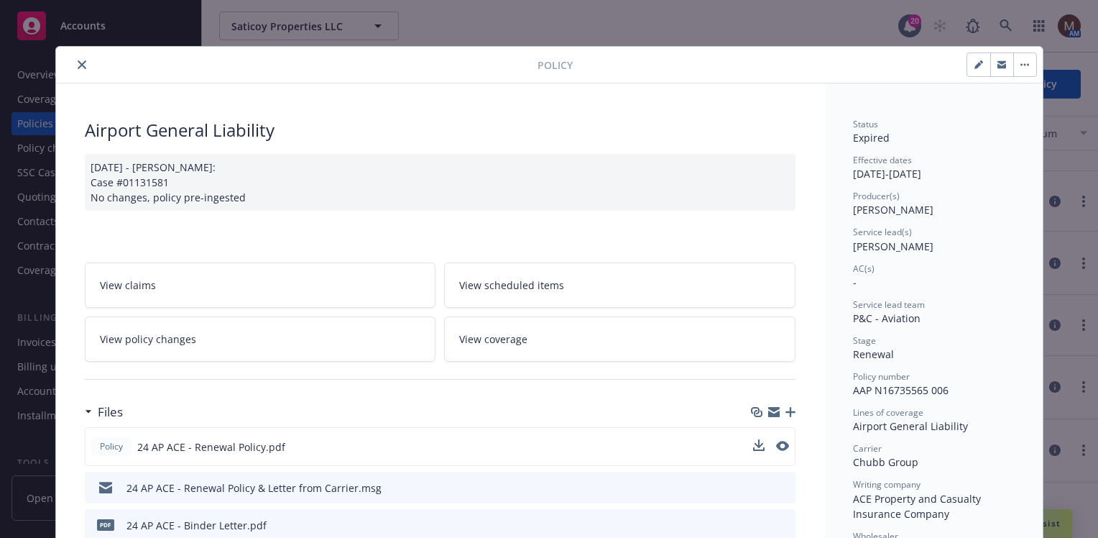
click at [78, 60] on icon "close" at bounding box center [82, 64] width 9 height 9
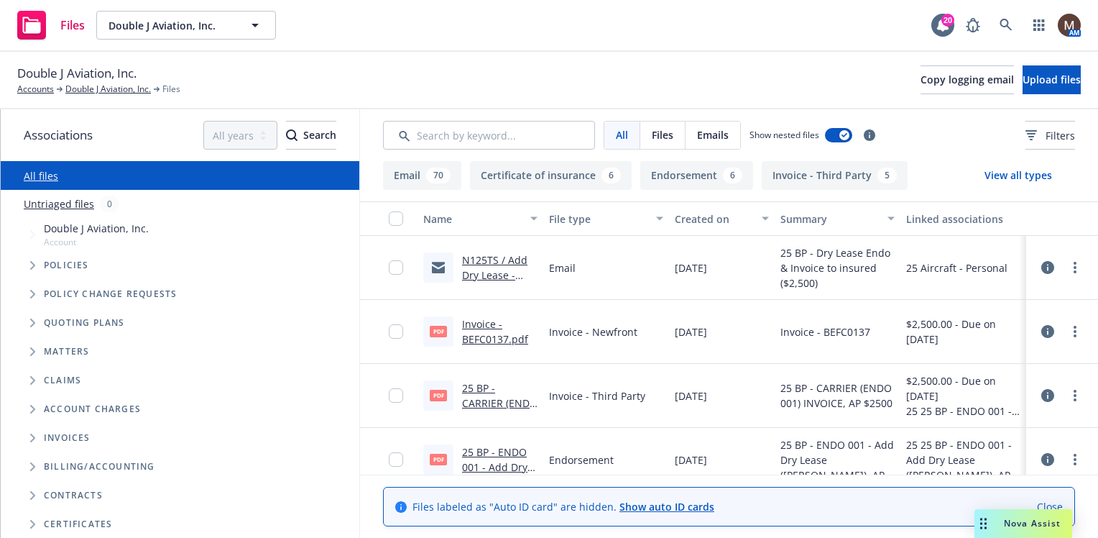
click at [484, 257] on link "N125TS / Add Dry Lease - [PERSON_NAME] Deutsch-[PERSON_NAME] / Double J" at bounding box center [497, 297] width 71 height 89
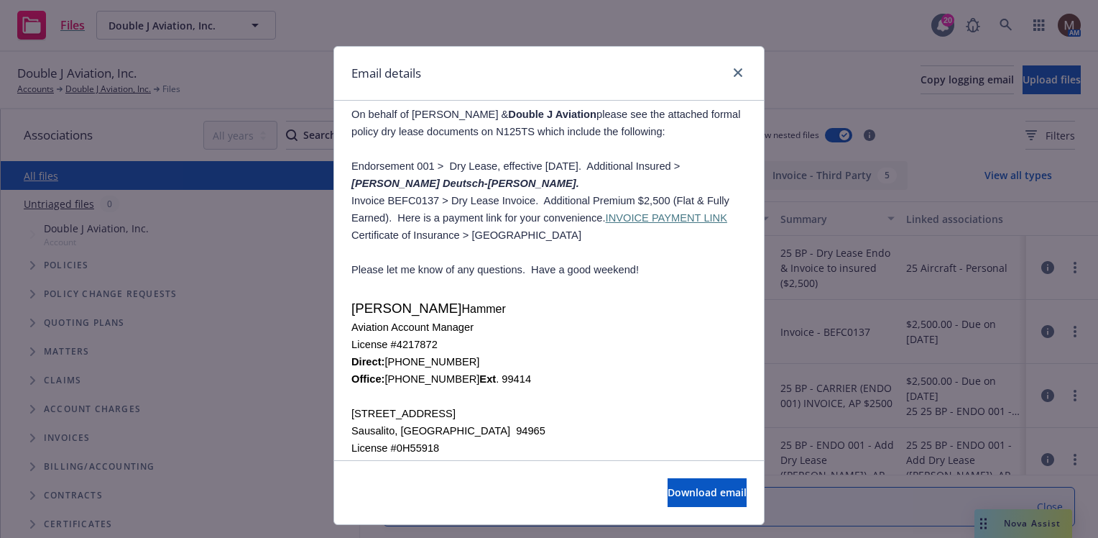
scroll to position [288, 0]
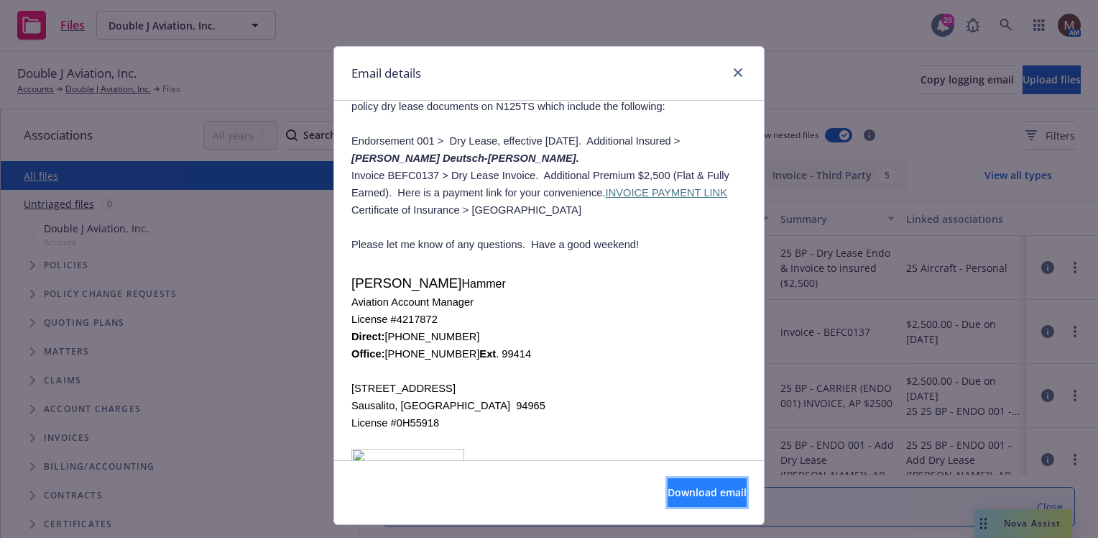
click at [668, 490] on span "Download email" at bounding box center [707, 492] width 79 height 14
click at [735, 70] on icon "close" at bounding box center [738, 72] width 9 height 9
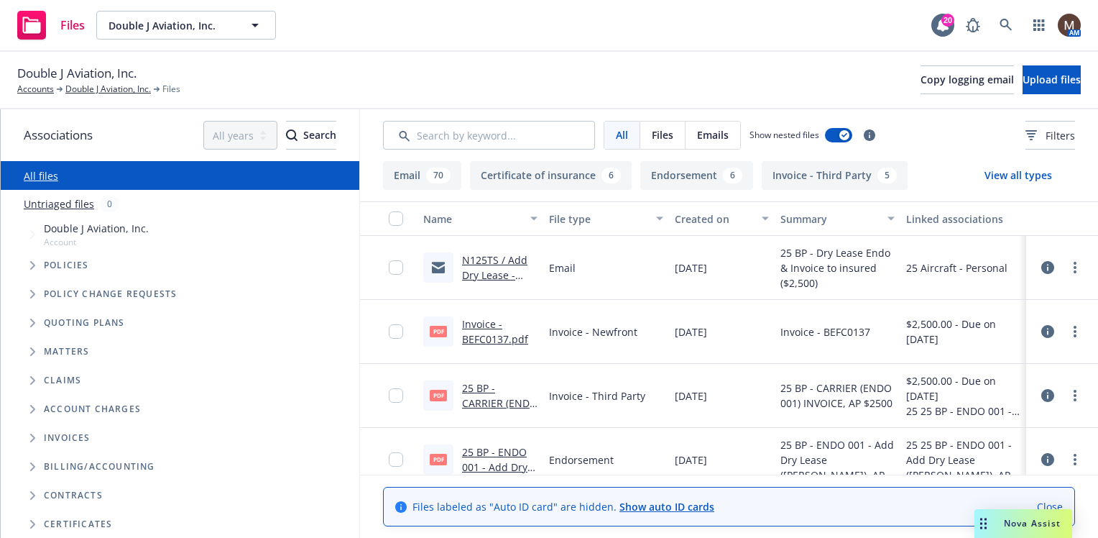
drag, startPoint x: 121, startPoint y: 88, endPoint x: 122, endPoint y: 99, distance: 11.6
click at [121, 88] on link "Double J Aviation, Inc." at bounding box center [108, 89] width 86 height 13
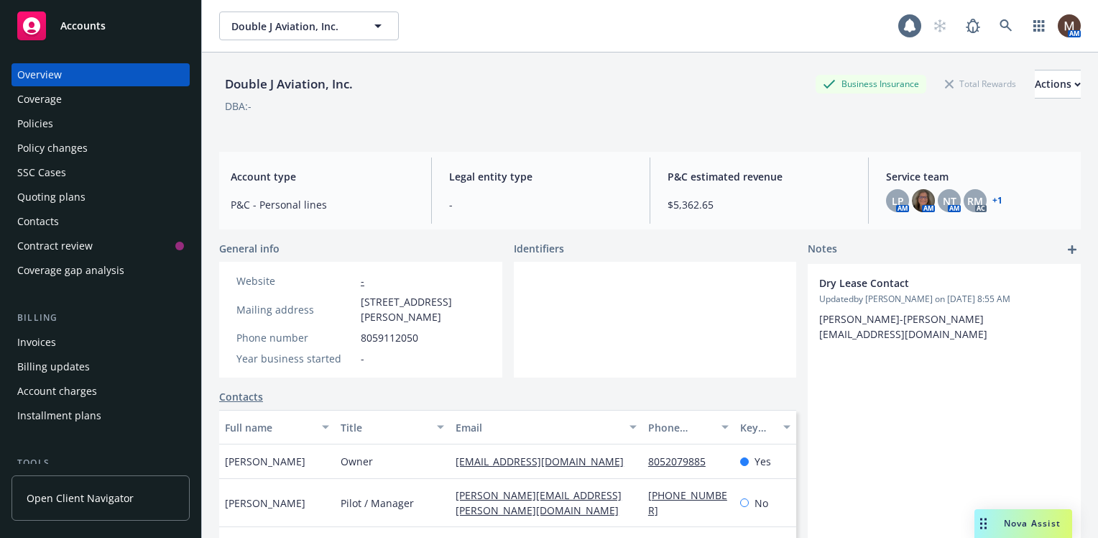
click at [50, 217] on div "Contacts" at bounding box center [38, 221] width 42 height 23
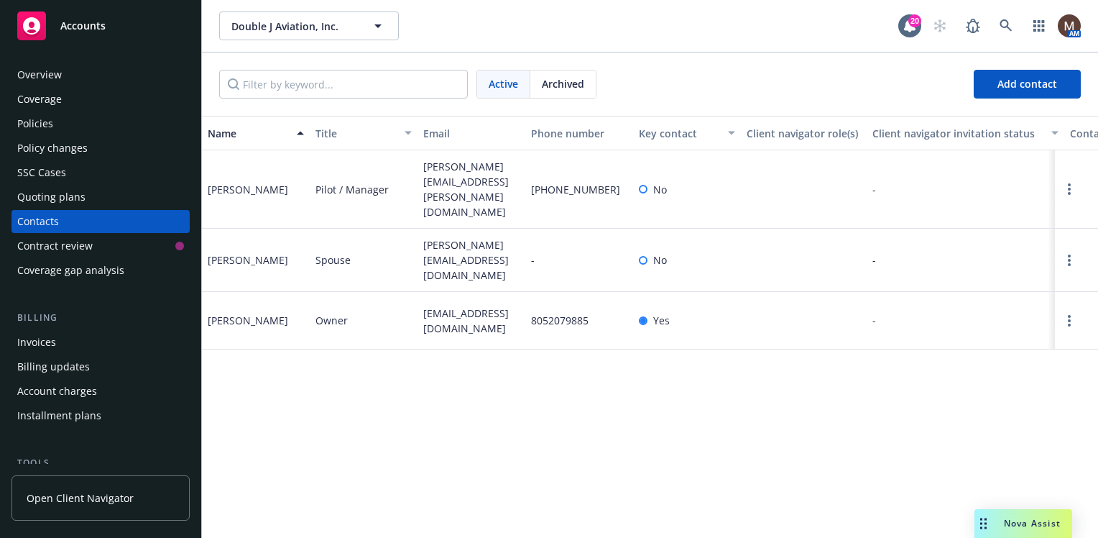
click at [72, 124] on div "Policies" at bounding box center [100, 123] width 167 height 23
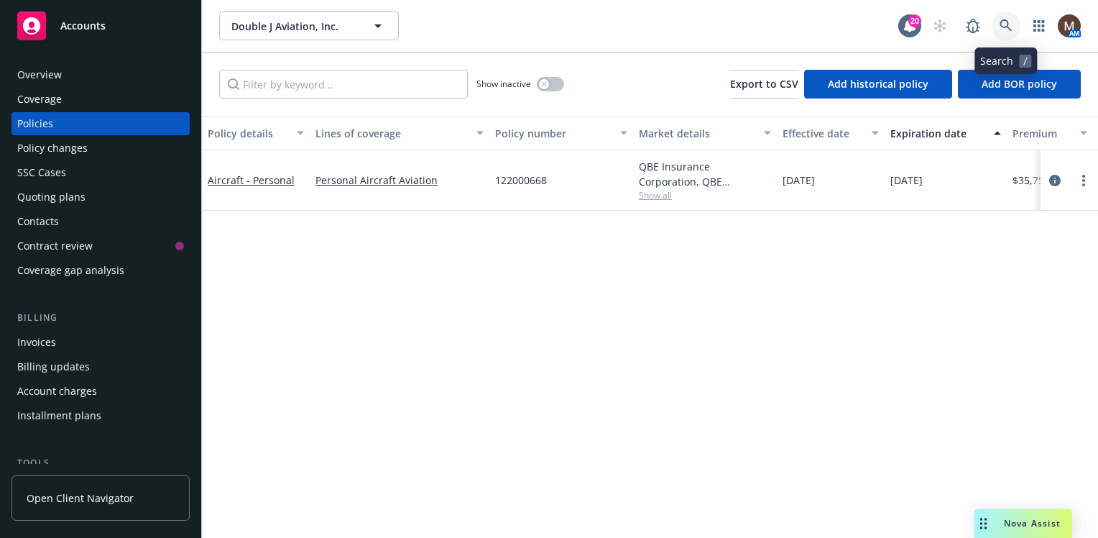
click at [1000, 20] on icon at bounding box center [1006, 25] width 13 height 13
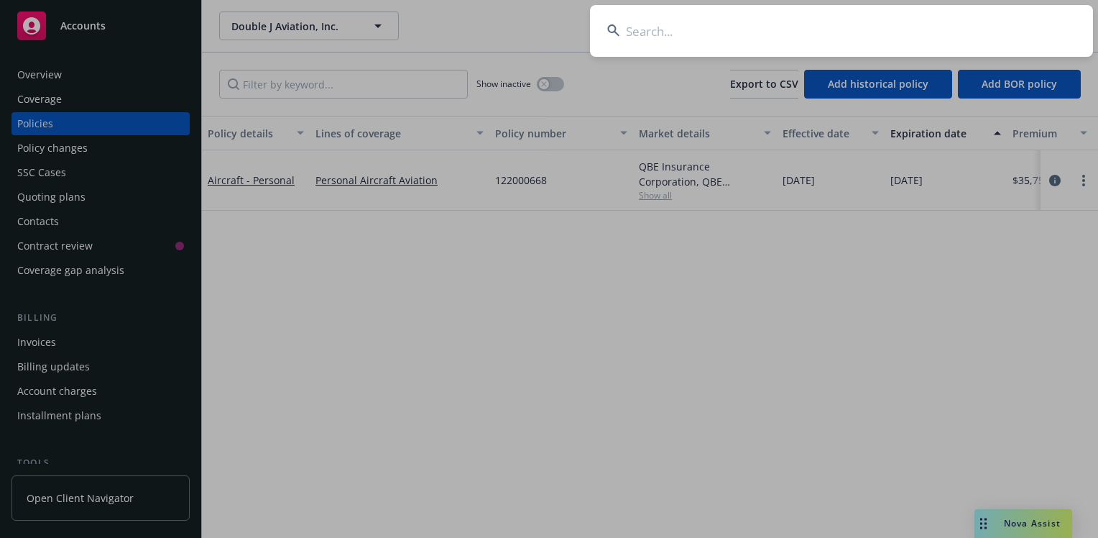
click at [628, 33] on input at bounding box center [841, 31] width 503 height 52
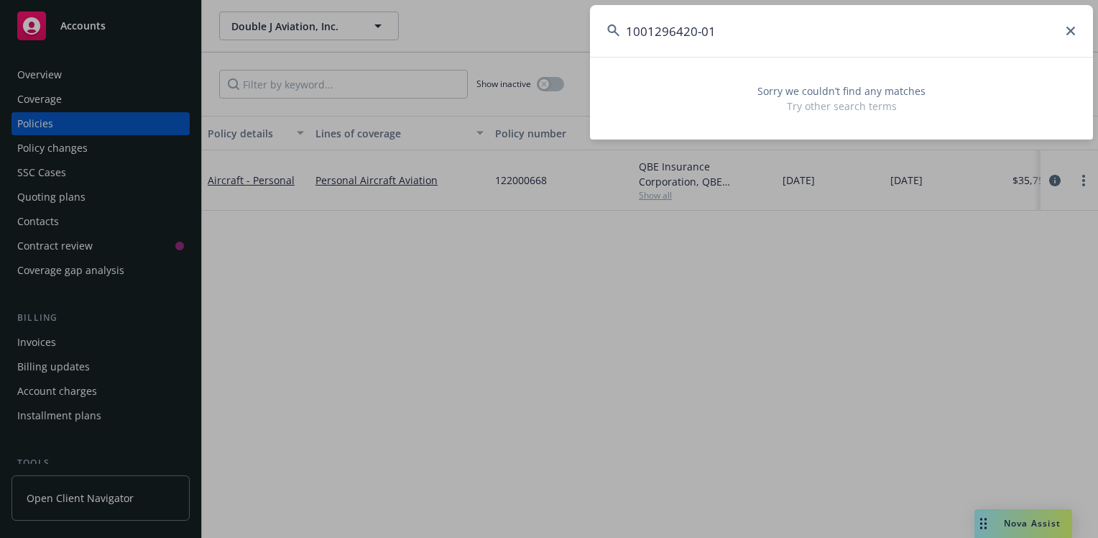
drag, startPoint x: 719, startPoint y: 31, endPoint x: 615, endPoint y: 29, distance: 104.3
click at [615, 29] on div "1001296420-01" at bounding box center [841, 31] width 503 height 52
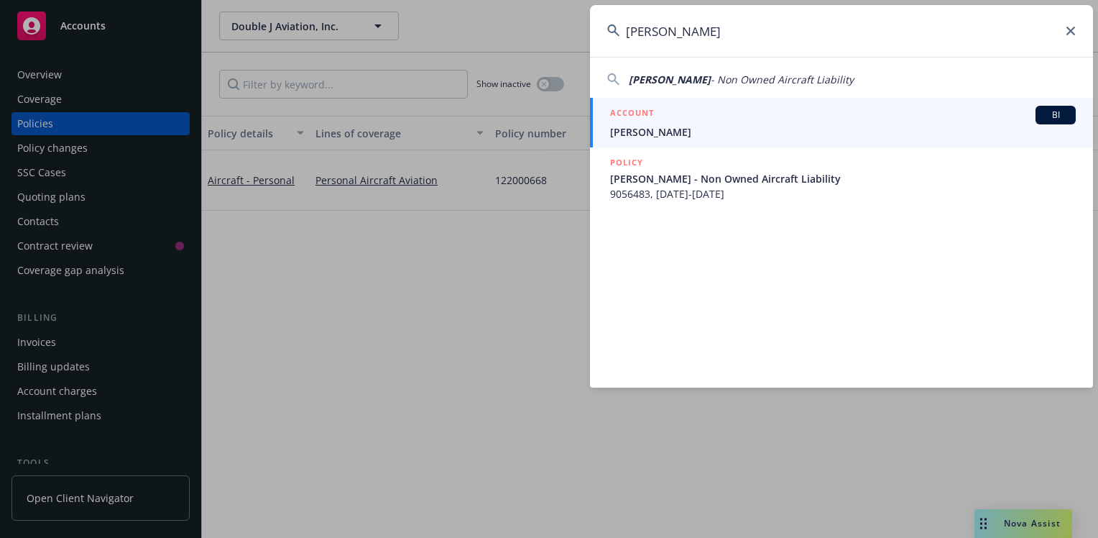
type input "[PERSON_NAME]"
click at [660, 132] on span "[PERSON_NAME]" at bounding box center [843, 131] width 466 height 15
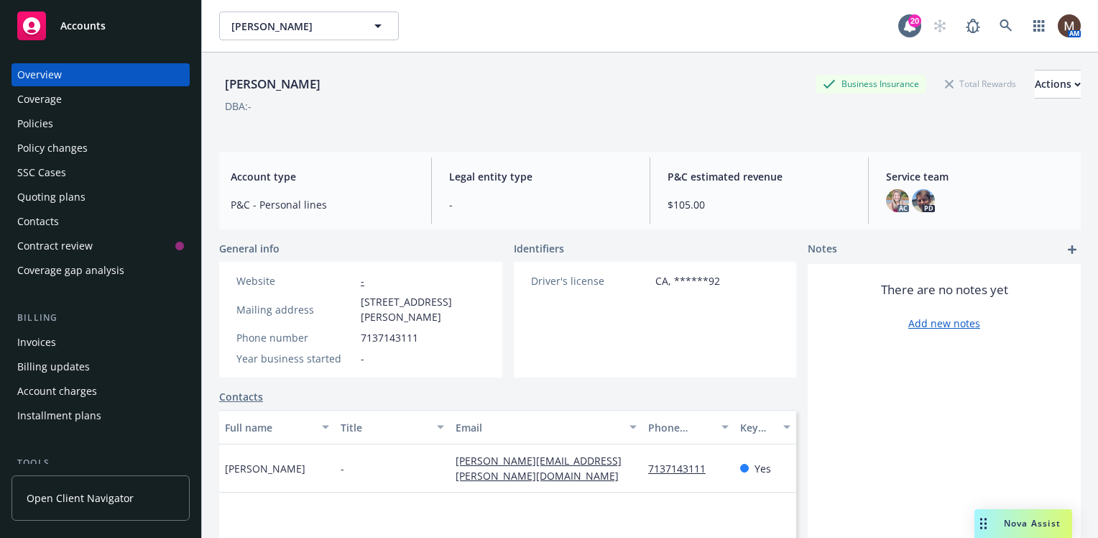
click at [52, 120] on div "Policies" at bounding box center [100, 123] width 167 height 23
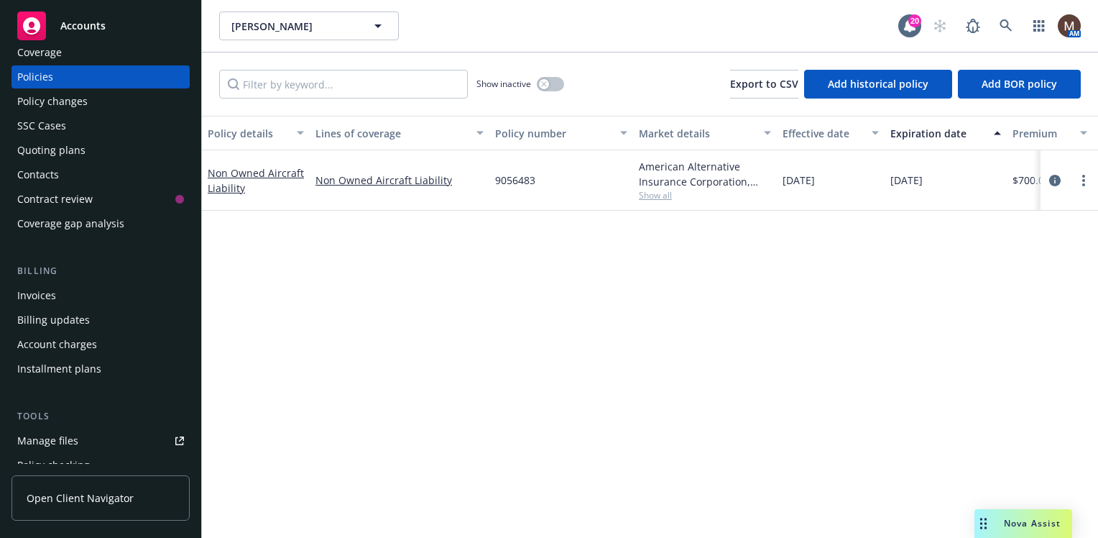
scroll to position [72, 0]
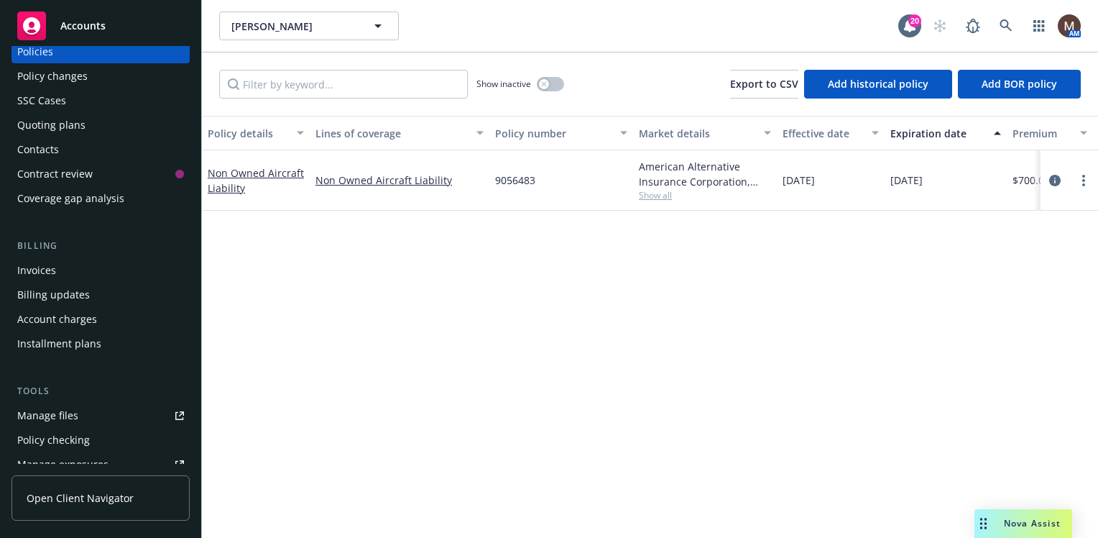
click at [46, 266] on div "Invoices" at bounding box center [36, 270] width 39 height 23
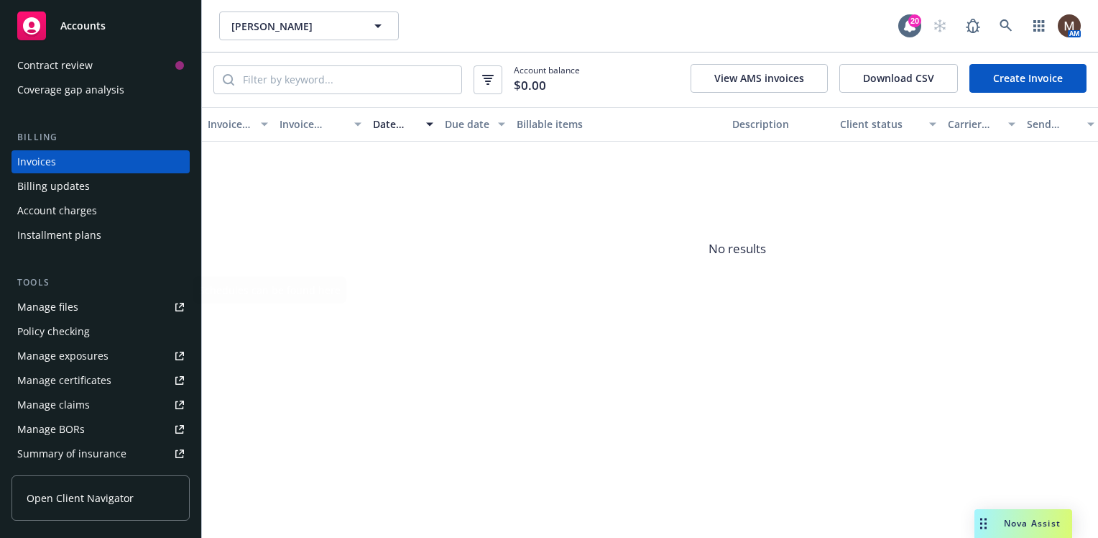
scroll to position [266, 0]
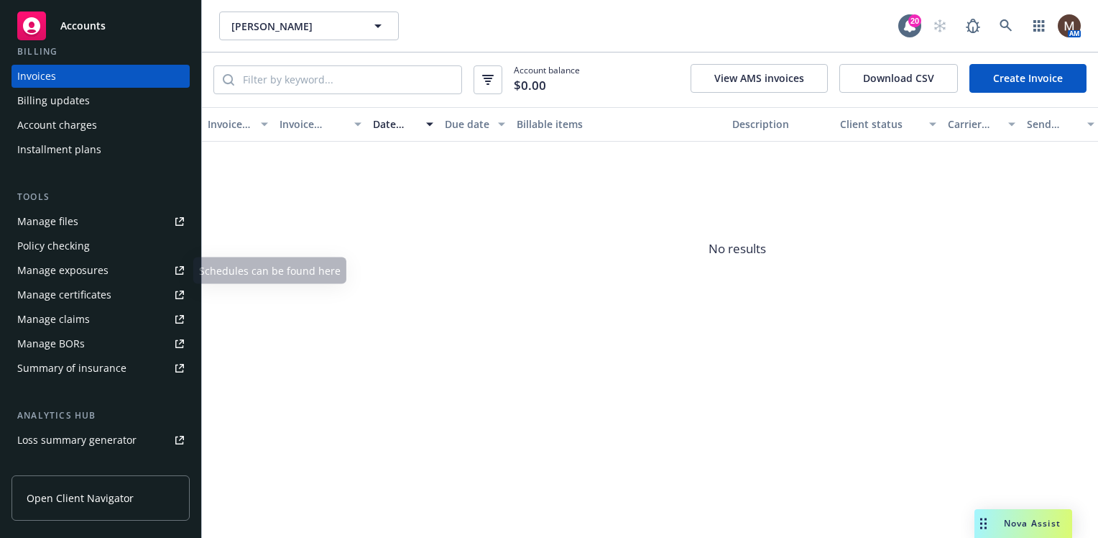
click at [68, 220] on div "Manage files" at bounding box center [47, 221] width 61 height 23
